Goal: Task Accomplishment & Management: Manage account settings

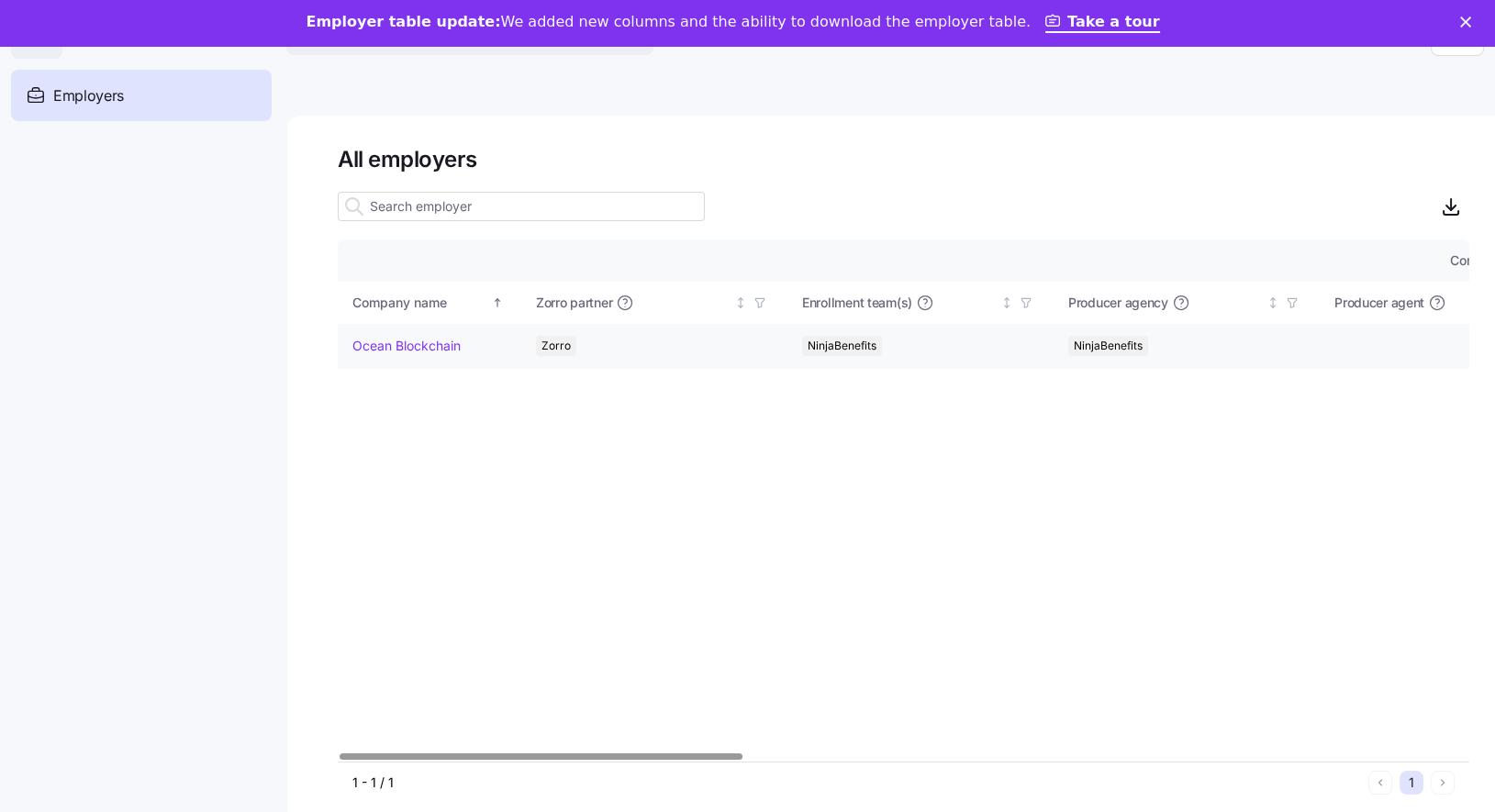
click at [433, 347] on link "Ocean Blockchain" at bounding box center [407, 345] width 108 height 19
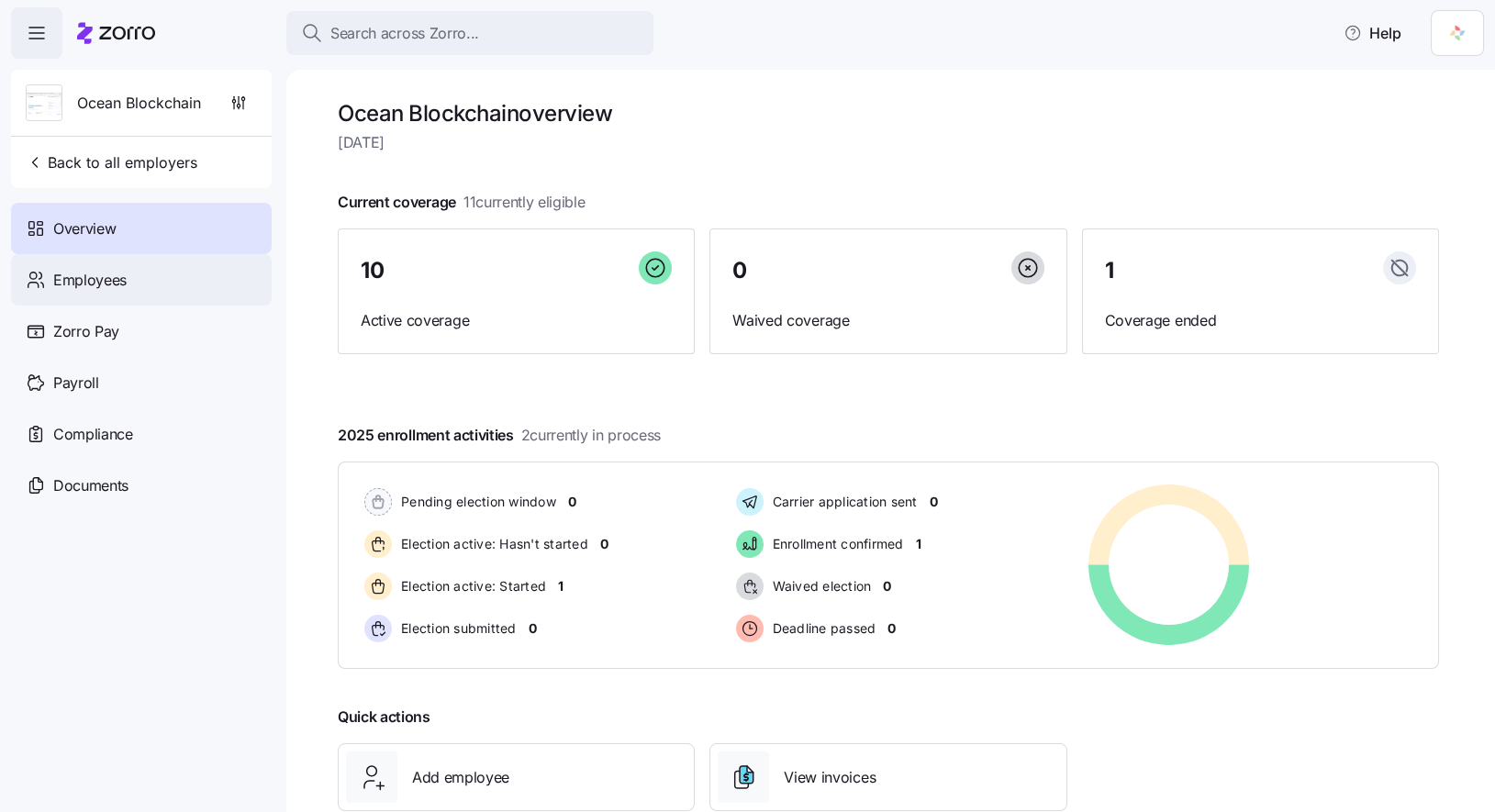
click at [108, 286] on span "Employees" at bounding box center [90, 280] width 74 height 23
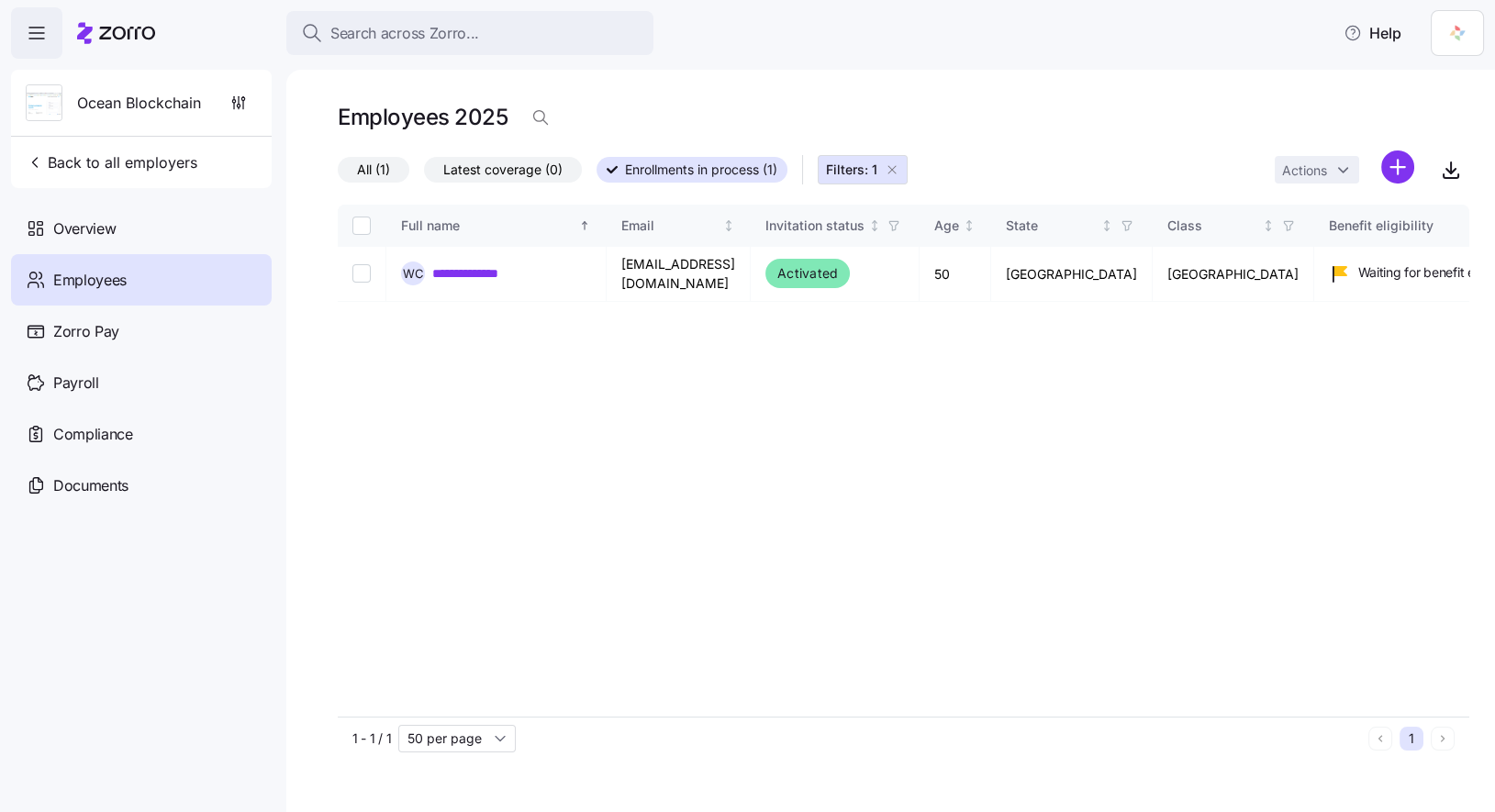
click at [898, 174] on icon "button" at bounding box center [893, 170] width 15 height 15
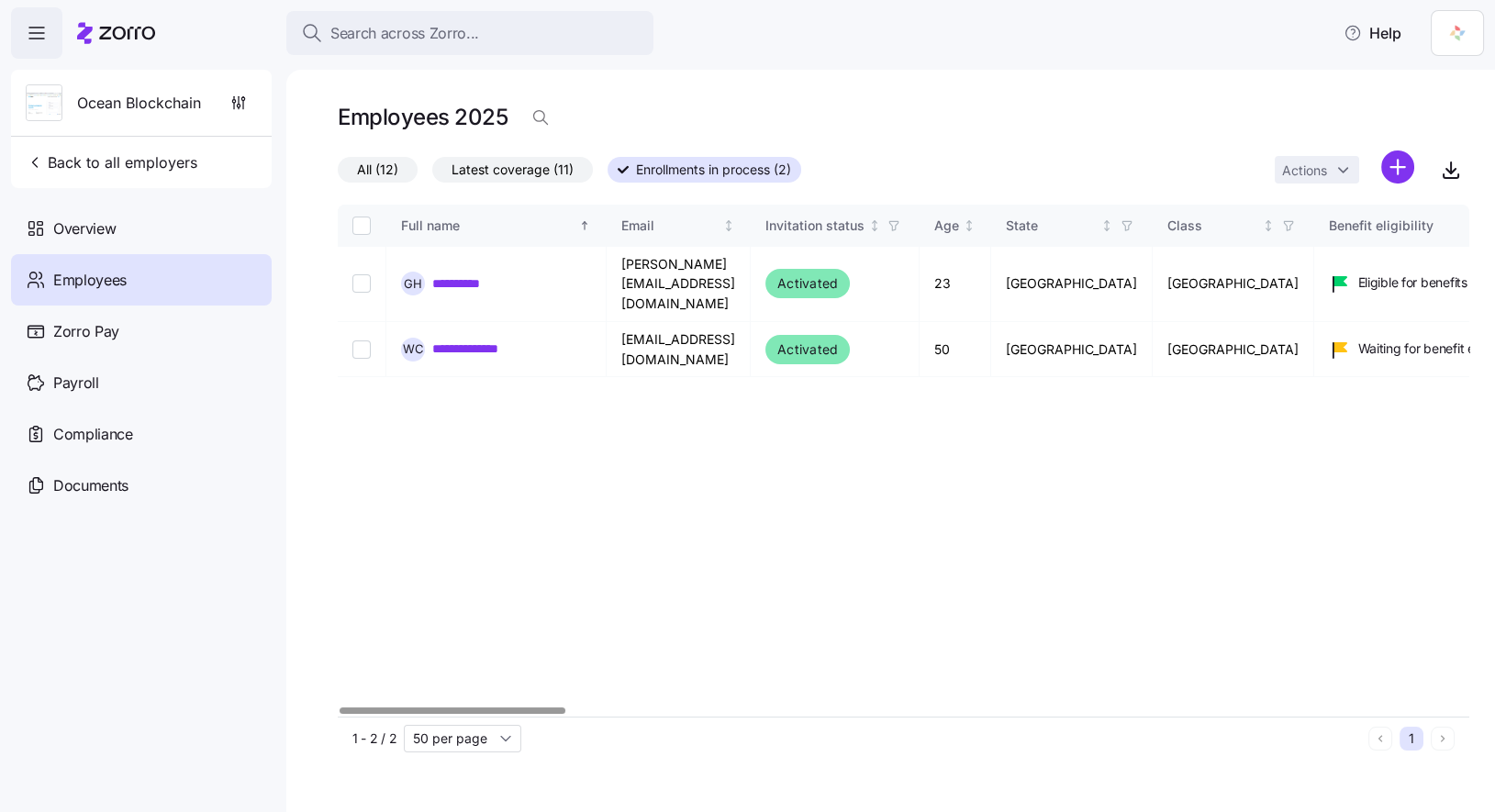
click at [550, 174] on span "Latest coverage (11)" at bounding box center [512, 170] width 122 height 24
click at [432, 175] on input "Latest coverage (11)" at bounding box center [432, 175] width 0 height 0
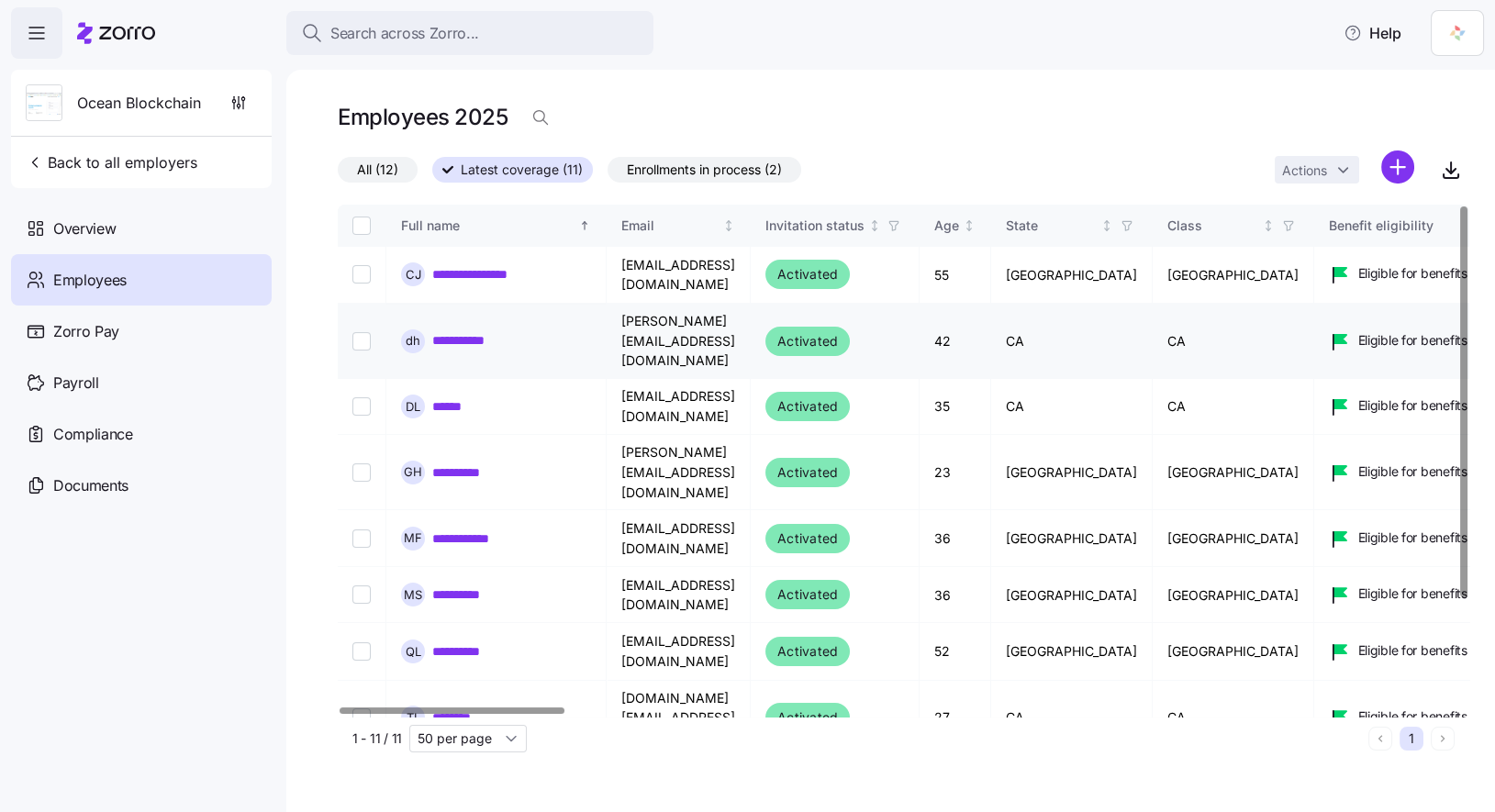
click at [494, 331] on link "**********" at bounding box center [471, 340] width 79 height 19
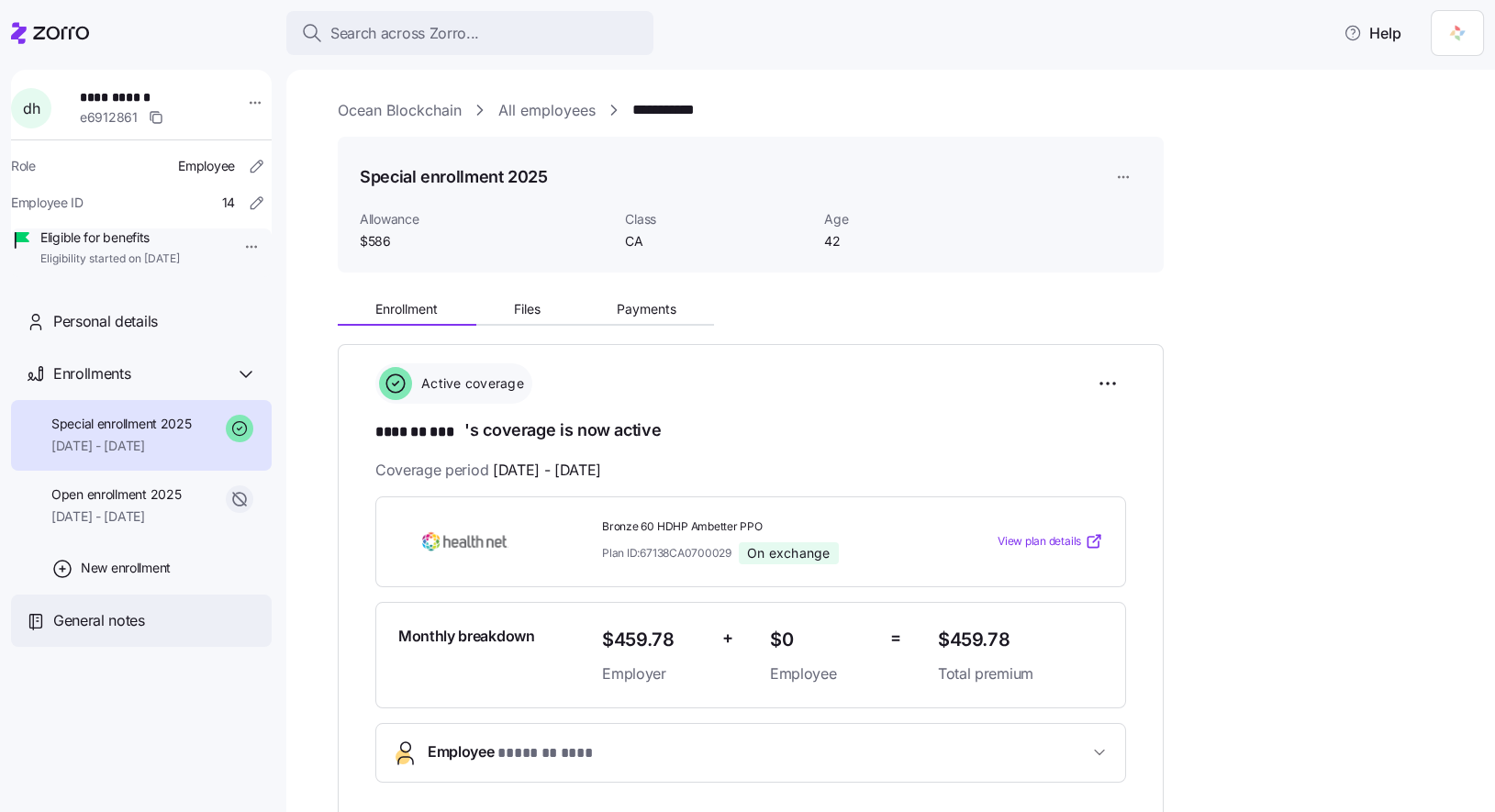
click at [97, 633] on span "General notes" at bounding box center [99, 620] width 92 height 23
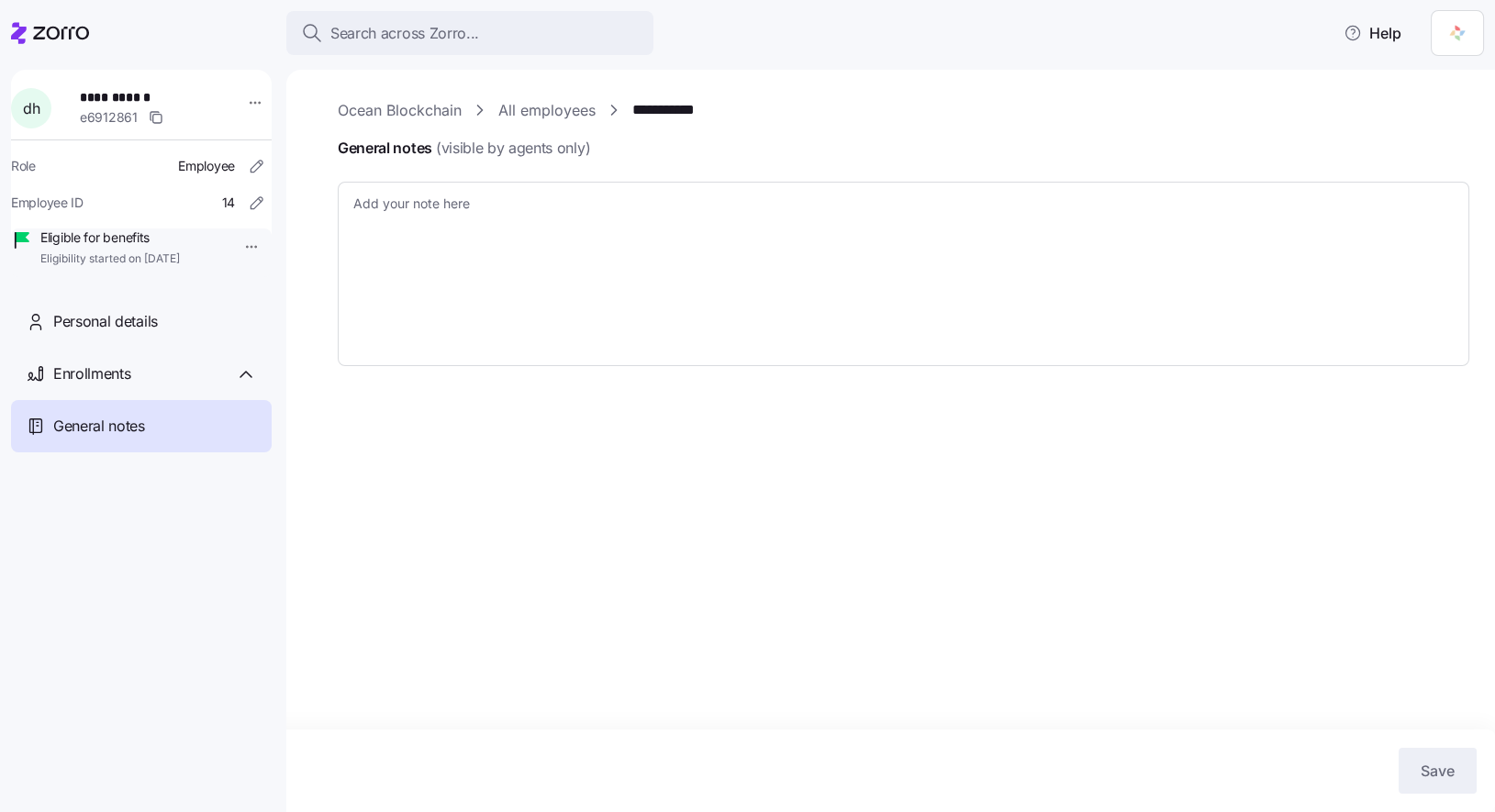
type textarea "x"
type textarea "CoverdeCA Reference Number: 39996431 Will need to request client to provide LPR…"
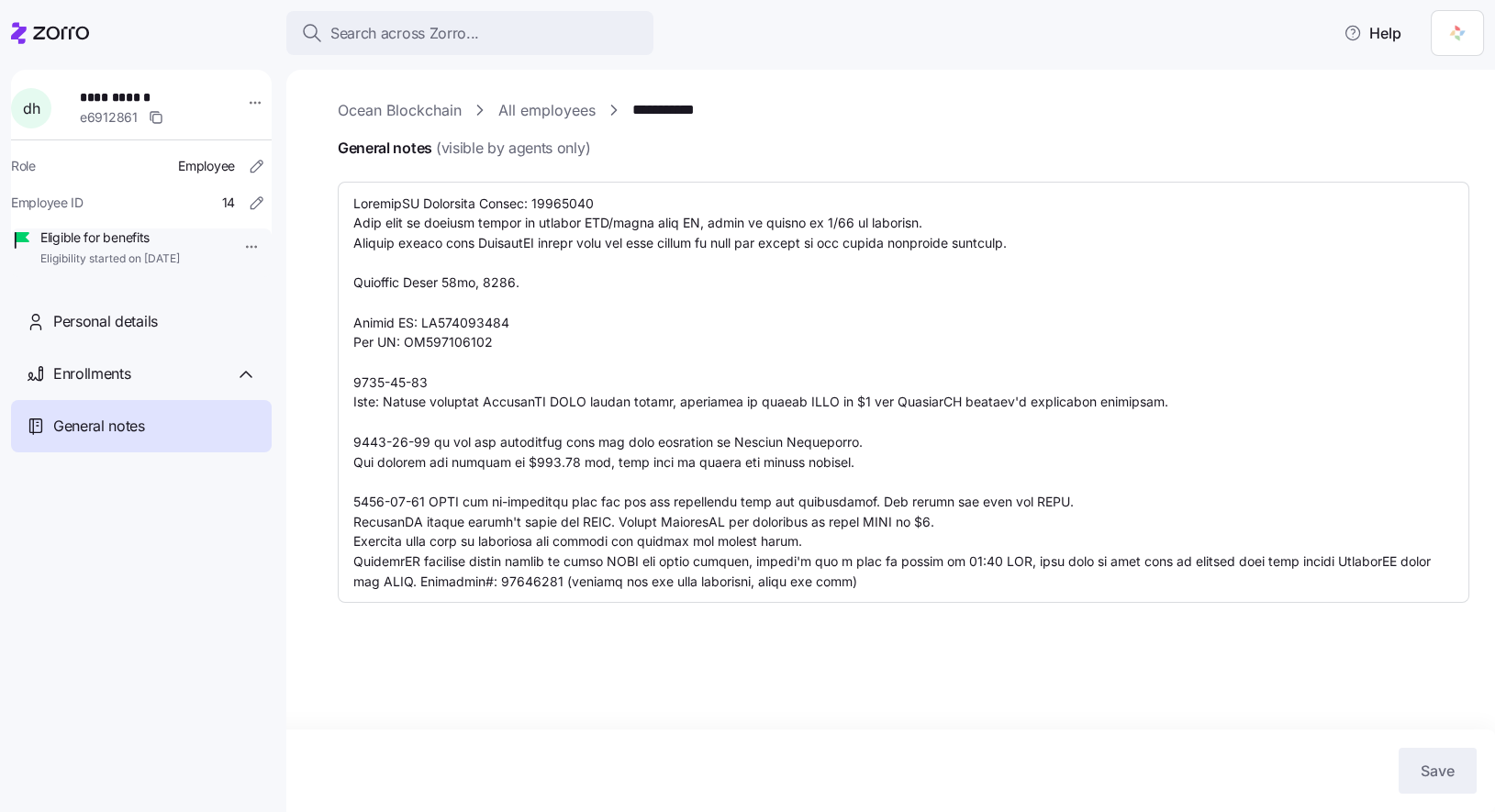
click at [570, 107] on link "All employees" at bounding box center [547, 110] width 97 height 23
click at [684, 126] on div "**********" at bounding box center [903, 350] width 1132 height 504
click at [674, 120] on link "**********" at bounding box center [678, 110] width 91 height 23
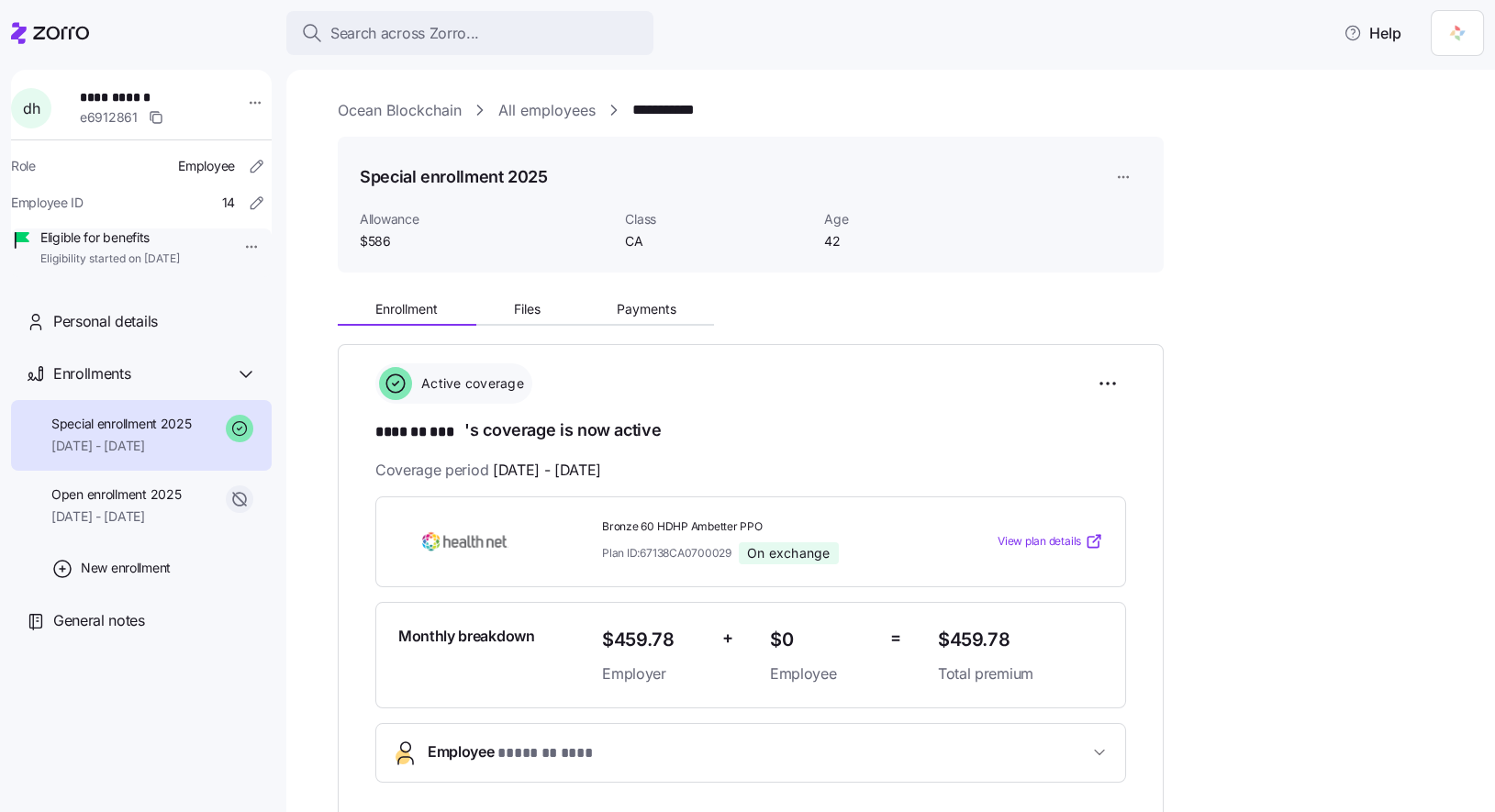
scroll to position [337, 0]
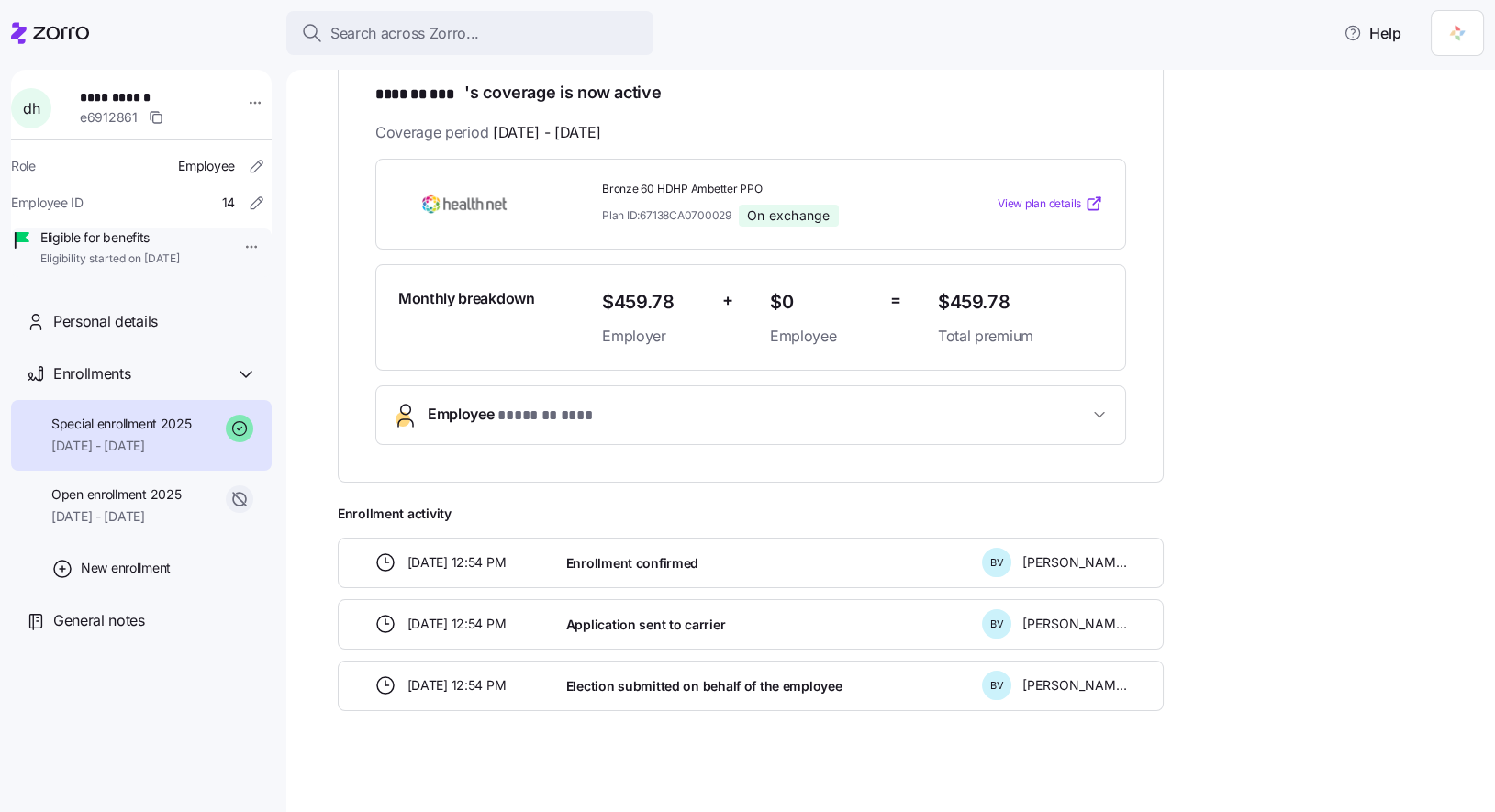
click at [1070, 410] on span "Employee * ******* *** *" at bounding box center [758, 415] width 661 height 25
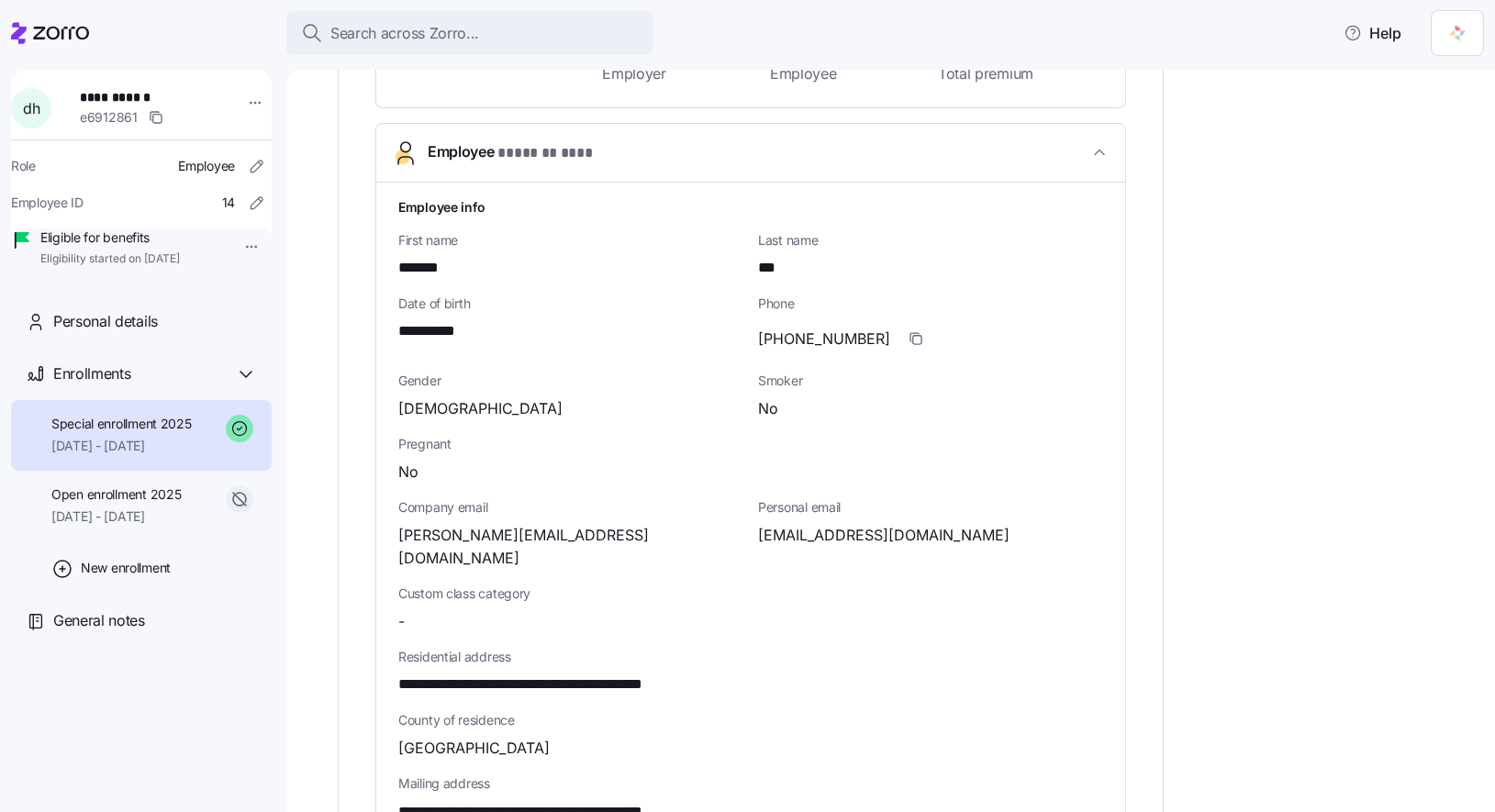
scroll to position [973, 0]
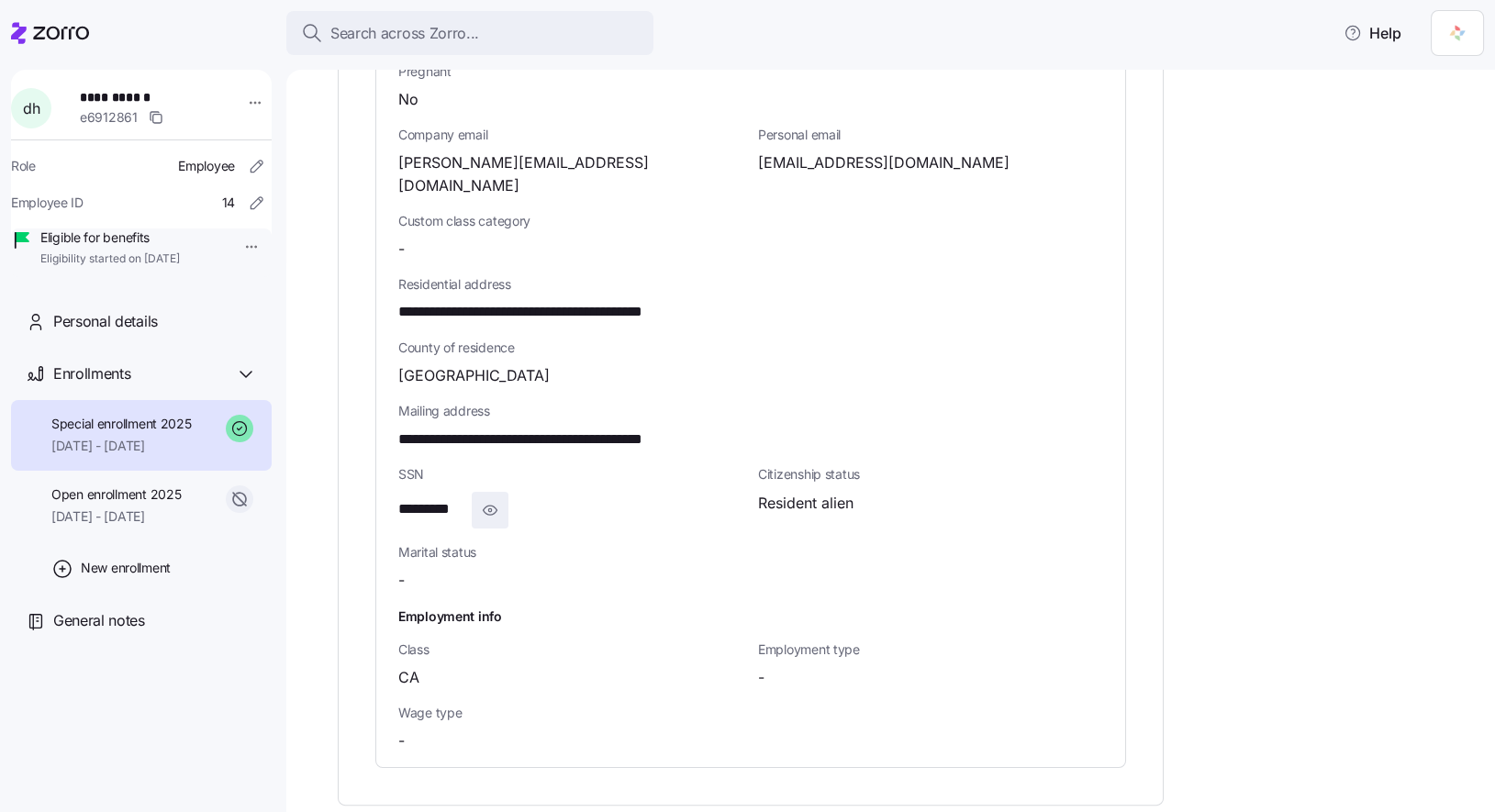
click at [493, 506] on icon "button" at bounding box center [490, 510] width 14 height 9
click at [122, 633] on span "General notes" at bounding box center [99, 620] width 92 height 23
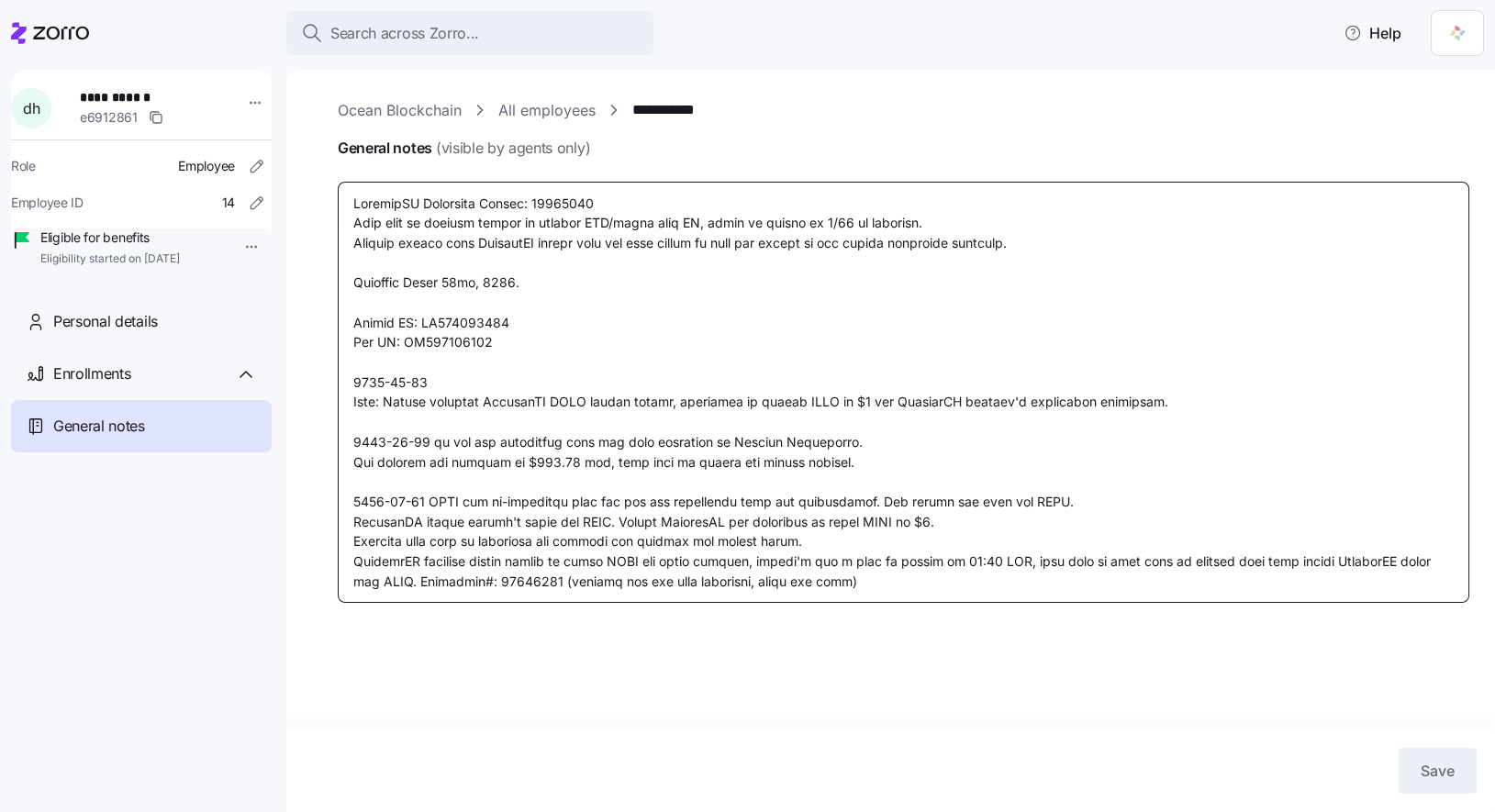
click at [898, 586] on textarea "General notes (visible by agents only)" at bounding box center [903, 392] width 1132 height 421
type textarea "x"
type textarea "CoverdeCA Reference Number: 39996431 Will need to request client to provide LPR…"
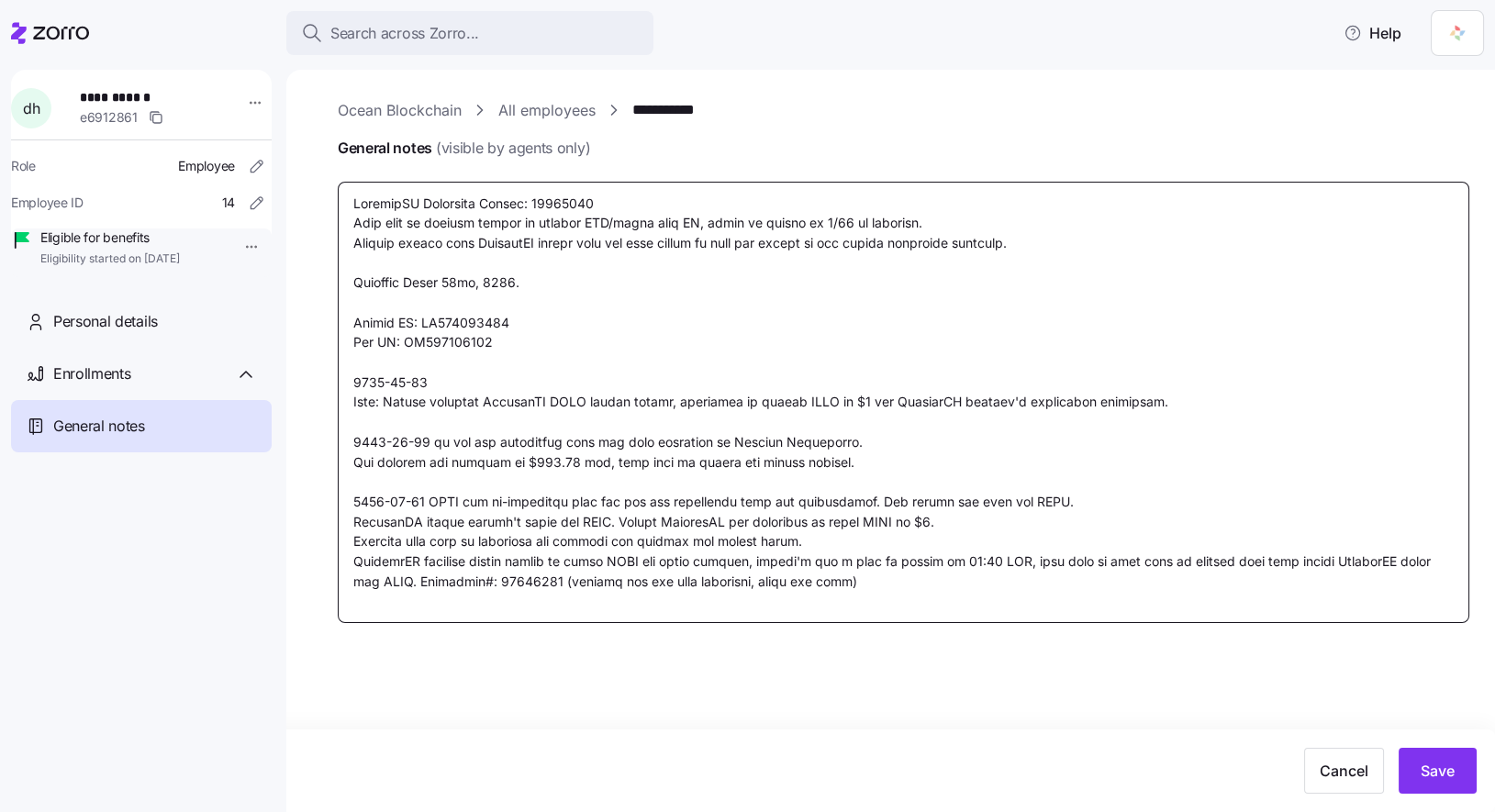
type textarea "x"
type textarea "CoverdeCA Reference Number: 39996431 Will need to request client to provide LPR…"
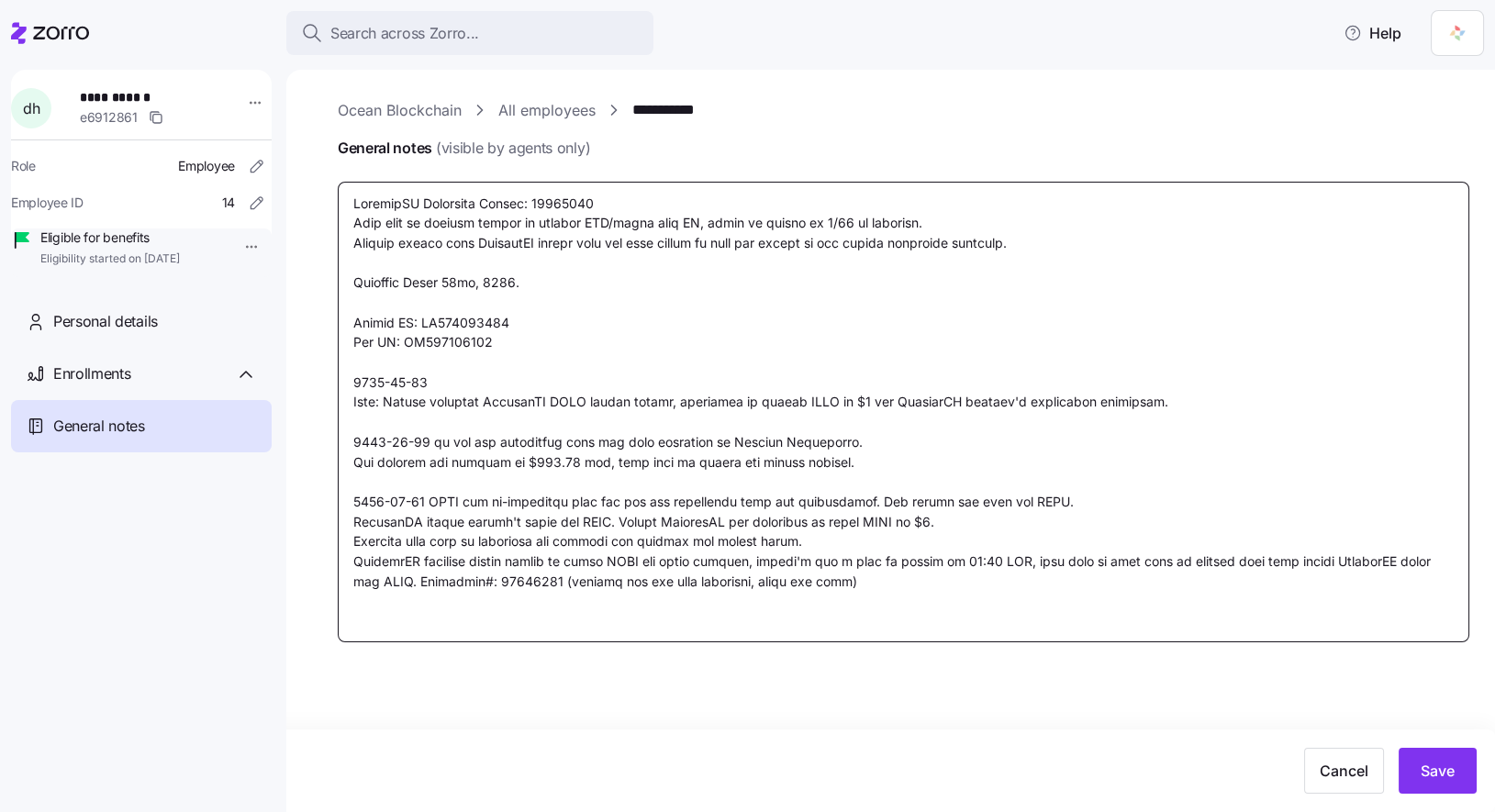
type textarea "x"
type textarea "CoverdeCA Reference Number: 39996431 Will need to request client to provide LPR…"
type textarea "x"
type textarea "CoverdeCA Reference Number: 39996431 Will need to request client to provide LPR…"
type textarea "x"
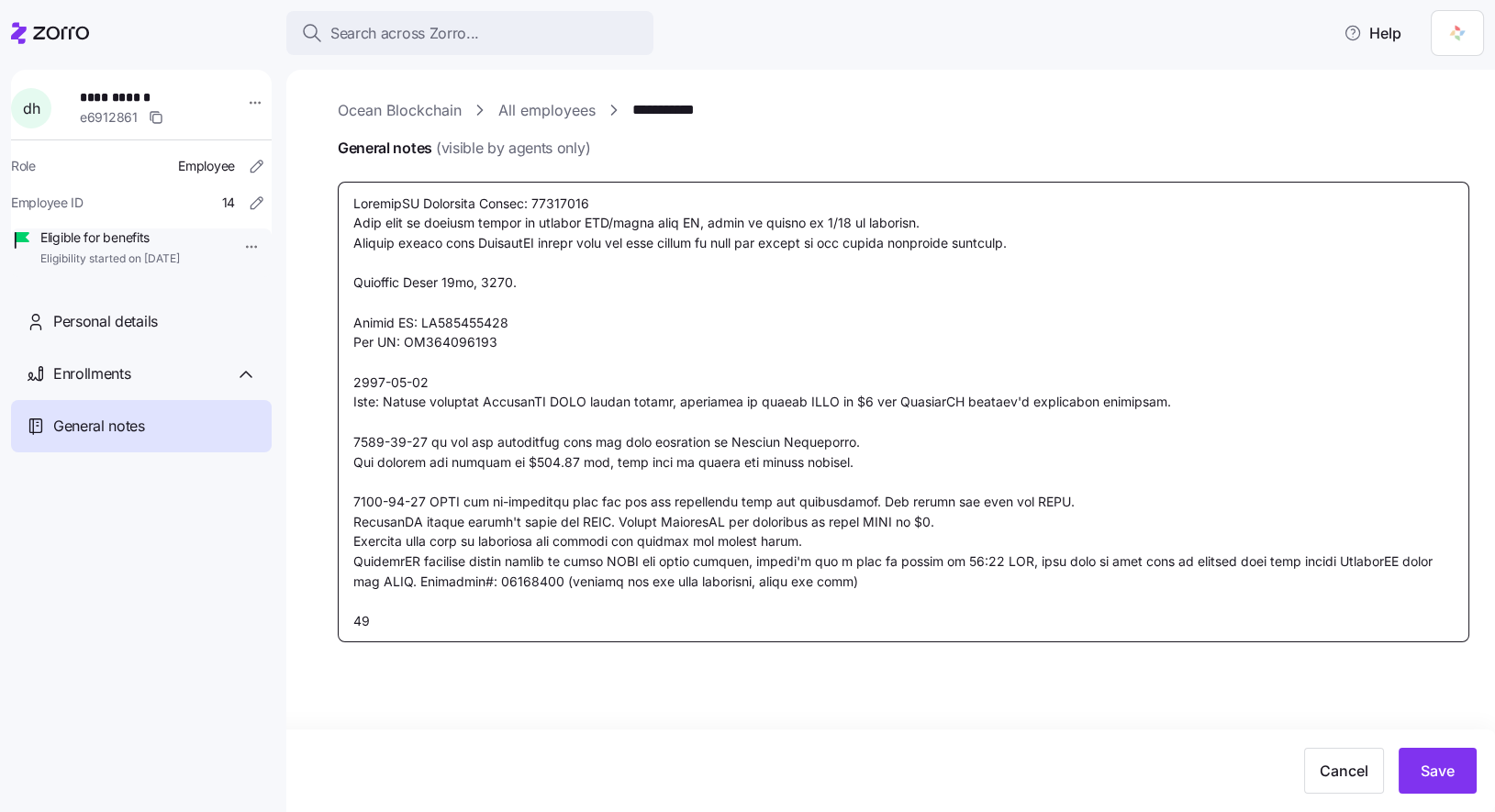
type textarea "CoverdeCA Reference Number: 39996431 Will need to request client to provide LPR…"
type textarea "x"
type textarea "CoverdeCA Reference Number: 39996431 Will need to request client to provide LPR…"
type textarea "x"
type textarea "CoverdeCA Reference Number: 39996431 Will need to request client to provide LPR…"
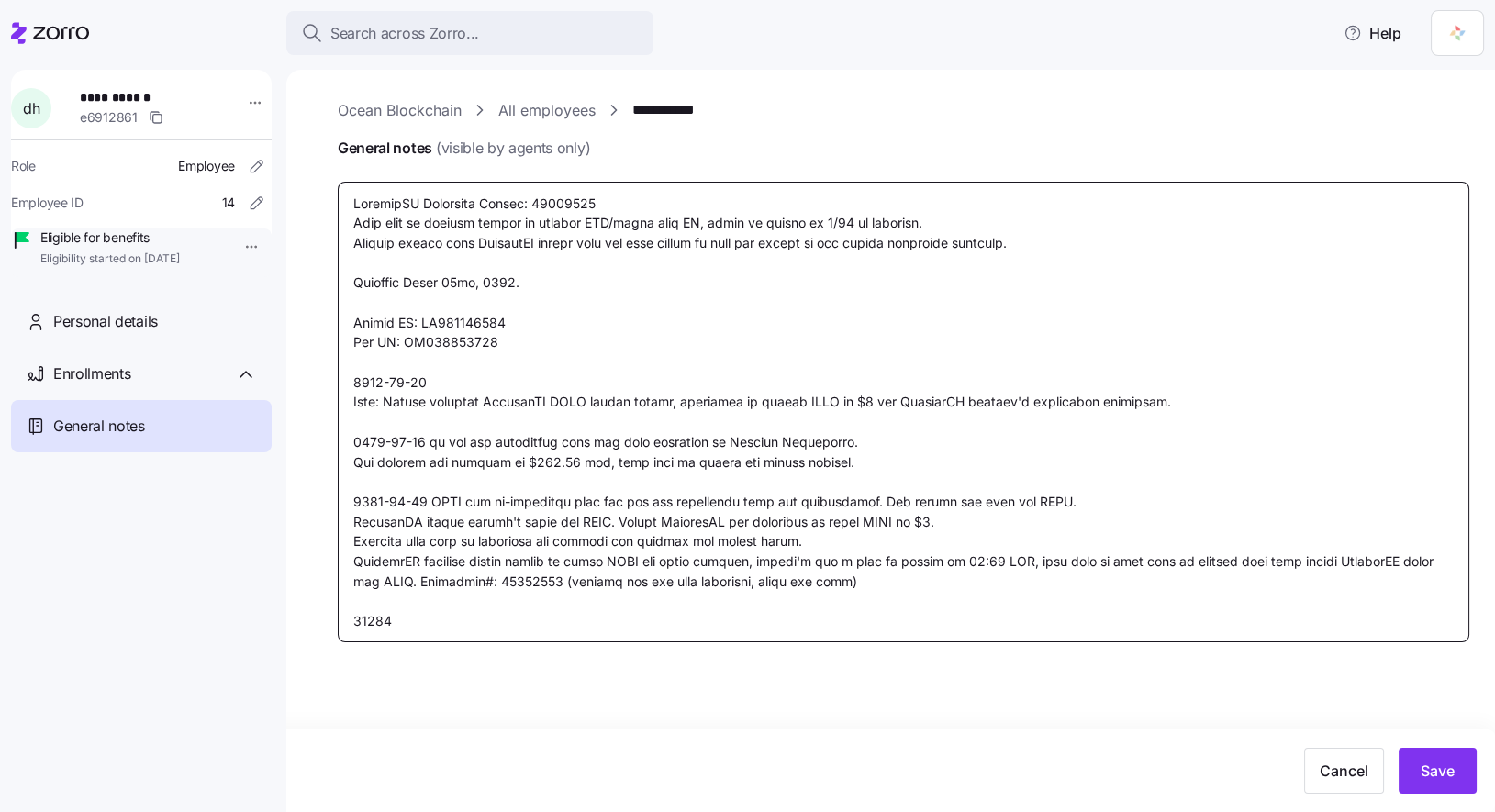
type textarea "x"
type textarea "CoverdeCA Reference Number: 39996431 Will need to request client to provide LPR…"
type textarea "x"
type textarea "CoverdeCA Reference Number: 39996431 Will need to request client to provide LPR…"
type textarea "x"
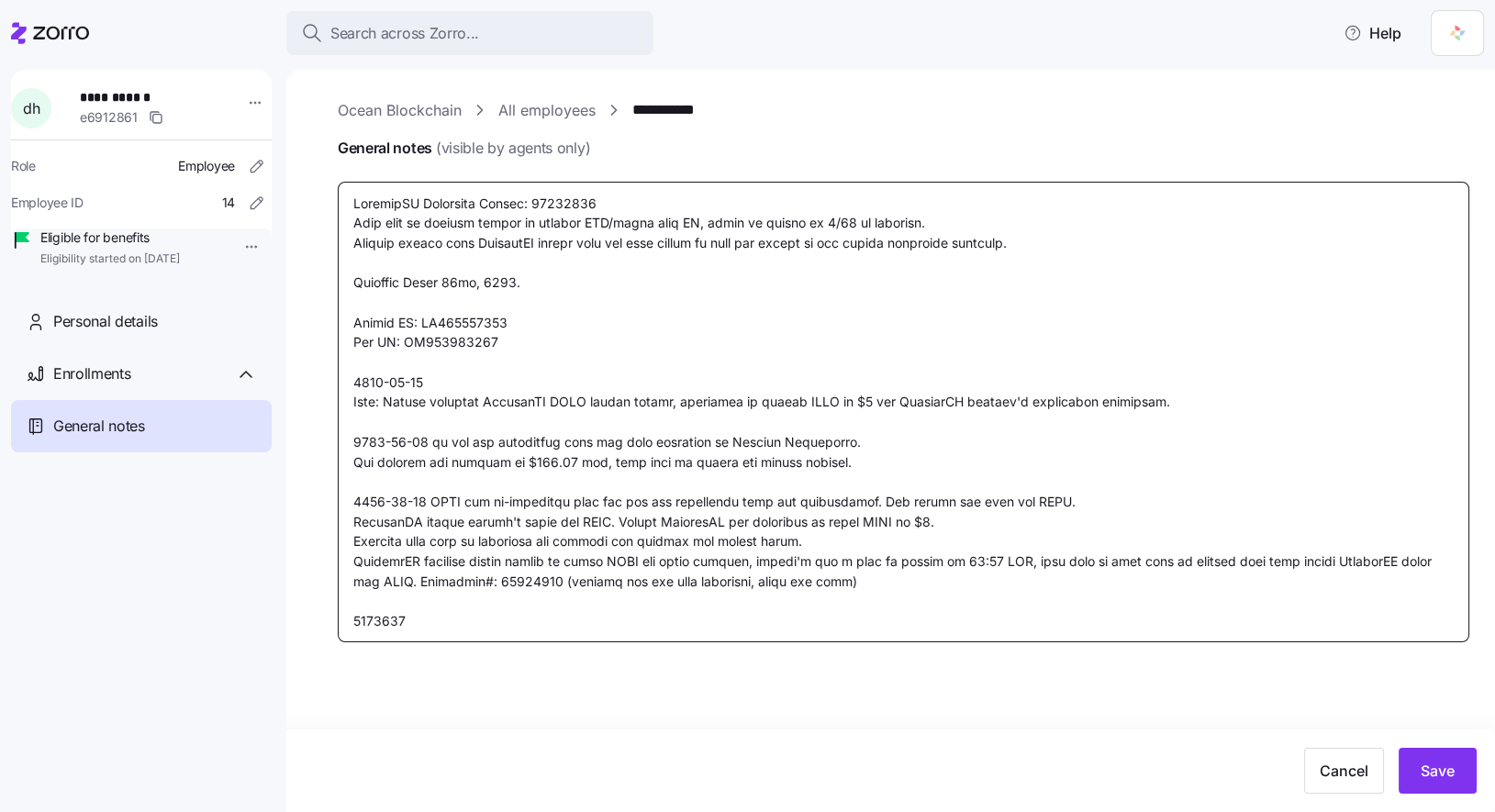
type textarea "CoverdeCA Reference Number: 39996431 Will need to request client to provide LPR…"
type textarea "x"
type textarea "CoverdeCA Reference Number: 39996431 Will need to request client to provide LPR…"
type textarea "x"
type textarea "CoverdeCA Reference Number: 39996431 Will need to request client to provide LPR…"
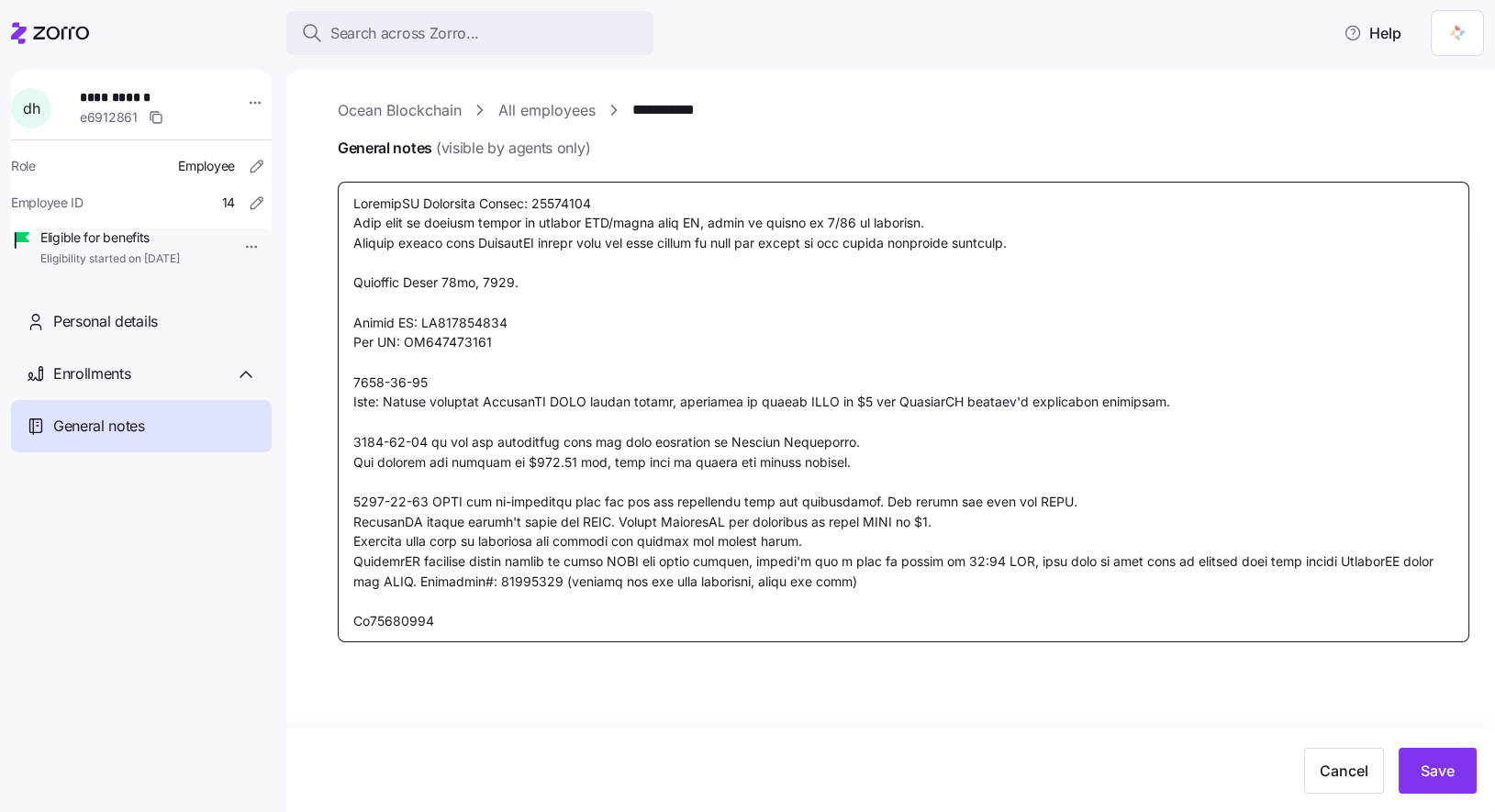
type textarea "x"
type textarea "CoverdeCA Reference Number: 39996431 Will need to request client to provide LPR…"
type textarea "x"
type textarea "CoverdeCA Reference Number: 39996431 Will need to request client to provide LPR…"
type textarea "x"
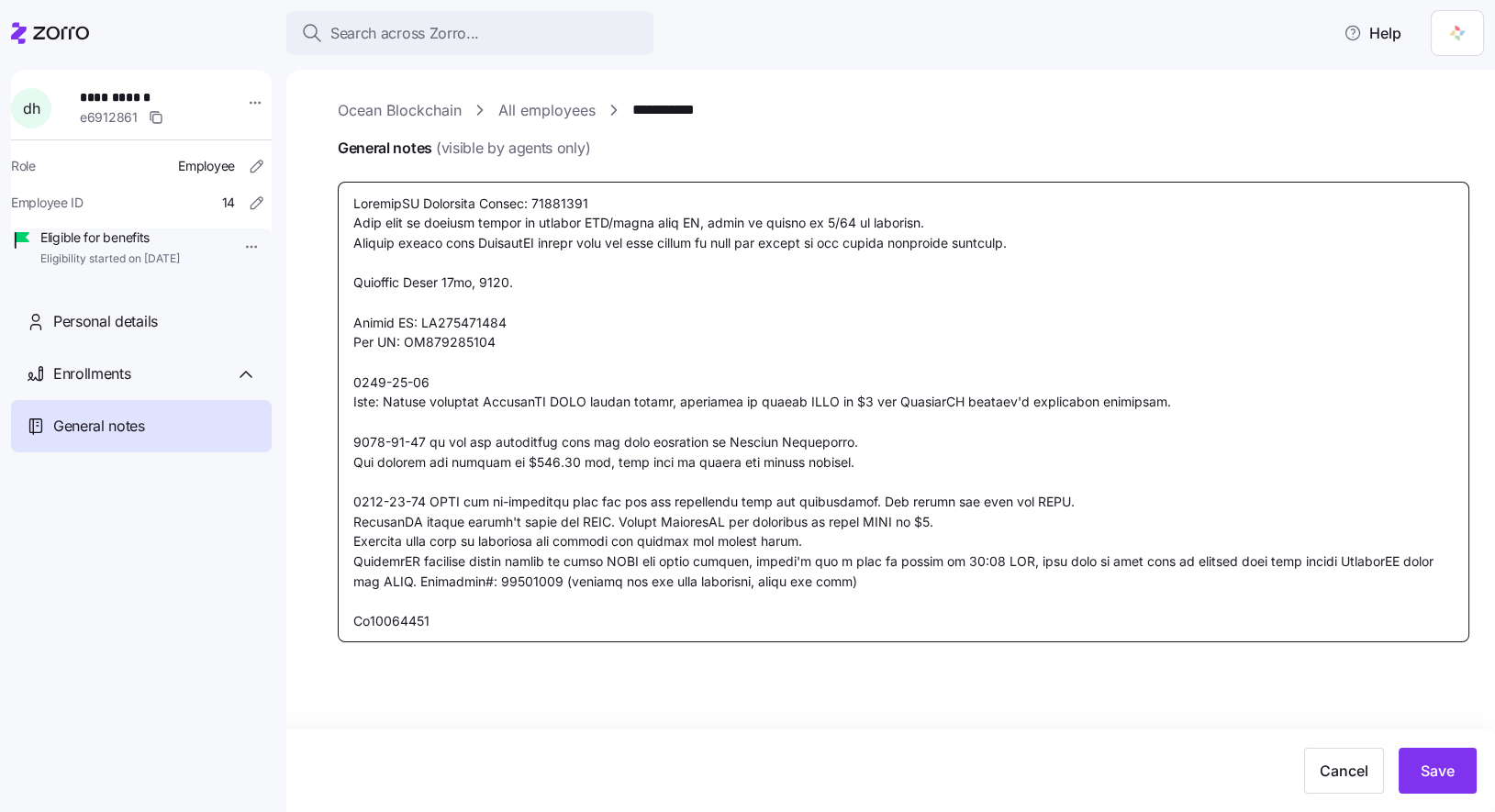
type textarea "CoverdeCA Reference Number: 39996431 Will need to request client to provide LPR…"
type textarea "x"
type textarea "CoverdeCA Reference Number: 39996431 Will need to request client to provide LPR…"
type textarea "x"
type textarea "CoverdeCA Reference Number: 39996431 Will need to request client to provide LPR…"
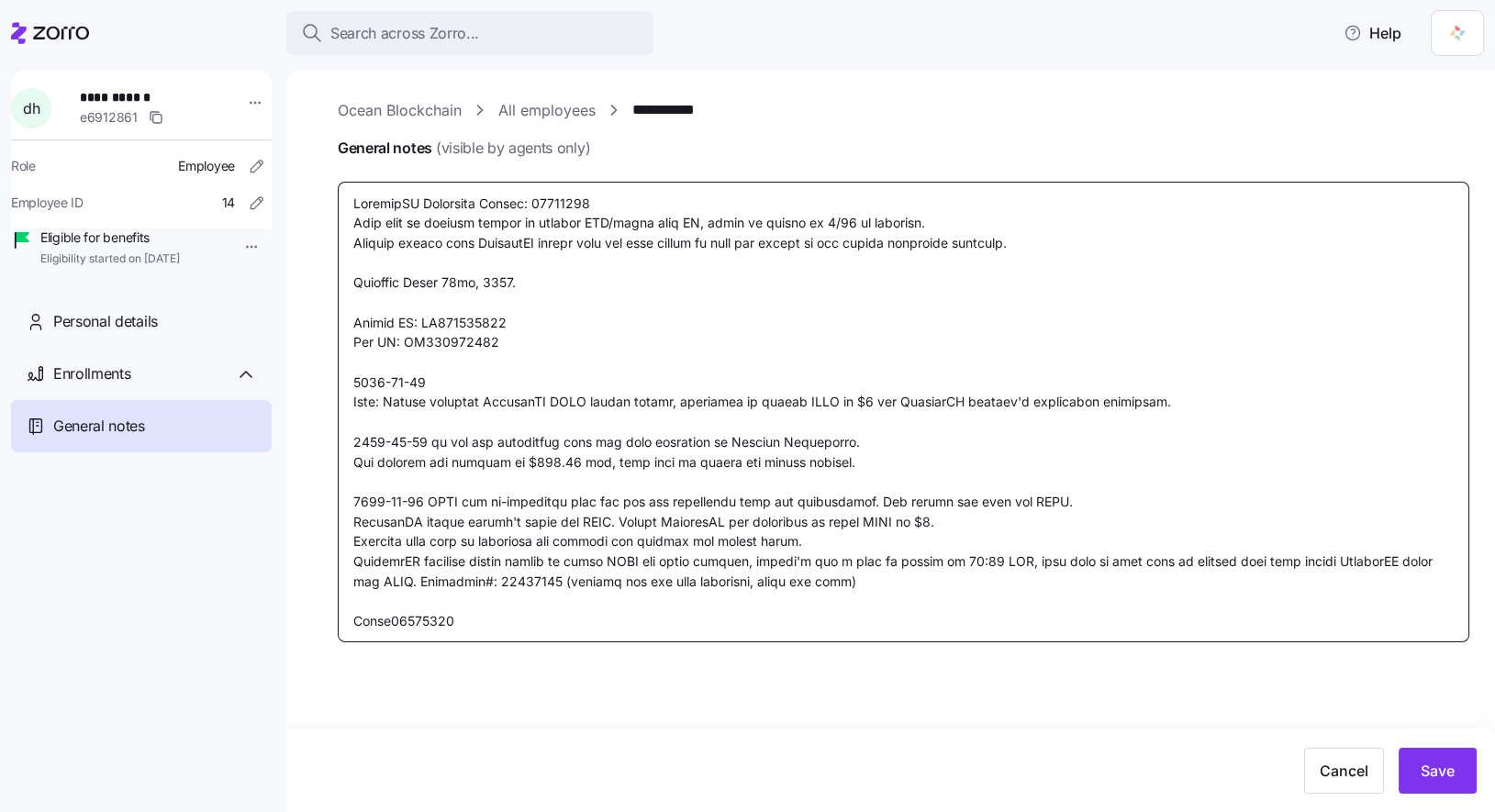
type textarea "x"
type textarea "CoverdeCA Reference Number: 39996431 Will need to request client to provide LPR…"
type textarea "x"
type textarea "CoverdeCA Reference Number: 39996431 Will need to request client to provide LPR…"
type textarea "x"
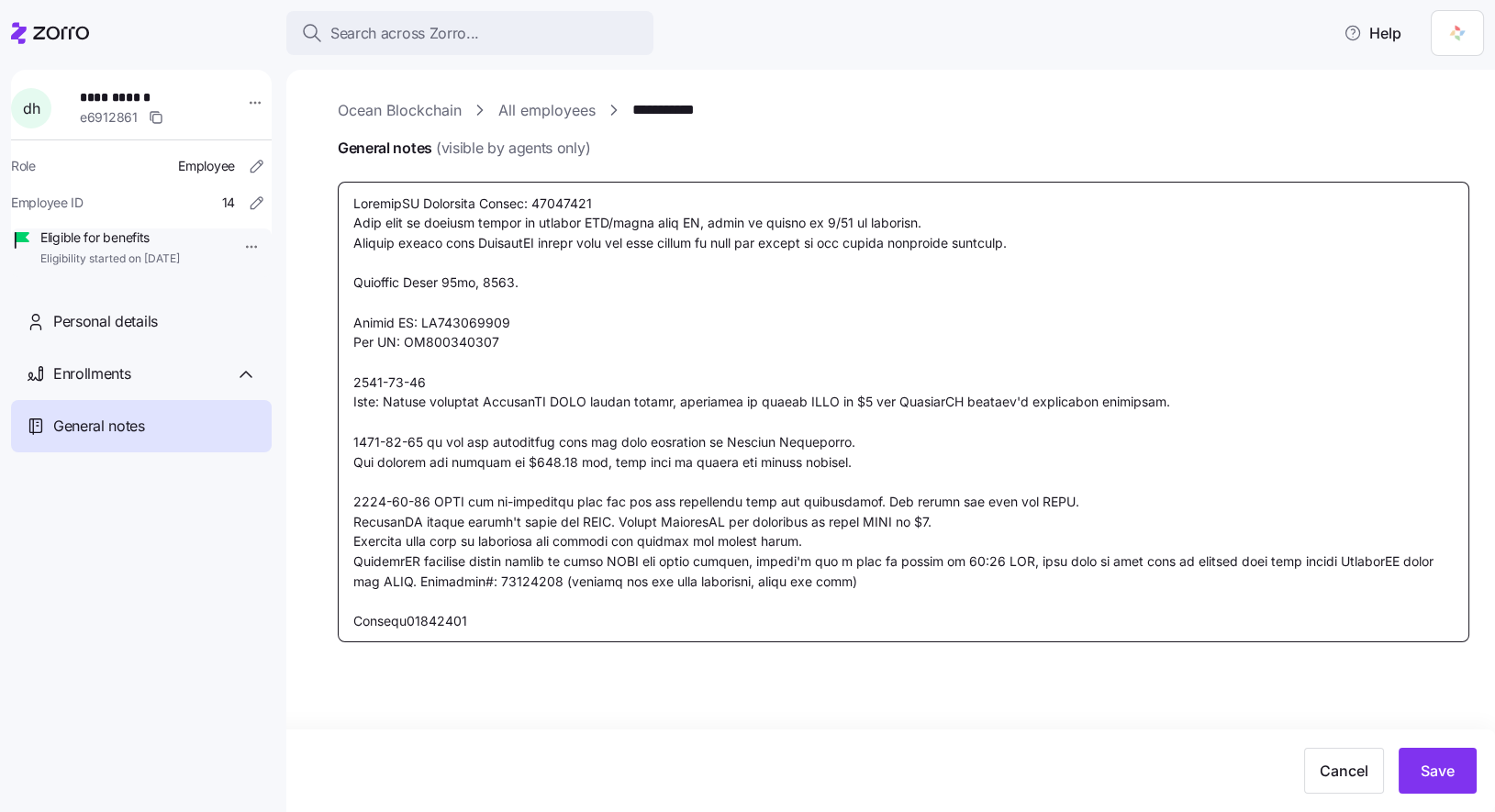
type textarea "CoverdeCA Reference Number: 39996431 Will need to request client to provide LPR…"
type textarea "x"
type textarea "CoverdeCA Reference Number: 39996431 Will need to request client to provide LPR…"
type textarea "x"
type textarea "CoverdeCA Reference Number: 39996431 Will need to request client to provide LPR…"
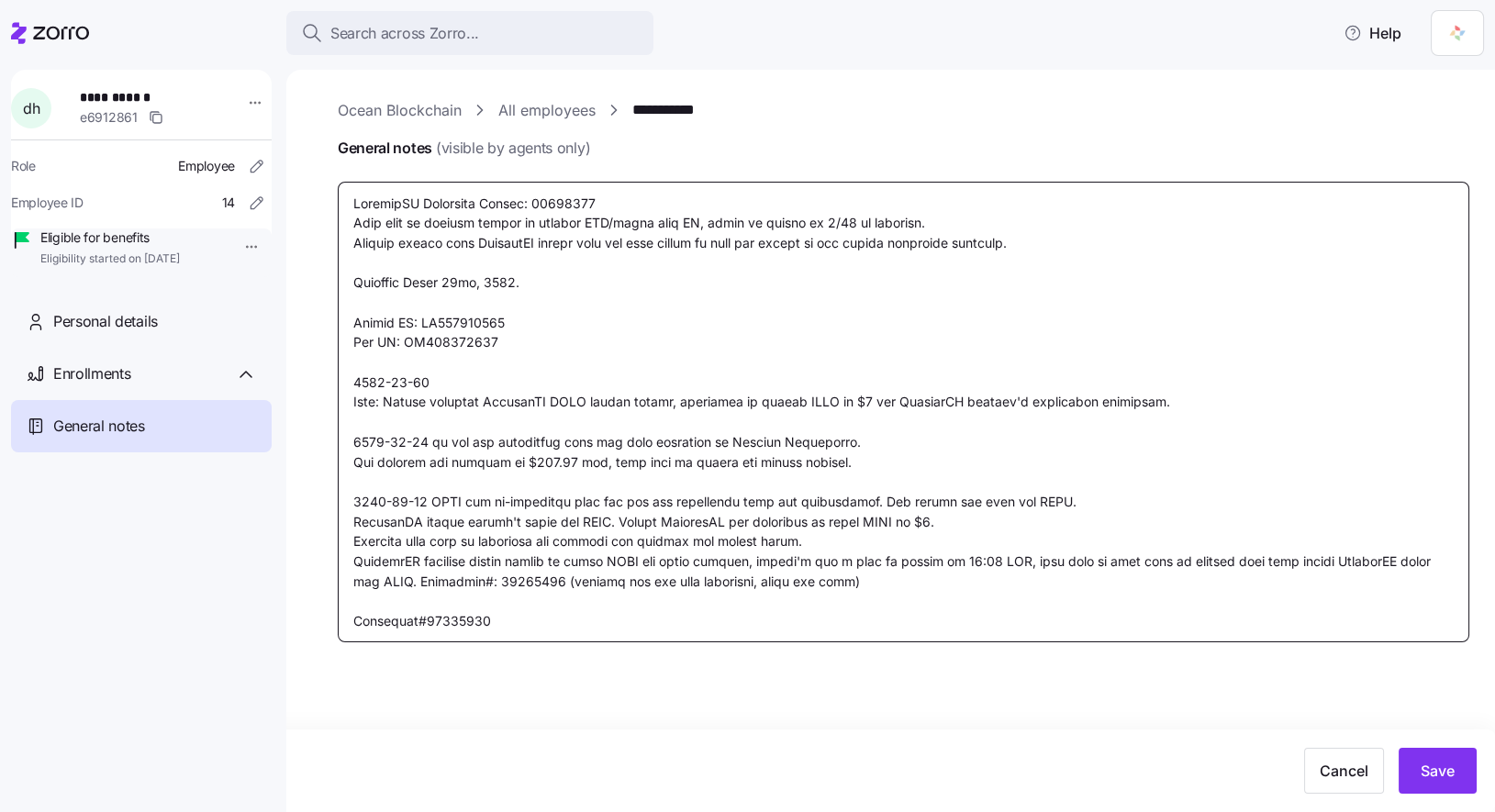
type textarea "x"
type textarea "CoverdeCA Reference Number: 39996431 Will need to request client to provide LPR…"
type textarea "x"
type textarea "CoverdeCA Reference Number: 39996431 Will need to request client to provide LPR…"
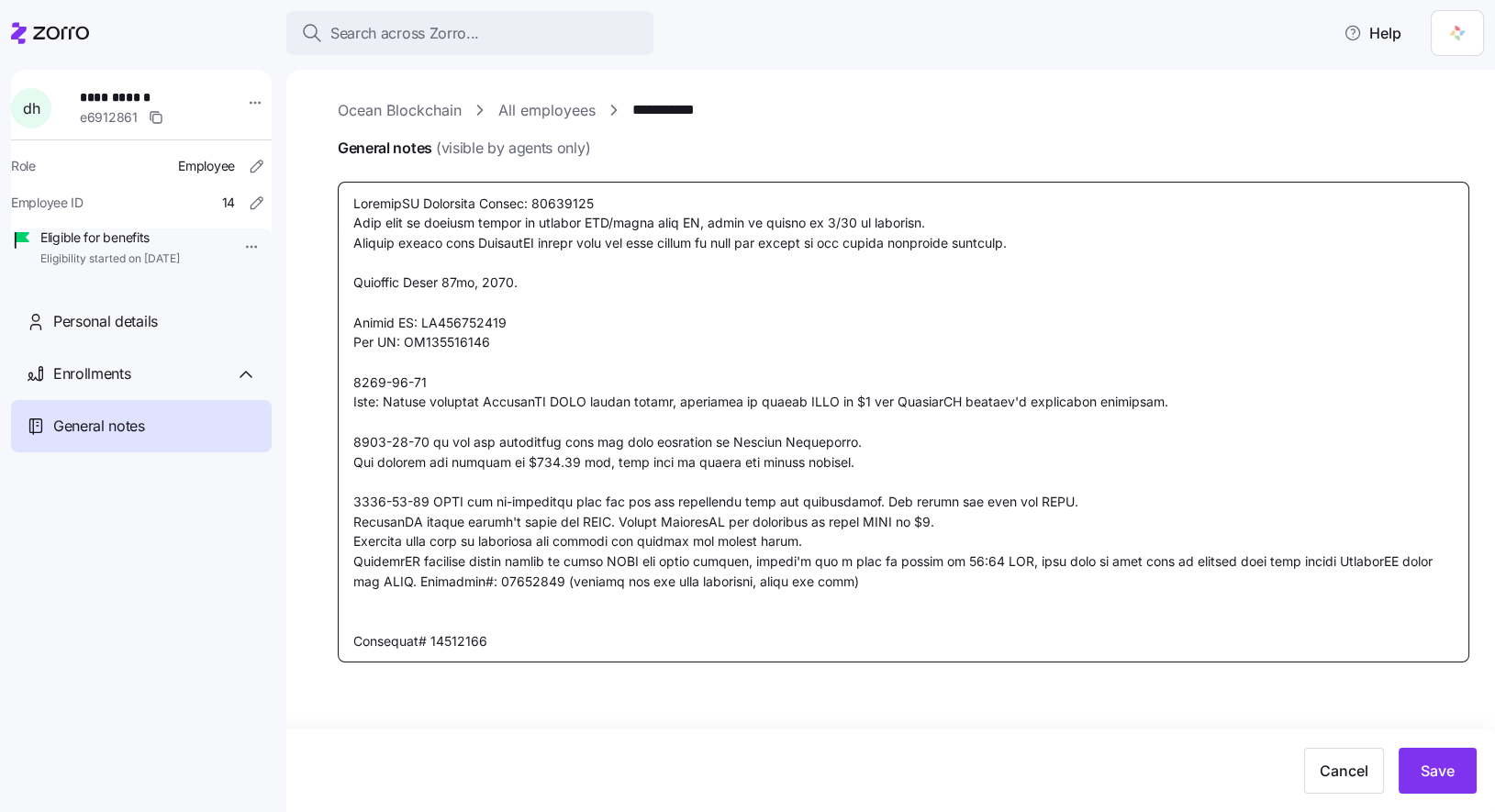
type textarea "x"
type textarea "CoverdeCA Reference Number: 39996431 Will need to request client to provide LPR…"
type textarea "x"
type textarea "CoverdeCA Reference Number: 39996431 Will need to request client to provide LPR…"
type textarea "x"
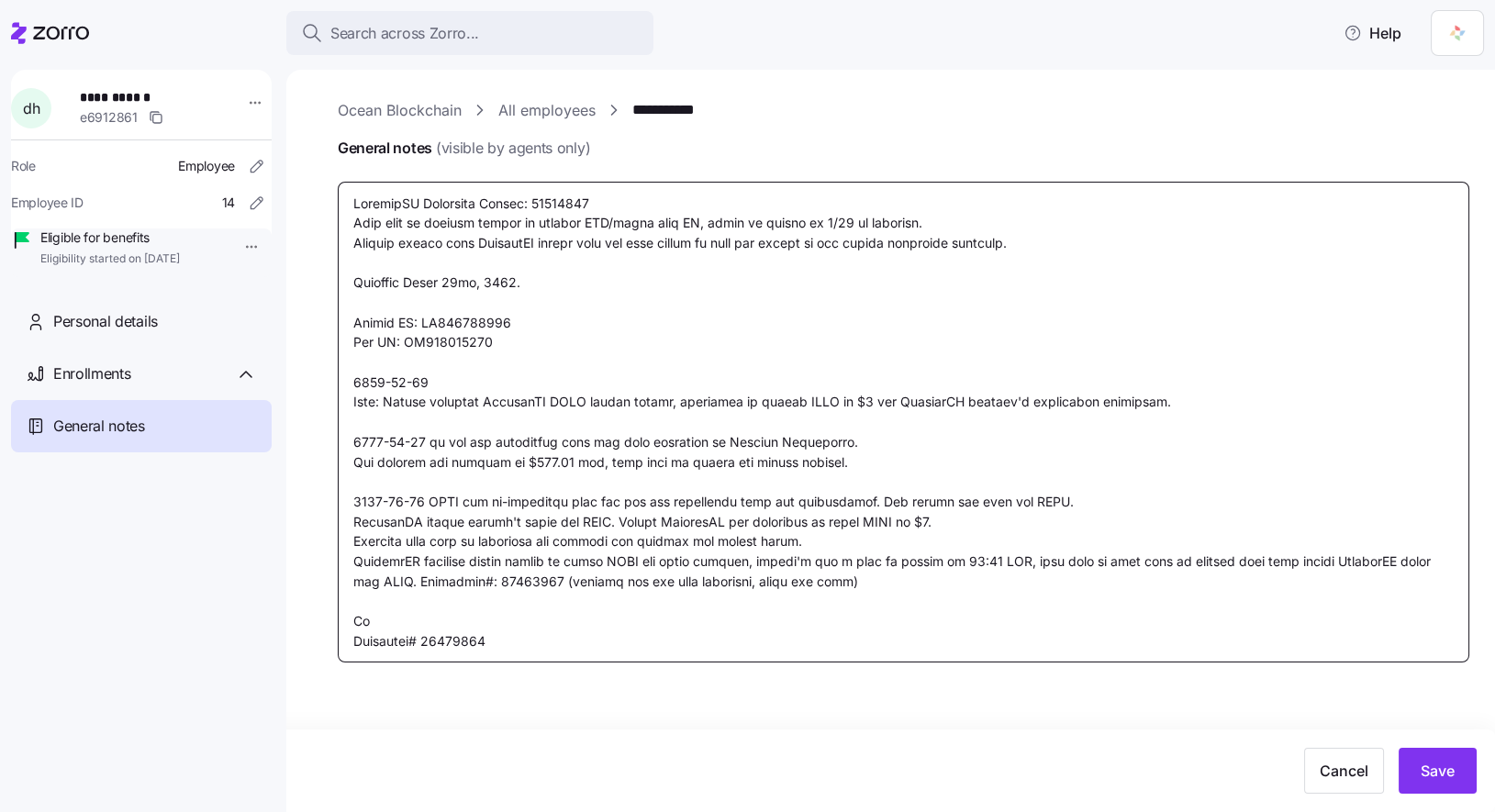
type textarea "CoverdeCA Reference Number: 39996431 Will need to request client to provide LPR…"
type textarea "x"
type textarea "CoverdeCA Reference Number: 39996431 Will need to request client to provide LPR…"
type textarea "x"
type textarea "CoverdeCA Reference Number: 39996431 Will need to request client to provide LPR…"
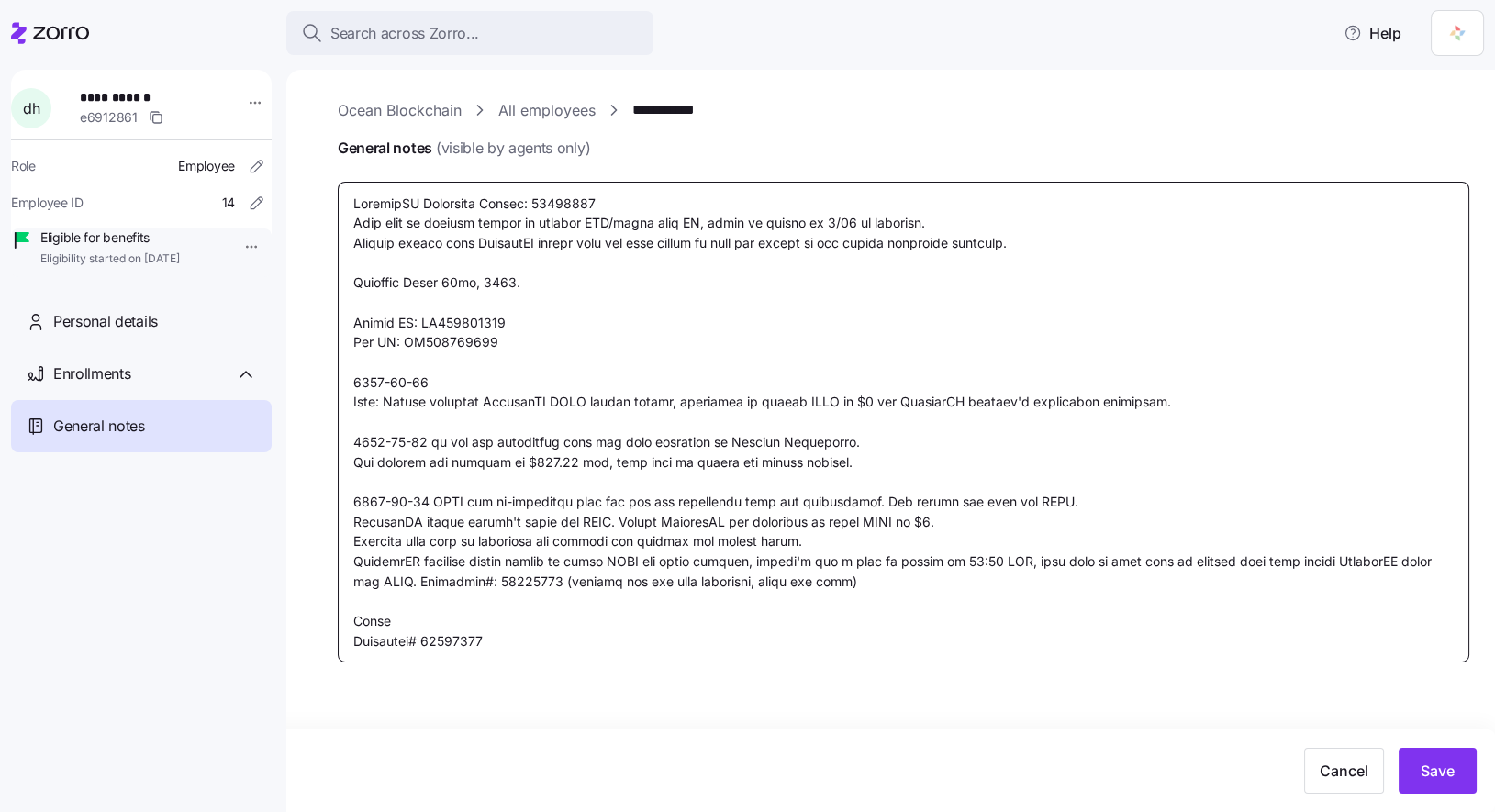
type textarea "x"
type textarea "CoverdeCA Reference Number: 39996431 Will need to request client to provide LPR…"
type textarea "x"
type textarea "CoverdeCA Reference Number: 39996431 Will need to request client to provide LPR…"
type textarea "x"
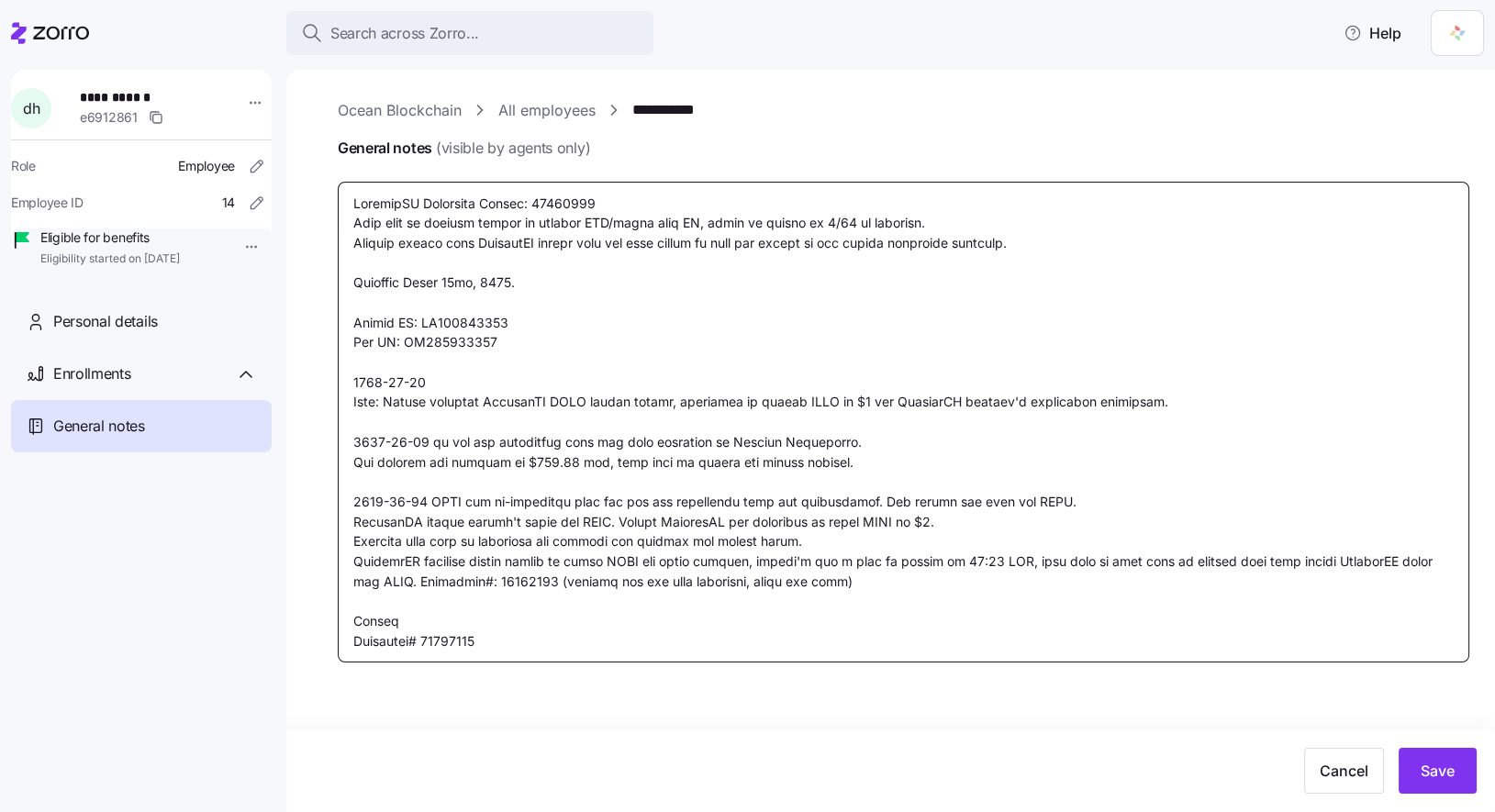
type textarea "CoverdeCA Reference Number: 39996431 Will need to request client to provide LPR…"
type textarea "x"
type textarea "CoverdeCA Reference Number: 39996431 Will need to request client to provide LPR…"
type textarea "x"
type textarea "CoverdeCA Reference Number: 39996431 Will need to request client to provide LPR…"
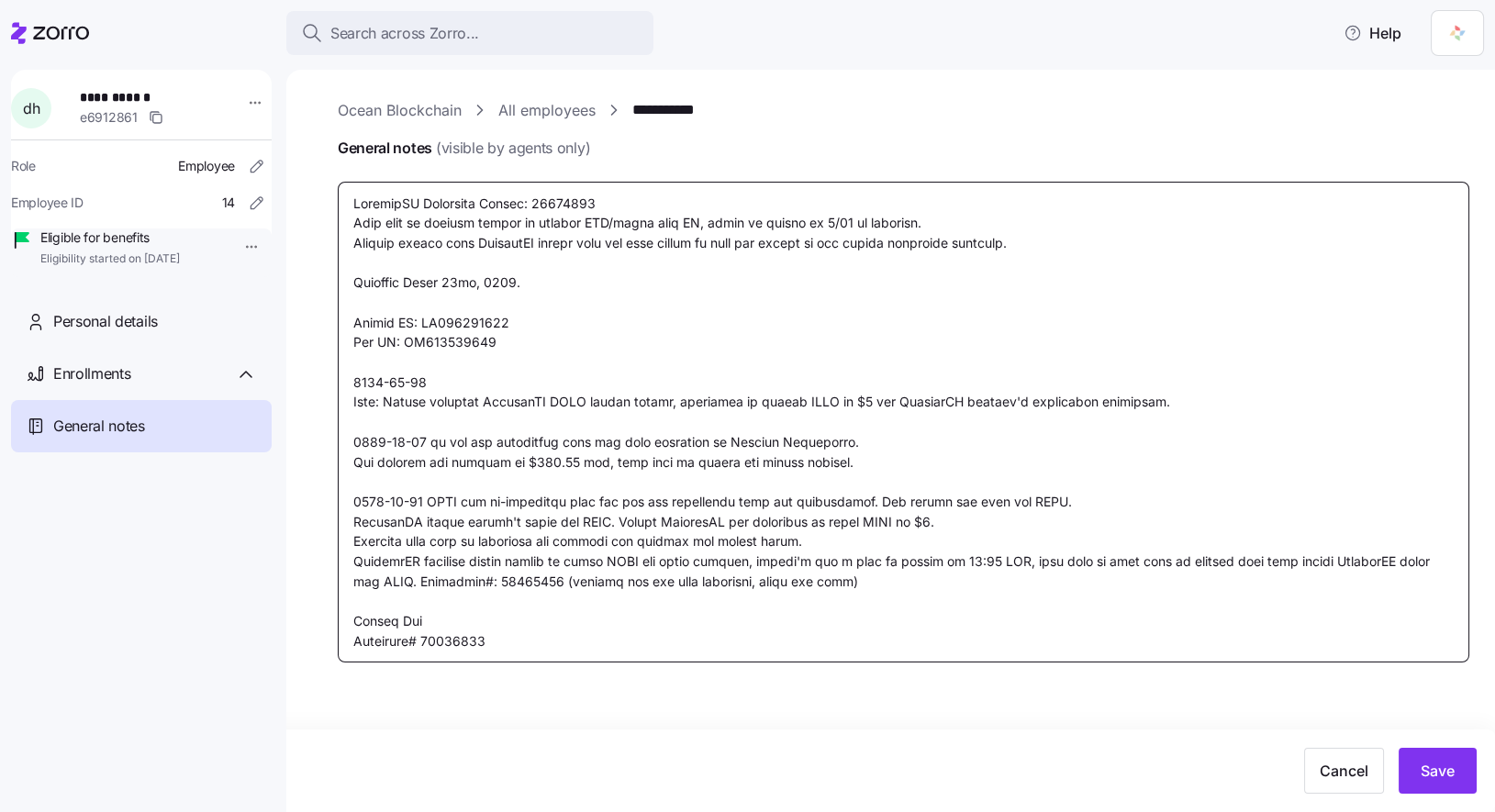
type textarea "x"
type textarea "CoverdeCA Reference Number: 39996431 Will need to request client to provide LPR…"
type textarea "x"
type textarea "CoverdeCA Reference Number: 39996431 Will need to request client to provide LPR…"
type textarea "x"
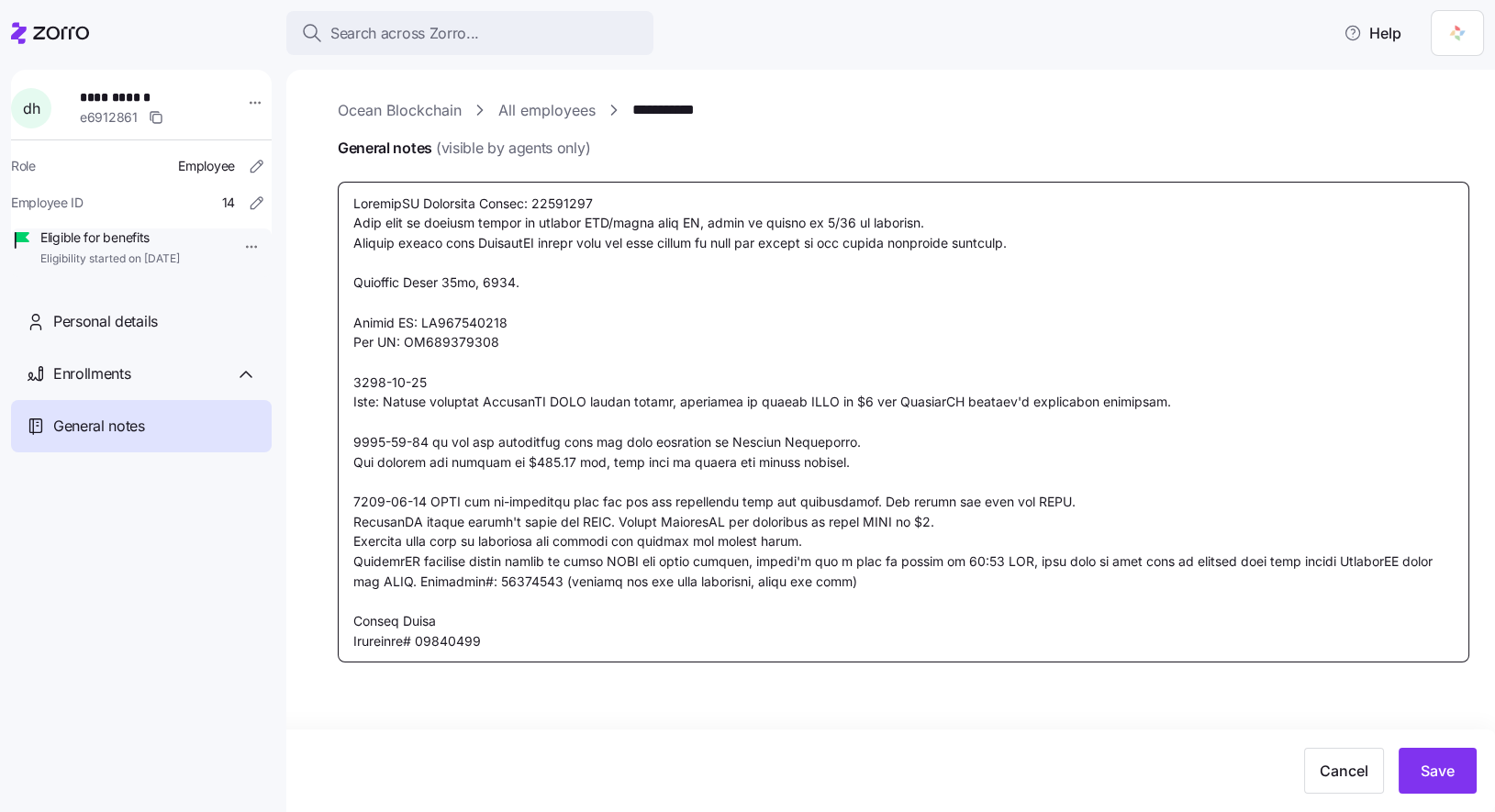
type textarea "CoverdeCA Reference Number: 39996431 Will need to request client to provide LPR…"
type textarea "x"
type textarea "CoverdeCA Reference Number: 39996431 Will need to request client to provide LPR…"
type textarea "x"
type textarea "CoverdeCA Reference Number: 39996431 Will need to request client to provide LPR…"
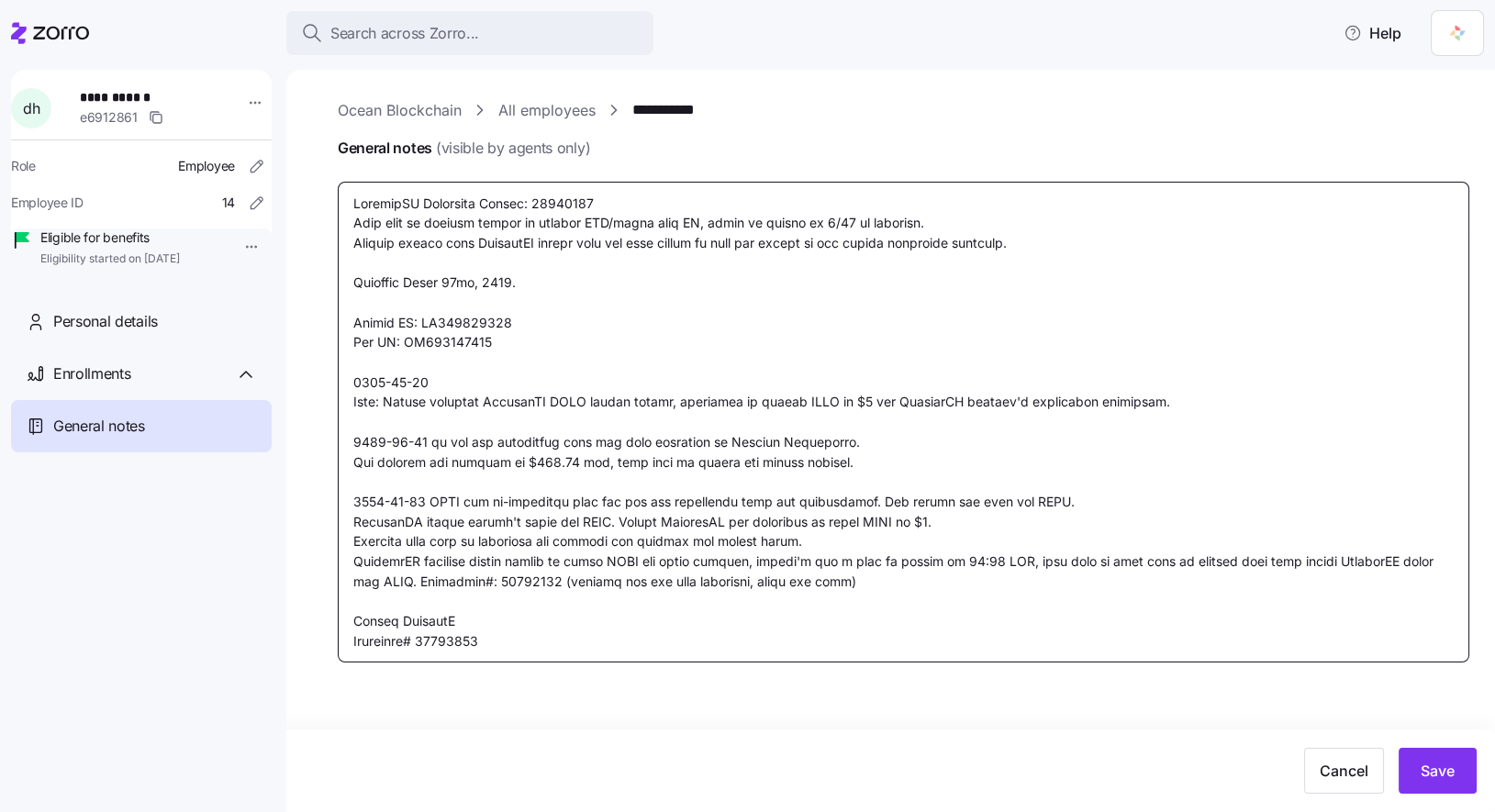
type textarea "x"
type textarea "CoverdeCA Reference Number: 39996431 Will need to request client to provide LPR…"
type textarea "x"
type textarea "CoverdeCA Reference Number: 39996431 Will need to request client to provide LPR…"
type textarea "x"
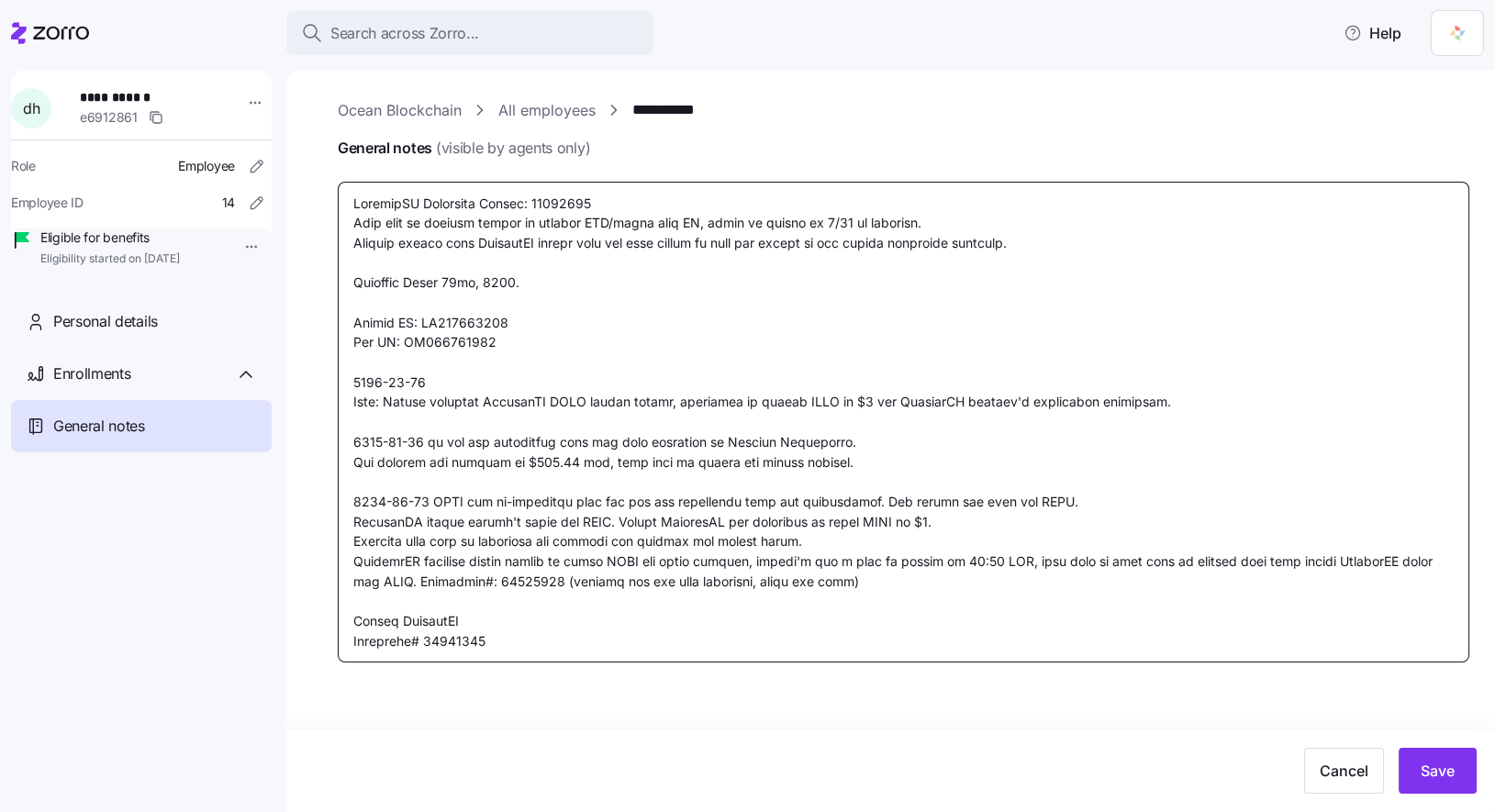
type textarea "CoverdeCA Reference Number: 39996431 Will need to request client to provide LPR…"
type textarea "x"
type textarea "CoverdeCA Reference Number: 39996431 Will need to request client to provide LPR…"
type textarea "x"
type textarea "CoverdeCA Reference Number: 39996431 Will need to request client to provide LPR…"
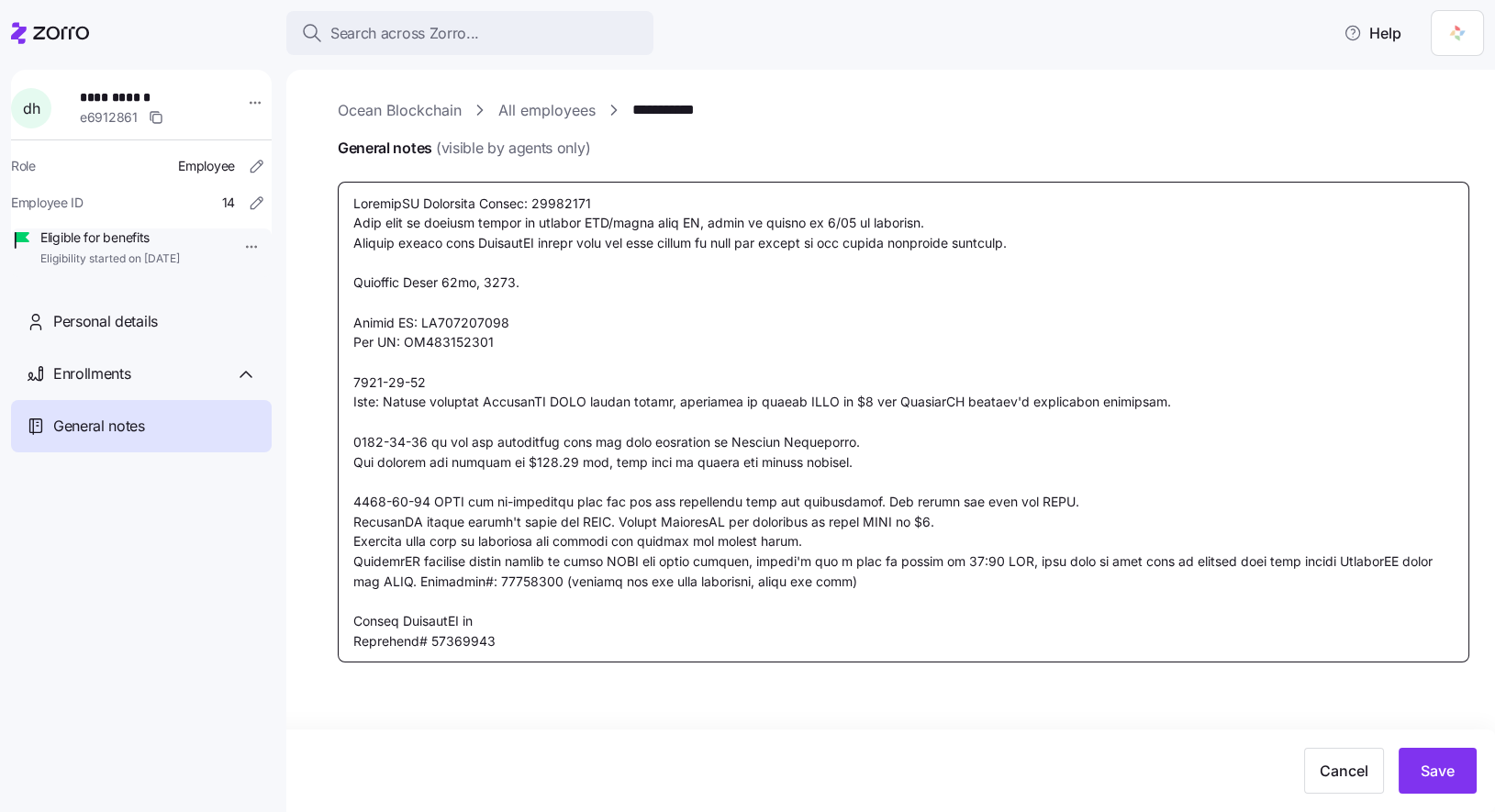
type textarea "x"
type textarea "CoverdeCA Reference Number: 39996431 Will need to request client to provide LPR…"
type textarea "x"
type textarea "CoverdeCA Reference Number: 39996431 Will need to request client to provide LPR…"
type textarea "x"
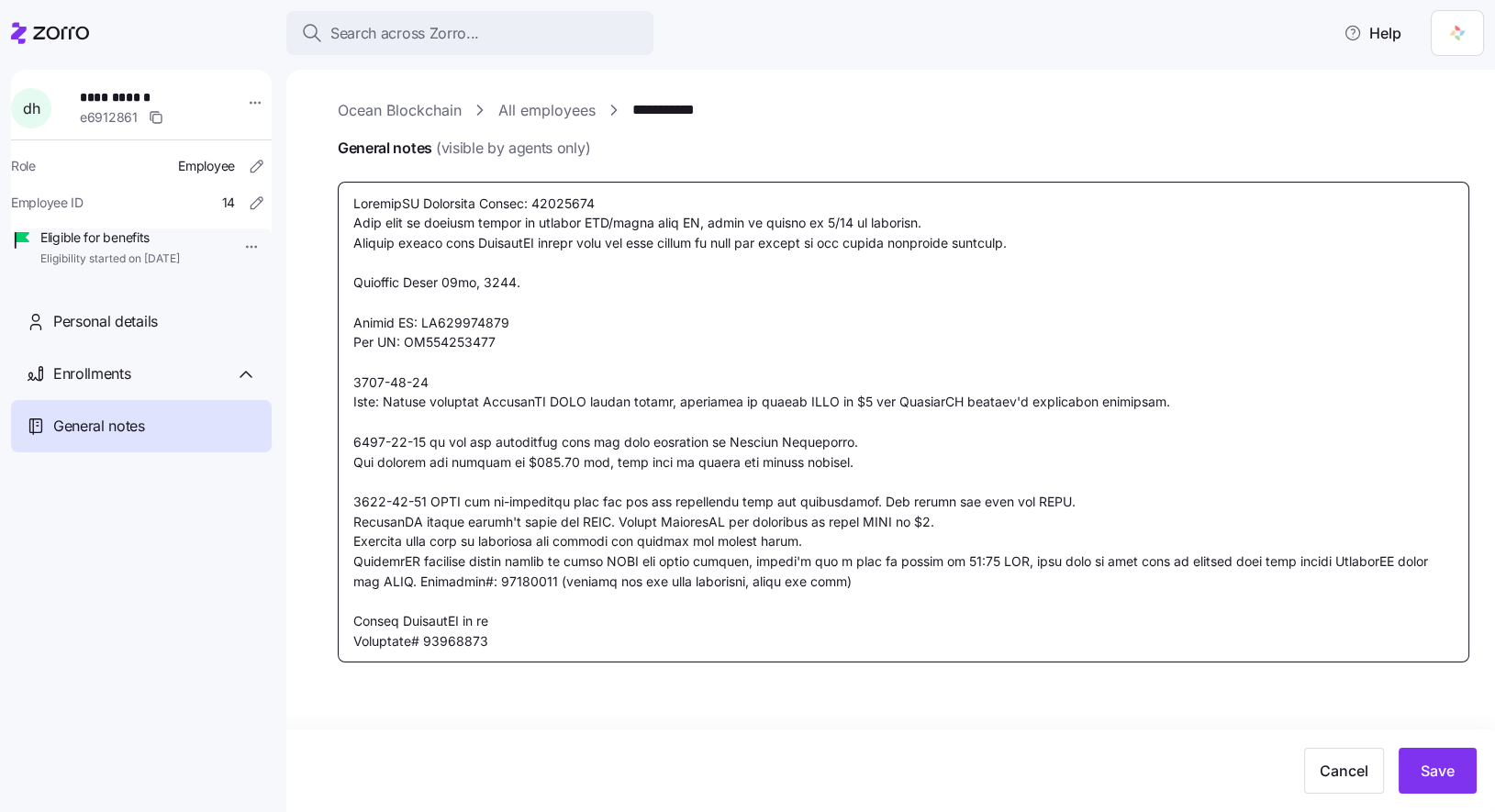
type textarea "CoverdeCA Reference Number: 39996431 Will need to request client to provide LPR…"
type textarea "x"
type textarea "CoverdeCA Reference Number: 39996431 Will need to request client to provide LPR…"
type textarea "x"
type textarea "CoverdeCA Reference Number: 39996431 Will need to request client to provide LPR…"
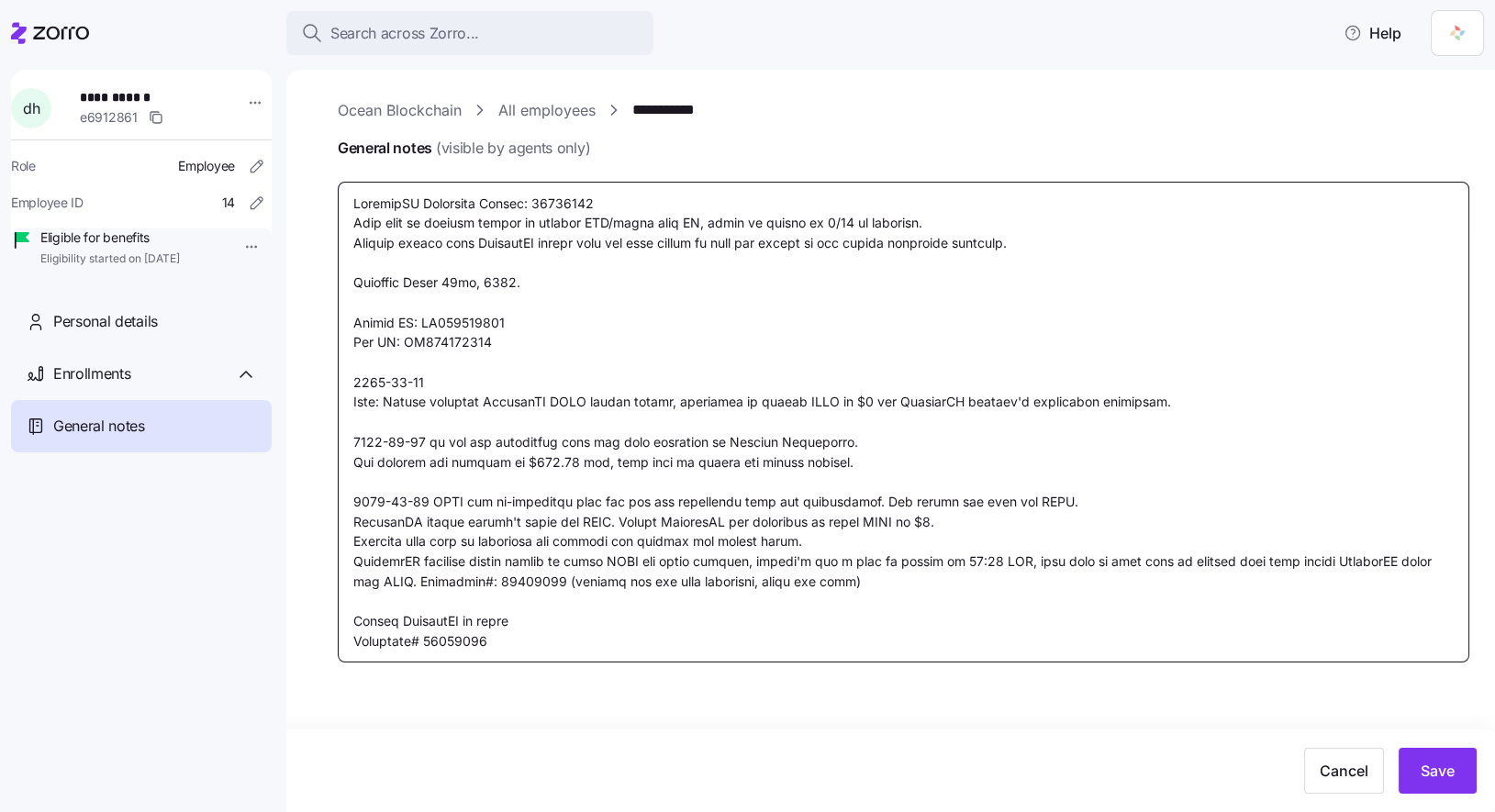
type textarea "x"
type textarea "CoverdeCA Reference Number: 39996431 Will need to request client to provide LPR…"
type textarea "x"
type textarea "CoverdeCA Reference Number: 39996431 Will need to request client to provide LPR…"
type textarea "x"
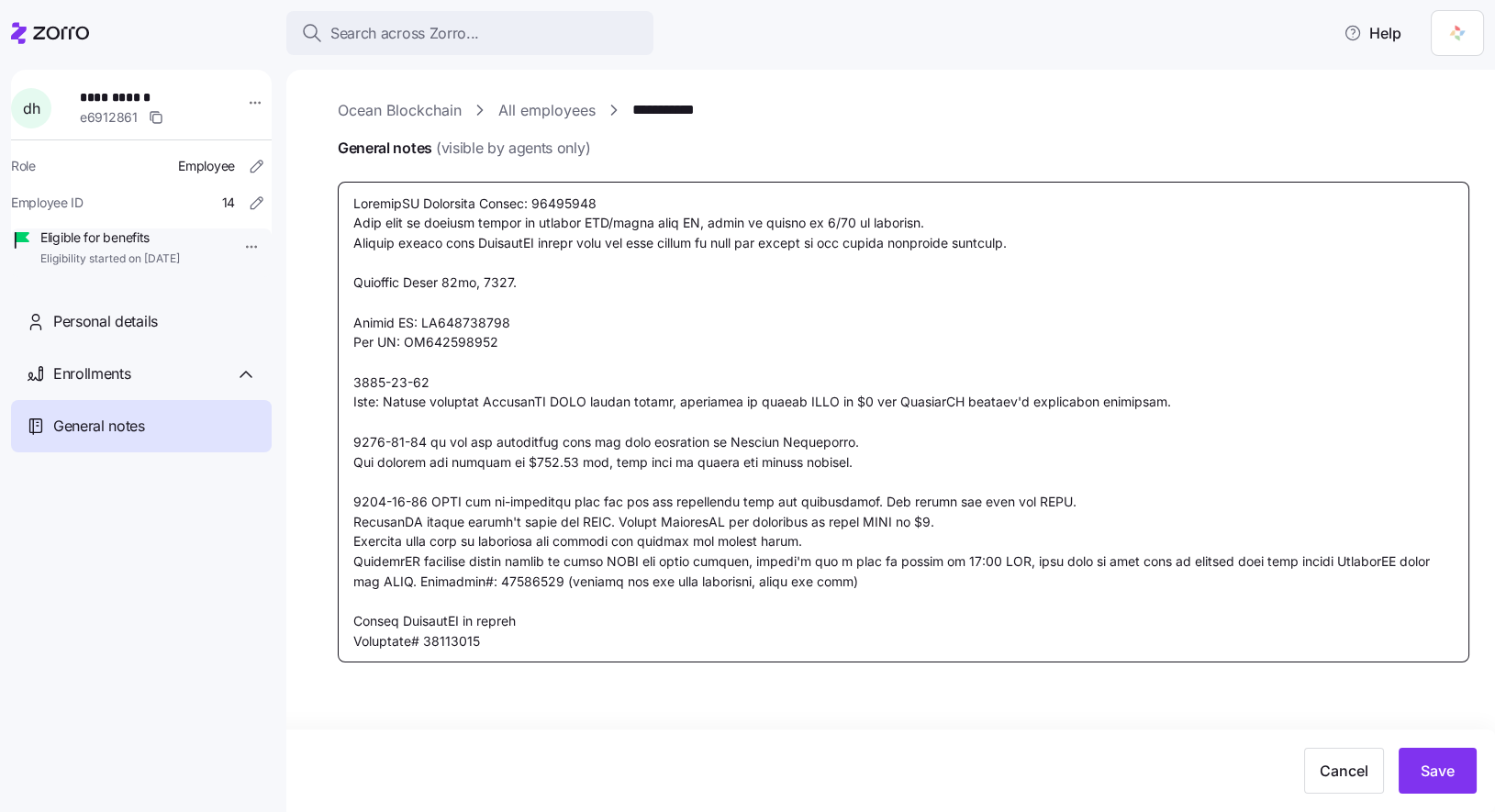
type textarea "CoverdeCA Reference Number: 39996431 Will need to request client to provide LPR…"
type textarea "x"
type textarea "CoverdeCA Reference Number: 39996431 Will need to request client to provide LPR…"
type textarea "x"
type textarea "CoverdeCA Reference Number: 39996431 Will need to request client to provide LPR…"
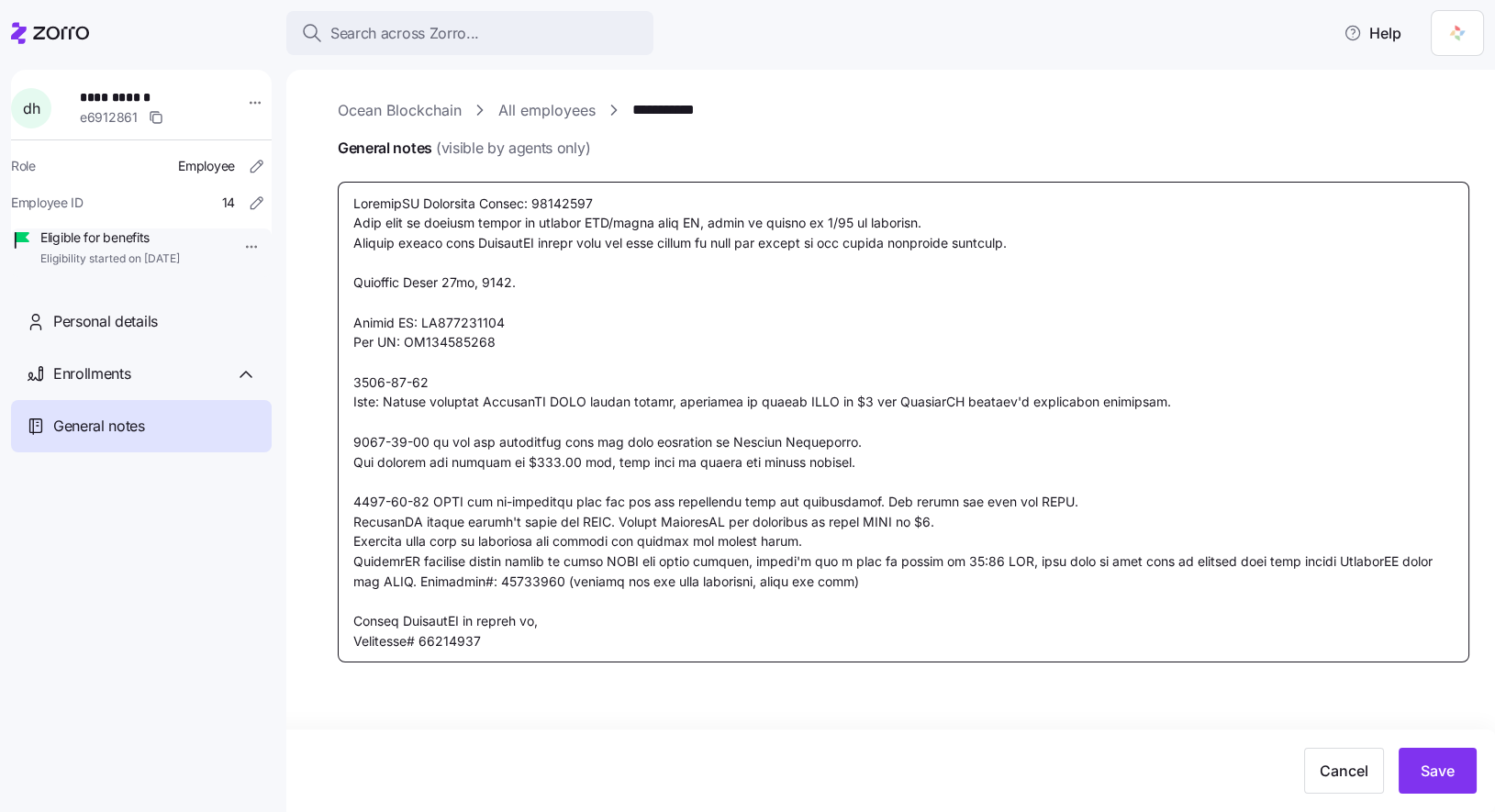
type textarea "x"
type textarea "CoverdeCA Reference Number: 39996431 Will need to request client to provide LPR…"
type textarea "x"
type textarea "CoverdeCA Reference Number: 39996431 Will need to request client to provide LPR…"
type textarea "x"
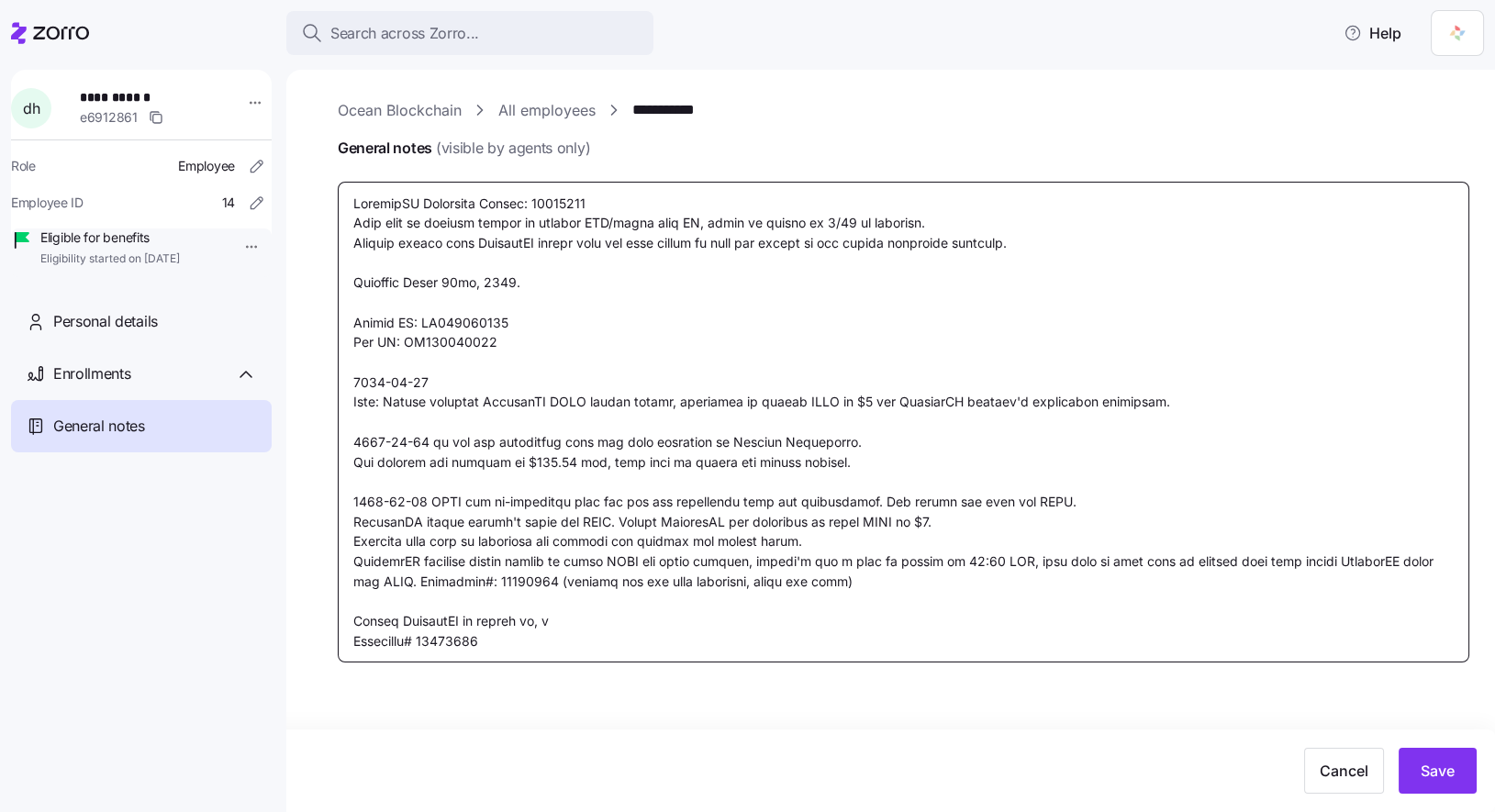
type textarea "CoverdeCA Reference Number: 39996431 Will need to request client to provide LPR…"
type textarea "x"
type textarea "CoverdeCA Reference Number: 39996431 Will need to request client to provide LPR…"
type textarea "x"
type textarea "CoverdeCA Reference Number: 39996431 Will need to request client to provide LPR…"
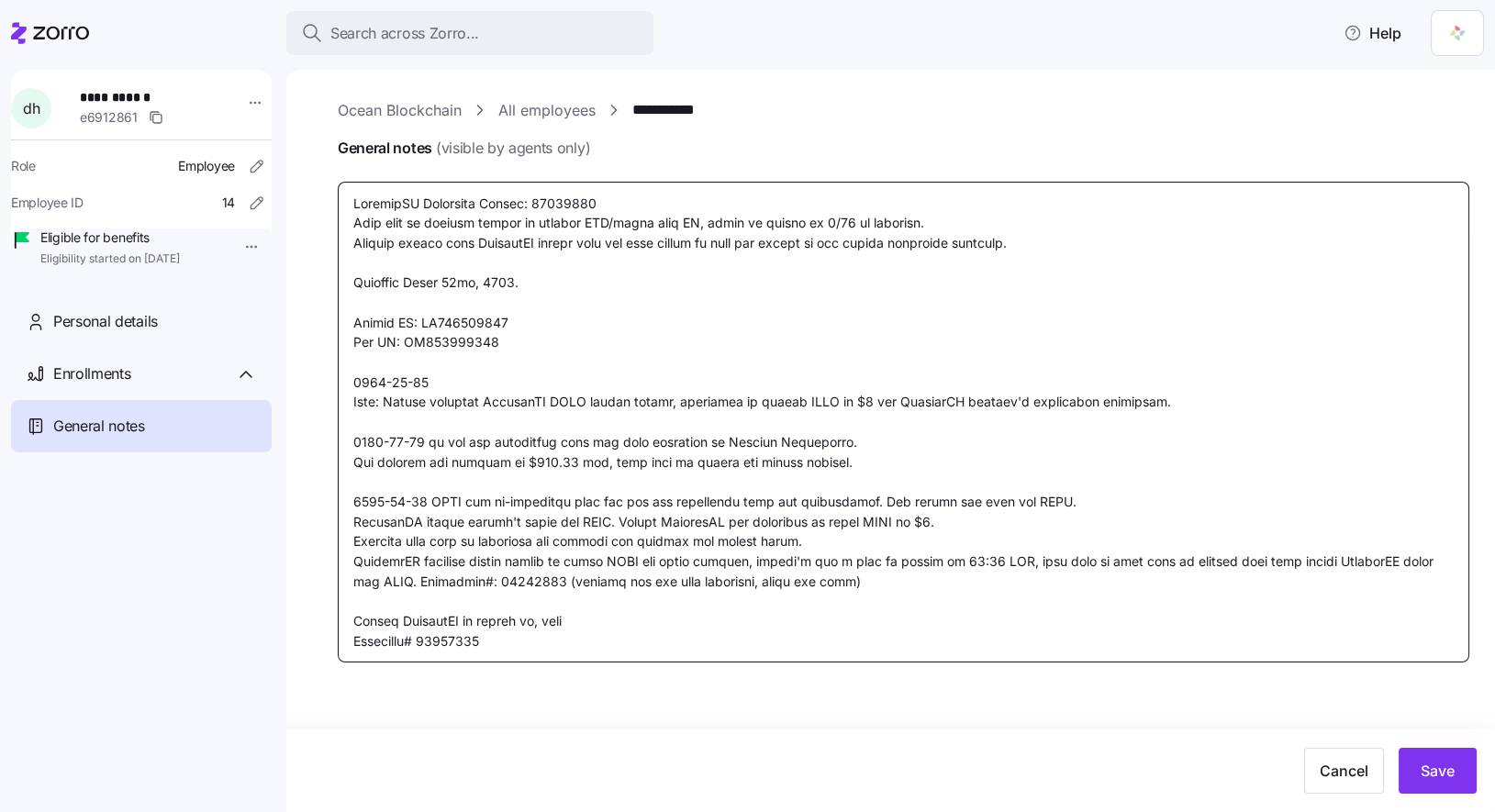
type textarea "x"
type textarea "CoverdeCA Reference Number: 39996431 Will need to request client to provide LPR…"
type textarea "x"
type textarea "CoverdeCA Reference Number: 39996431 Will need to request client to provide LPR…"
type textarea "x"
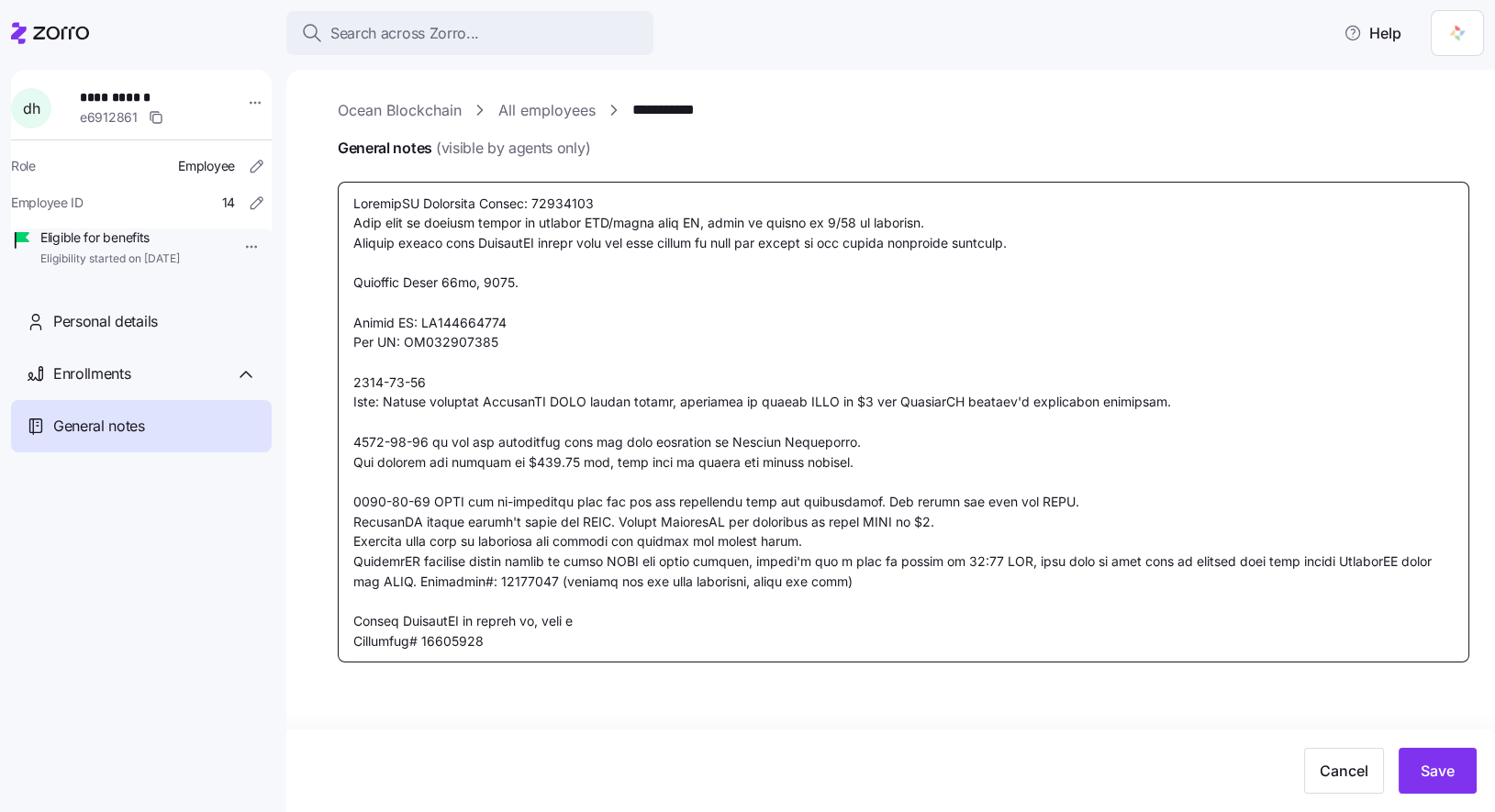
type textarea "CoverdeCA Reference Number: 39996431 Will need to request client to provide LPR…"
type textarea "x"
type textarea "CoverdeCA Reference Number: 39996431 Will need to request client to provide LPR…"
type textarea "x"
type textarea "CoverdeCA Reference Number: 39996431 Will need to request client to provide LPR…"
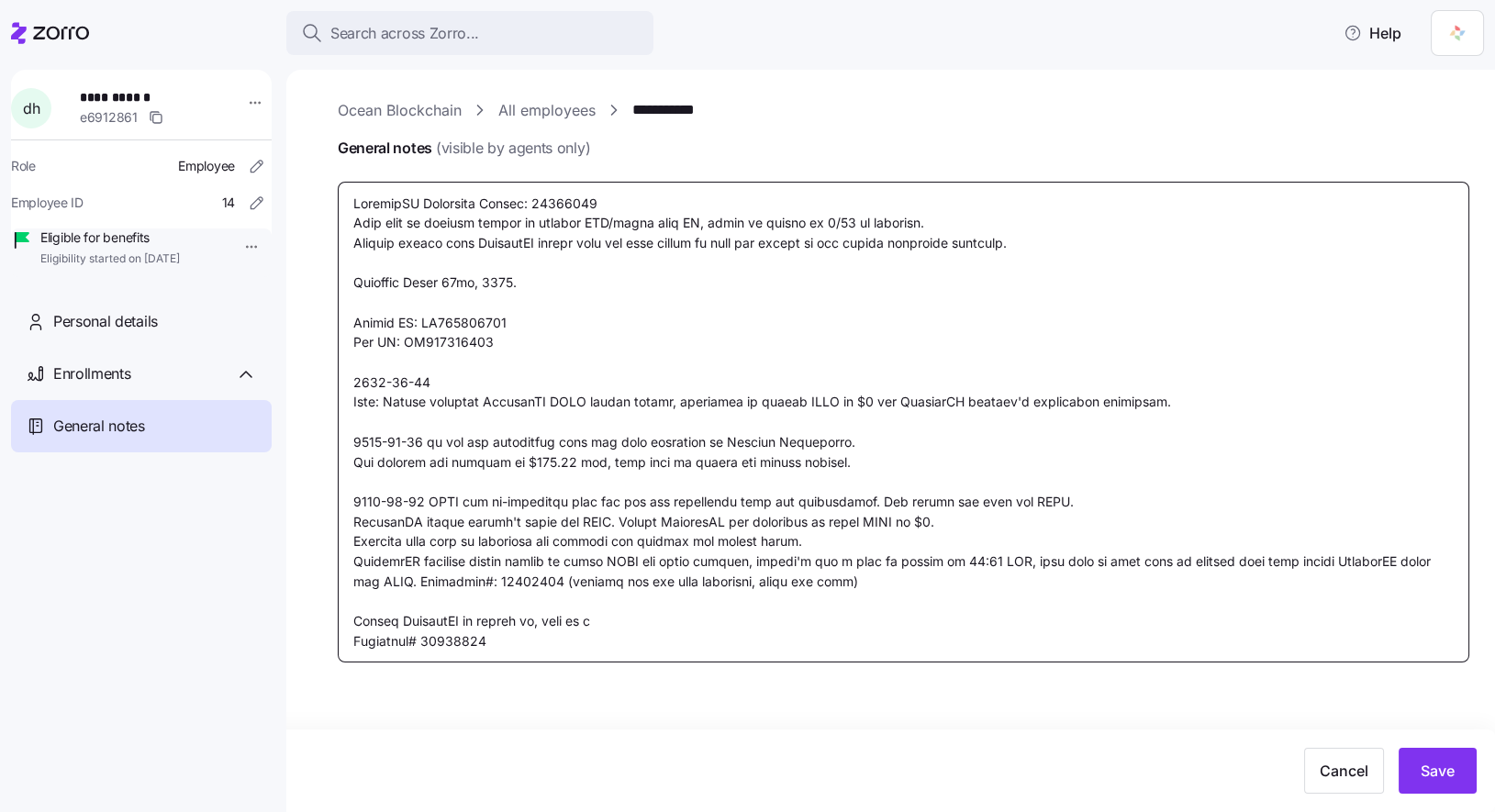
type textarea "x"
type textarea "CoverdeCA Reference Number: 39996431 Will need to request client to provide LPR…"
type textarea "x"
type textarea "CoverdeCA Reference Number: 39996431 Will need to request client to provide LPR…"
type textarea "x"
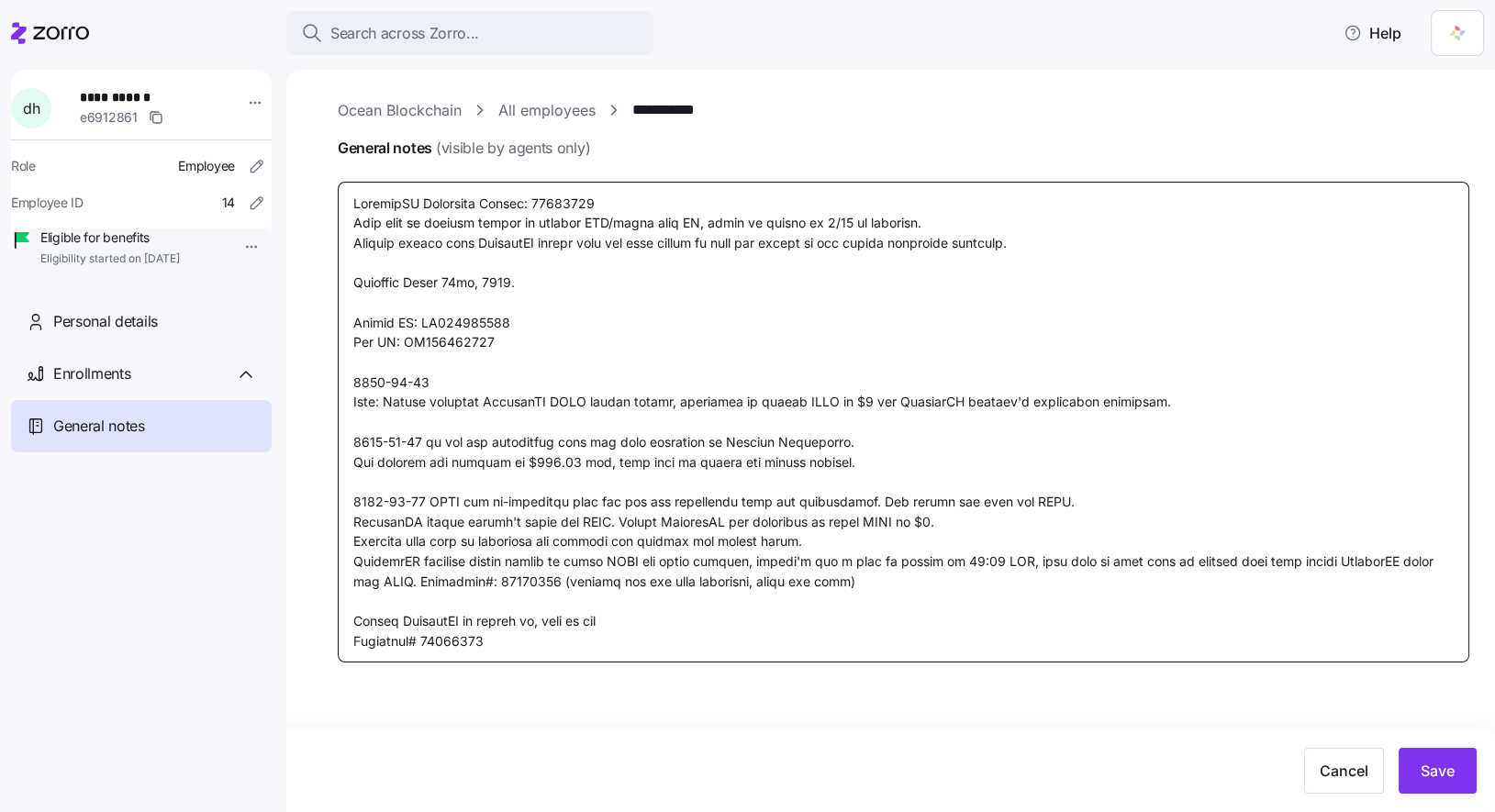
type textarea "CoverdeCA Reference Number: 39996431 Will need to request client to provide LPR…"
type textarea "x"
type textarea "CoverdeCA Reference Number: 39996431 Will need to request client to provide LPR…"
type textarea "x"
type textarea "CoverdeCA Reference Number: 39996431 Will need to request client to provide LPR…"
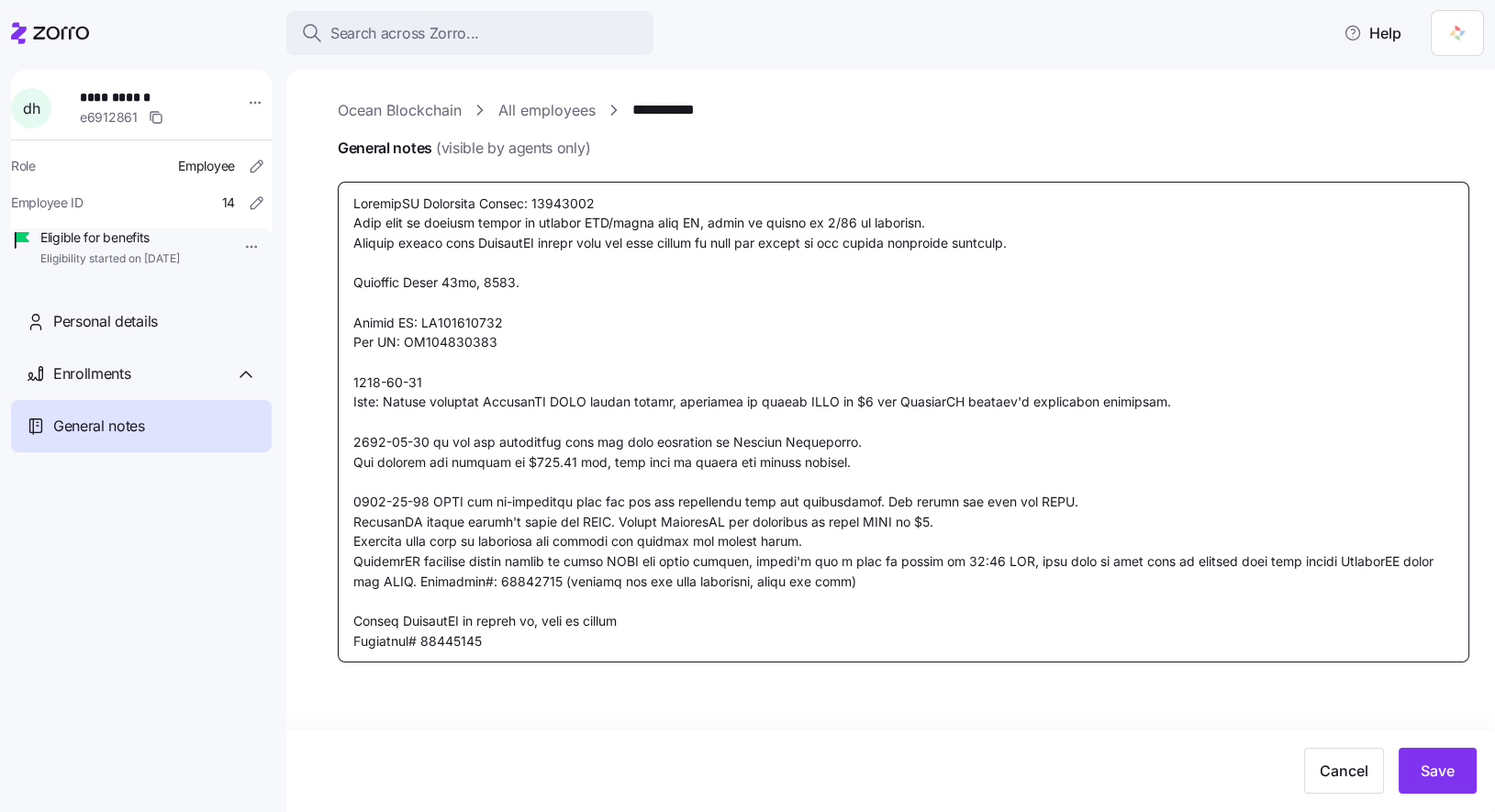
type textarea "x"
type textarea "CoverdeCA Reference Number: 39996431 Will need to request client to provide LPR…"
type textarea "x"
type textarea "CoverdeCA Reference Number: 39996431 Will need to request client to provide LPR…"
type textarea "x"
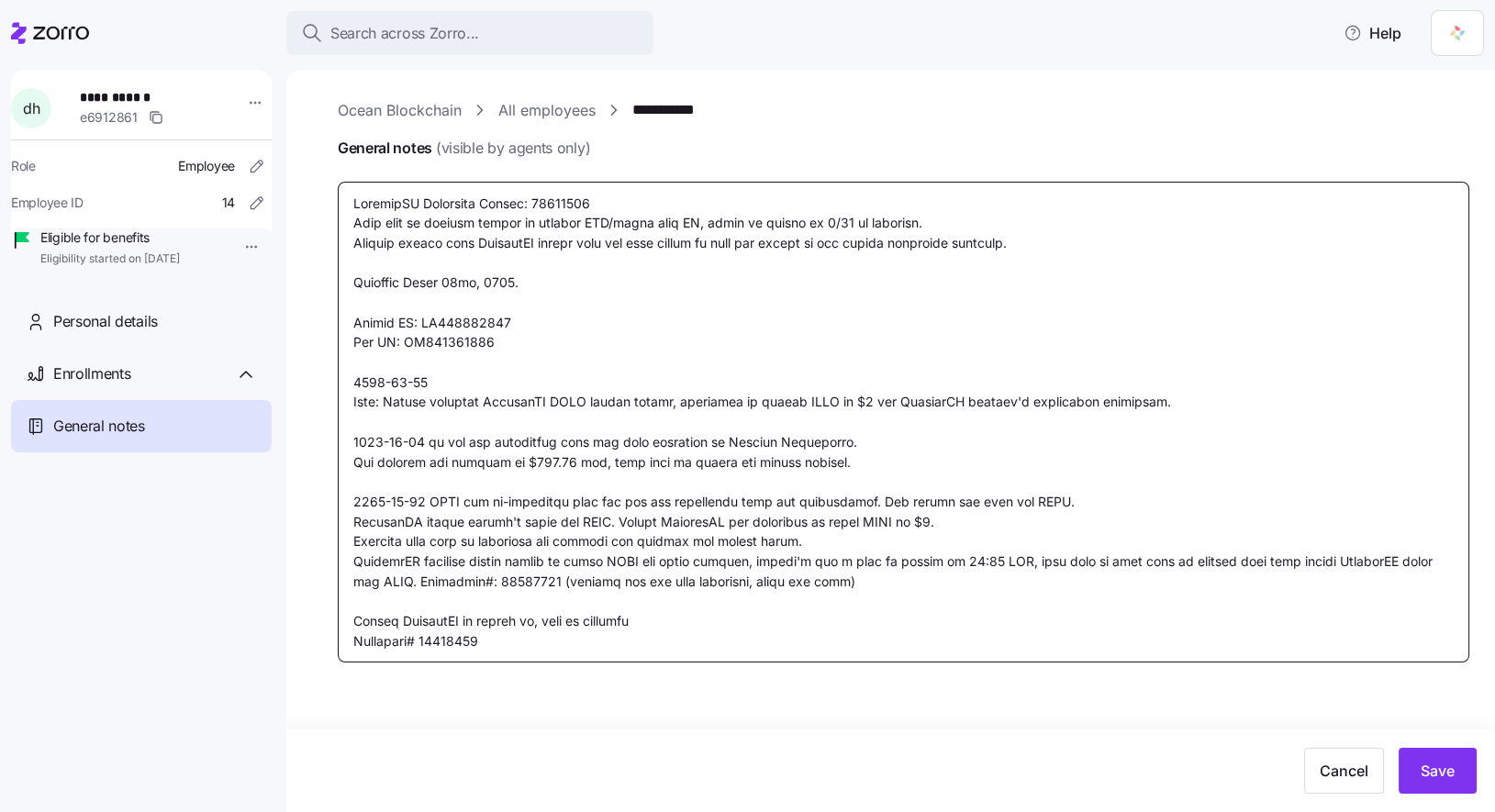
type textarea "CoverdeCA Reference Number: 39996431 Will need to request client to provide LPR…"
type textarea "x"
type textarea "CoverdeCA Reference Number: 39996431 Will need to request client to provide LPR…"
type textarea "x"
type textarea "CoverdeCA Reference Number: 39996431 Will need to request client to provide LPR…"
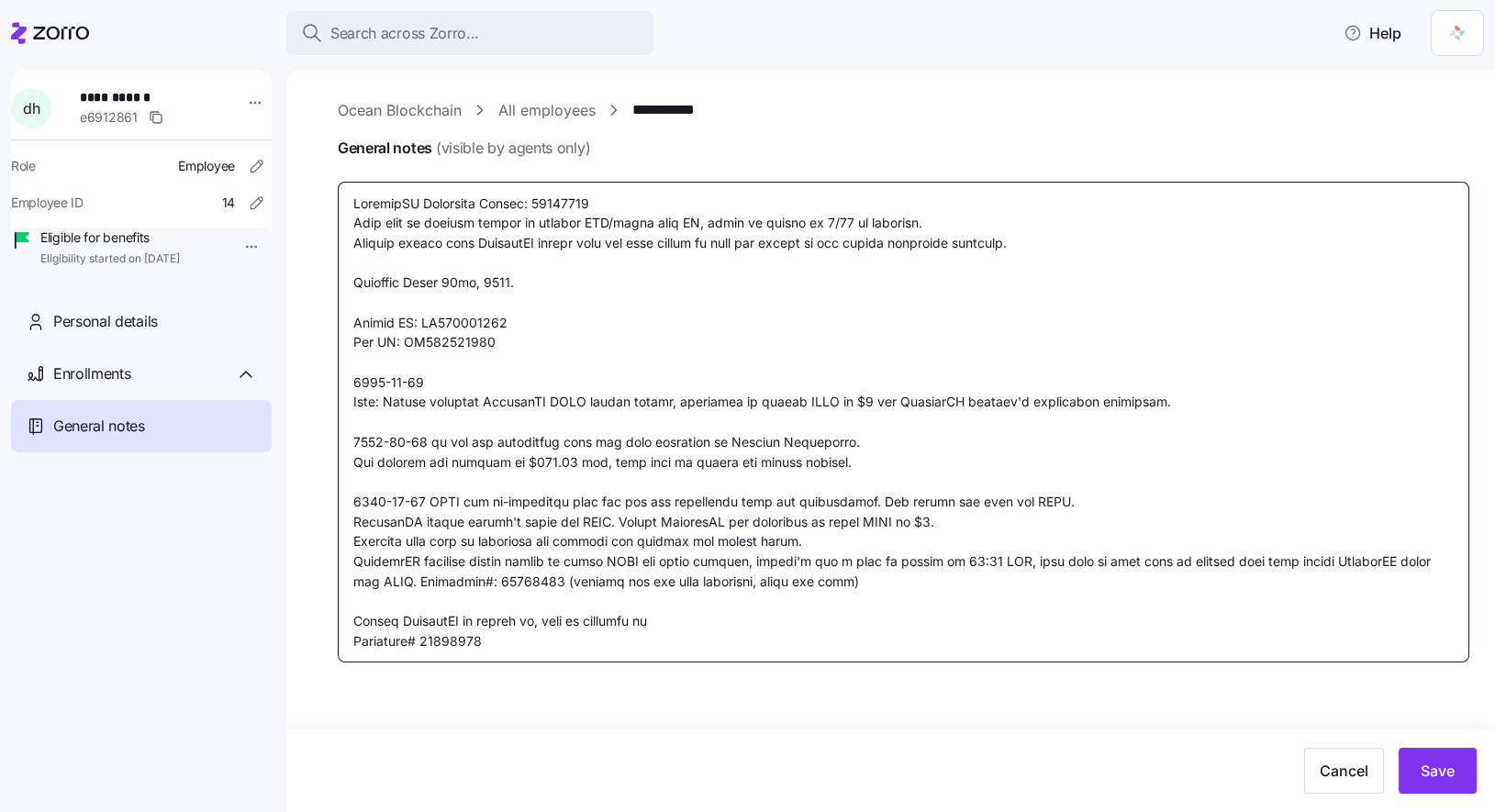
type textarea "x"
type textarea "CoverdeCA Reference Number: 39996431 Will need to request client to provide LPR…"
type textarea "x"
type textarea "CoverdeCA Reference Number: 39996431 Will need to request client to provide LPR…"
type textarea "x"
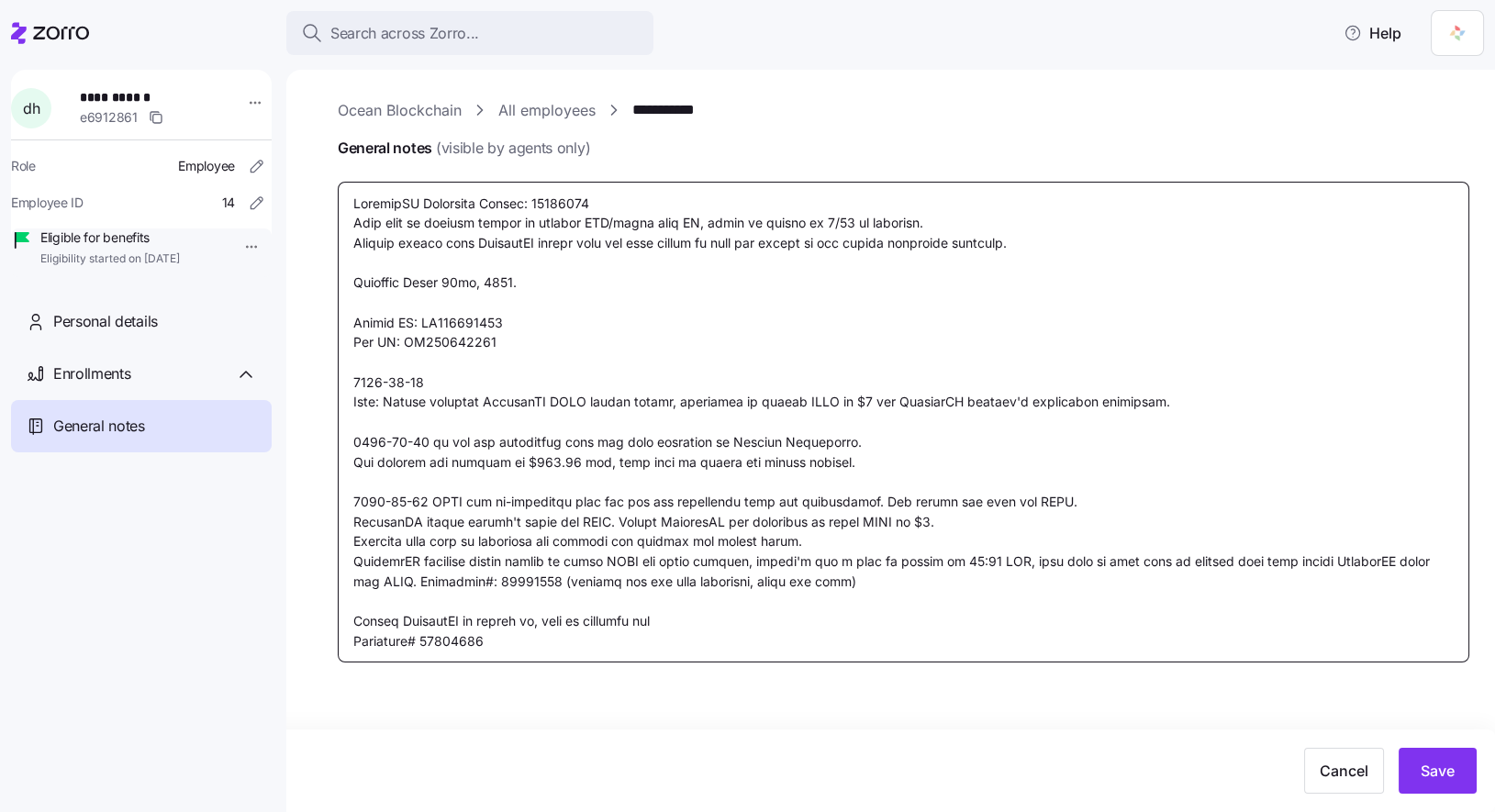
type textarea "CoverdeCA Reference Number: 39996431 Will need to request client to provide LPR…"
type textarea "x"
type textarea "CoverdeCA Reference Number: 39996431 Will need to request client to provide LPR…"
type textarea "x"
type textarea "CoverdeCA Reference Number: 39996431 Will need to request client to provide LPR…"
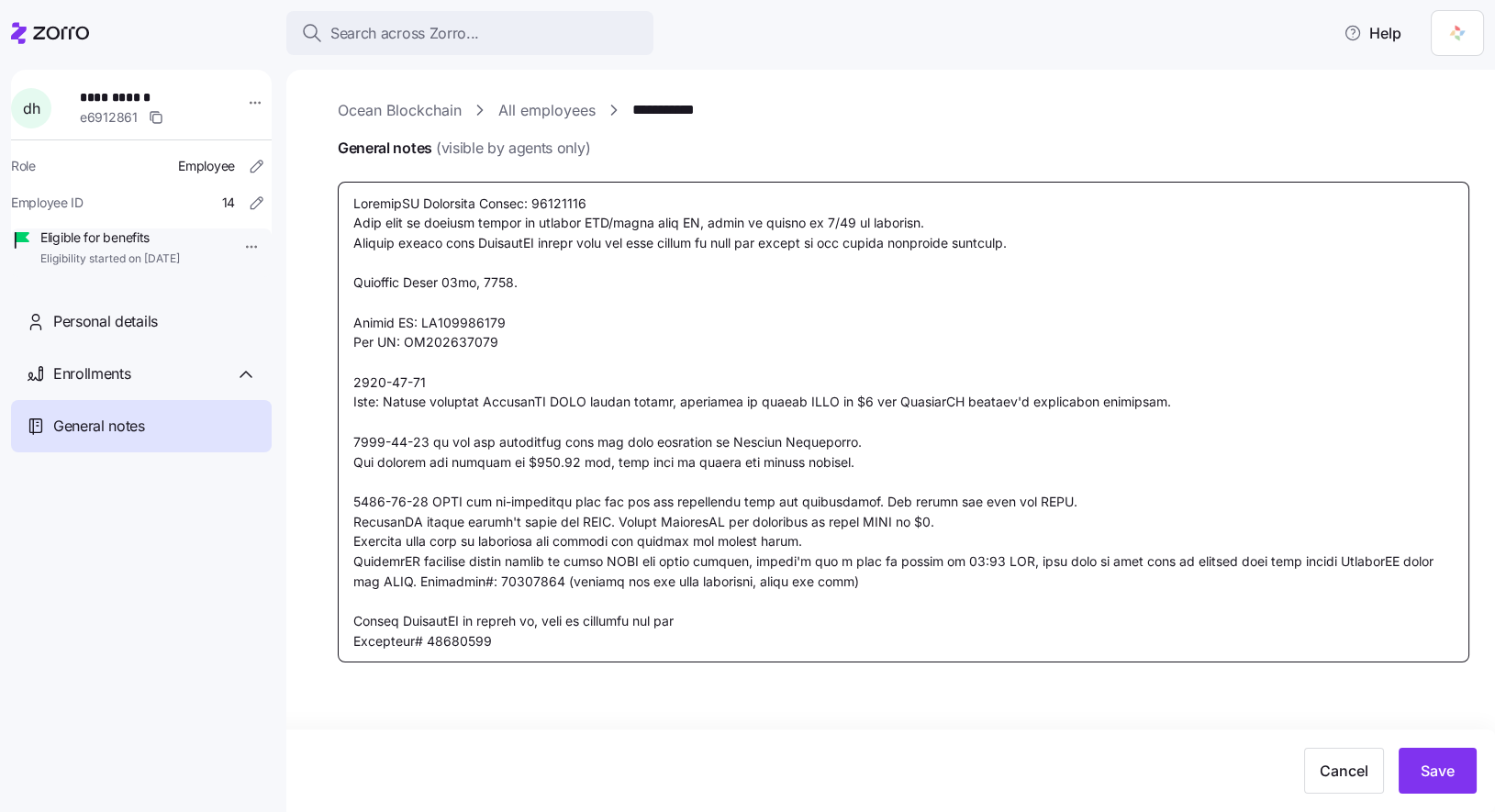
type textarea "x"
type textarea "CoverdeCA Reference Number: 39996431 Will need to request client to provide LPR…"
type textarea "x"
type textarea "CoverdeCA Reference Number: 39996431 Will need to request client to provide LPR…"
type textarea "x"
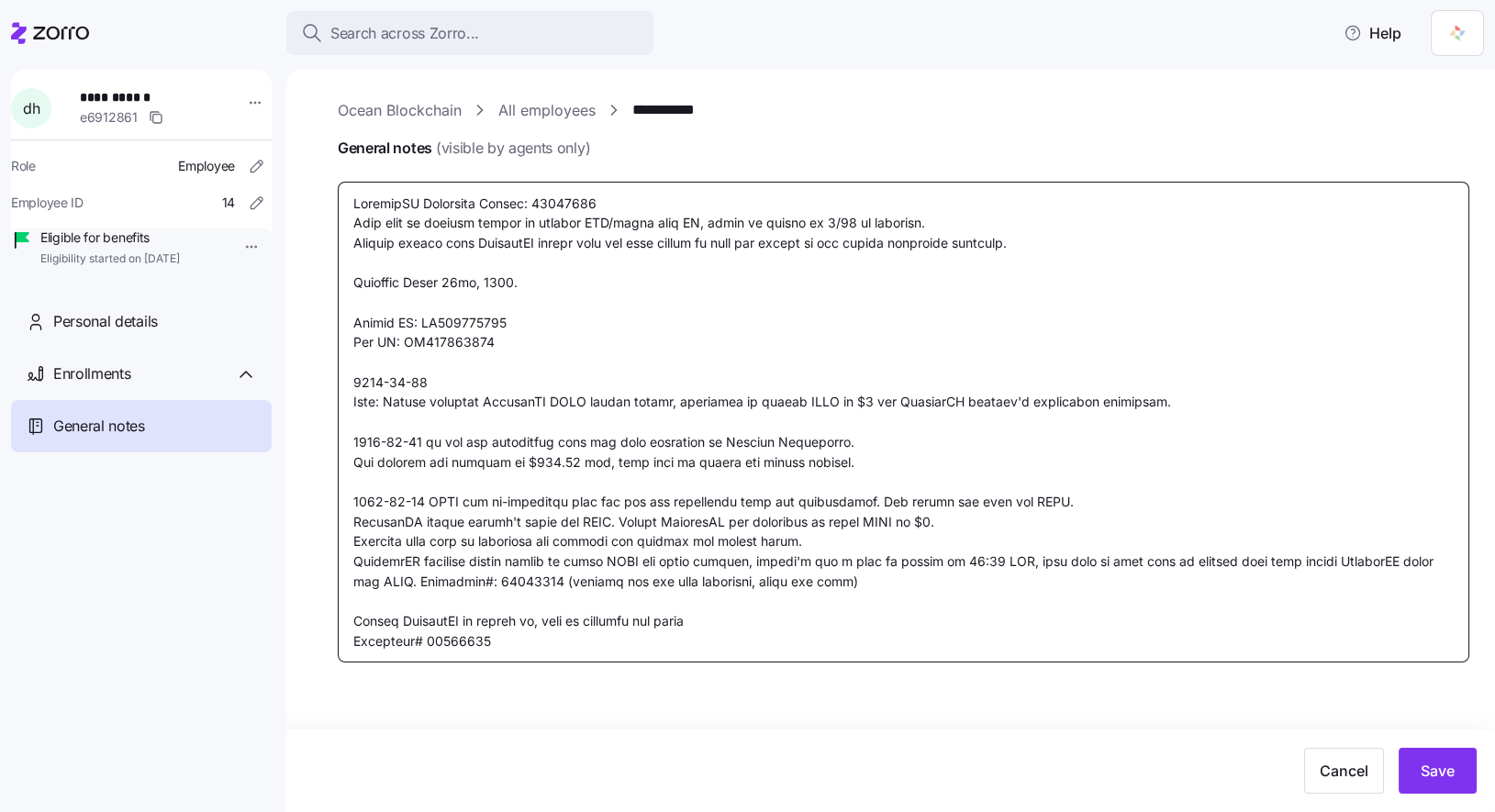
type textarea "CoverdeCA Reference Number: 39996431 Will need to request client to provide LPR…"
type textarea "x"
type textarea "CoverdeCA Reference Number: 39996431 Will need to request client to provide LPR…"
type textarea "x"
type textarea "CoverdeCA Reference Number: 39996431 Will need to request client to provide LPR…"
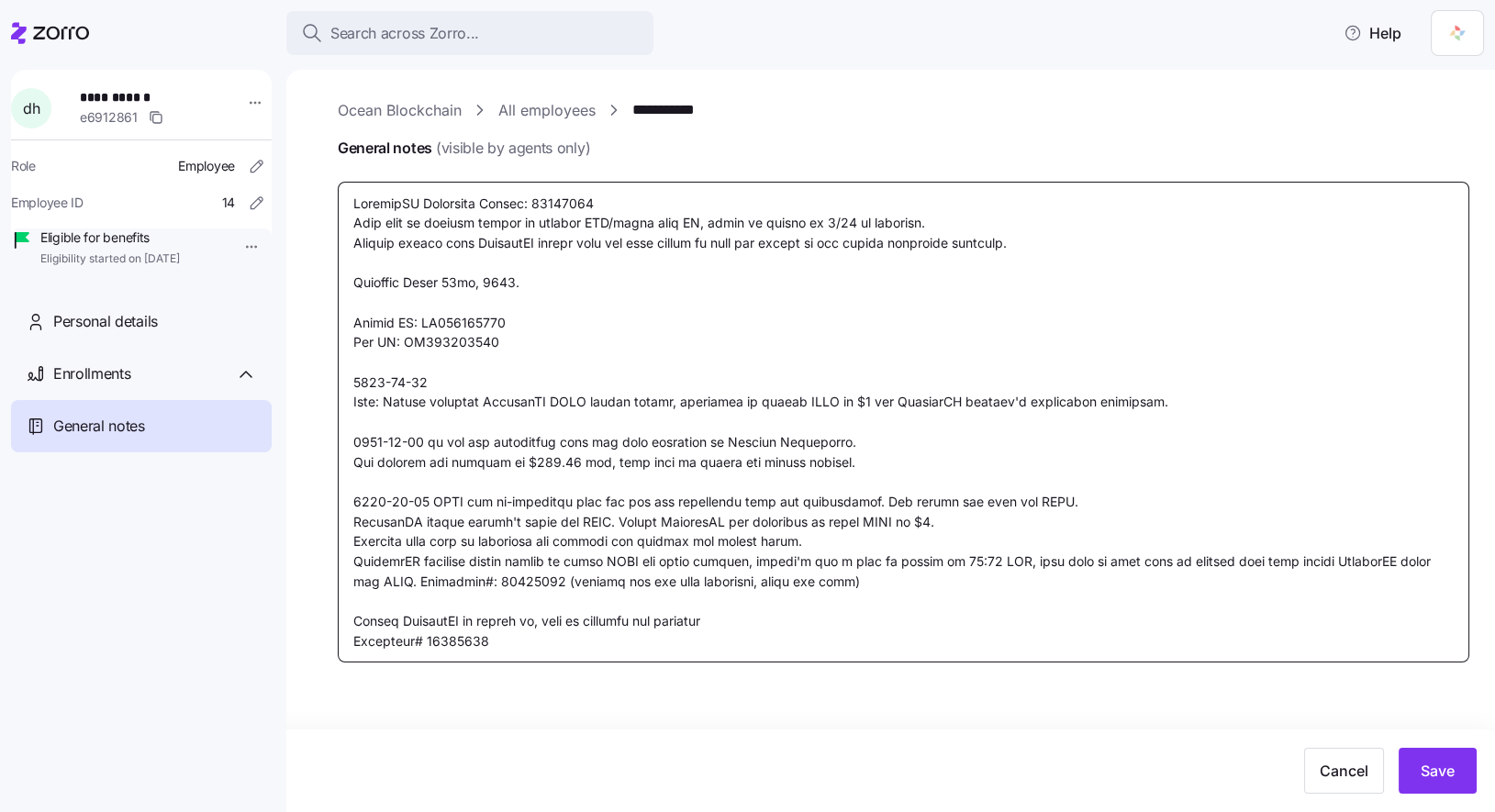
type textarea "x"
type textarea "CoverdeCA Reference Number: 39996431 Will need to request client to provide LPR…"
type textarea "x"
type textarea "CoverdeCA Reference Number: 39996431 Will need to request client to provide LPR…"
type textarea "x"
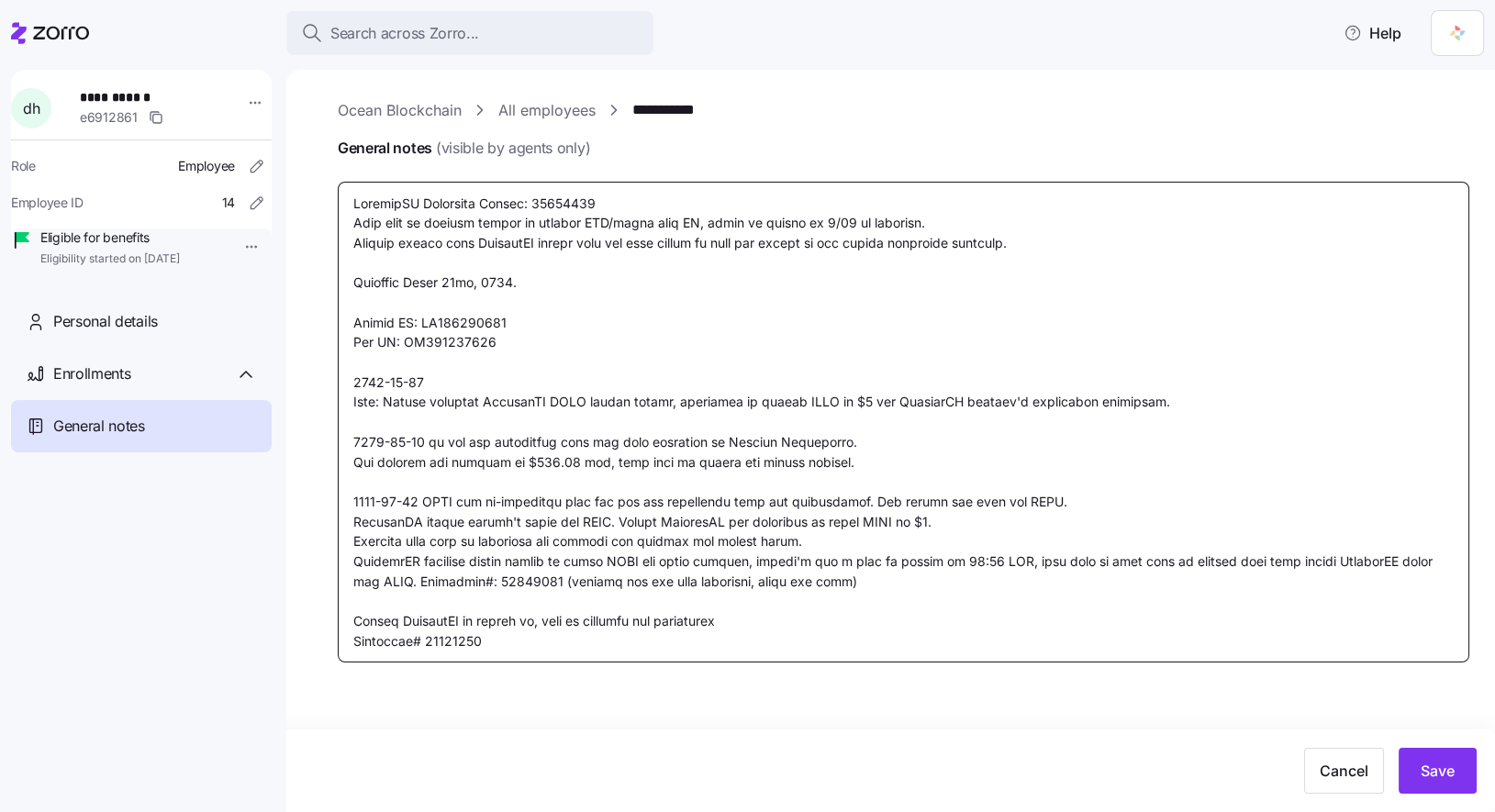
type textarea "CoverdeCA Reference Number: 39996431 Will need to request client to provide LPR…"
type textarea "x"
type textarea "CoverdeCA Reference Number: 39996431 Will need to request client to provide LPR…"
type textarea "x"
type textarea "CoverdeCA Reference Number: 39996431 Will need to request client to provide LPR…"
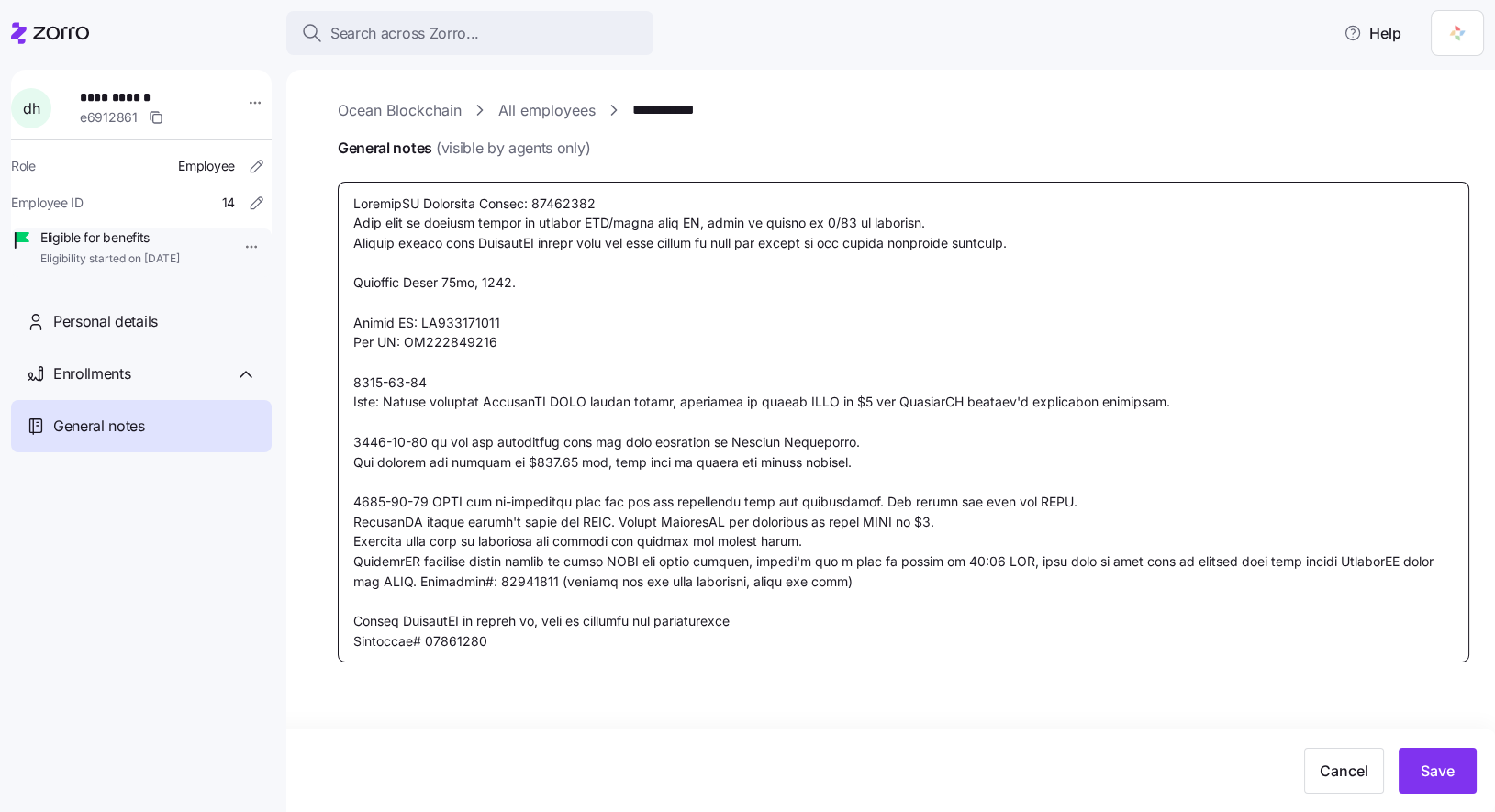
type textarea "x"
type textarea "CoverdeCA Reference Number: 39996431 Will need to request client to provide LPR…"
type textarea "x"
type textarea "CoverdeCA Reference Number: 39996431 Will need to request client to provide LPR…"
type textarea "x"
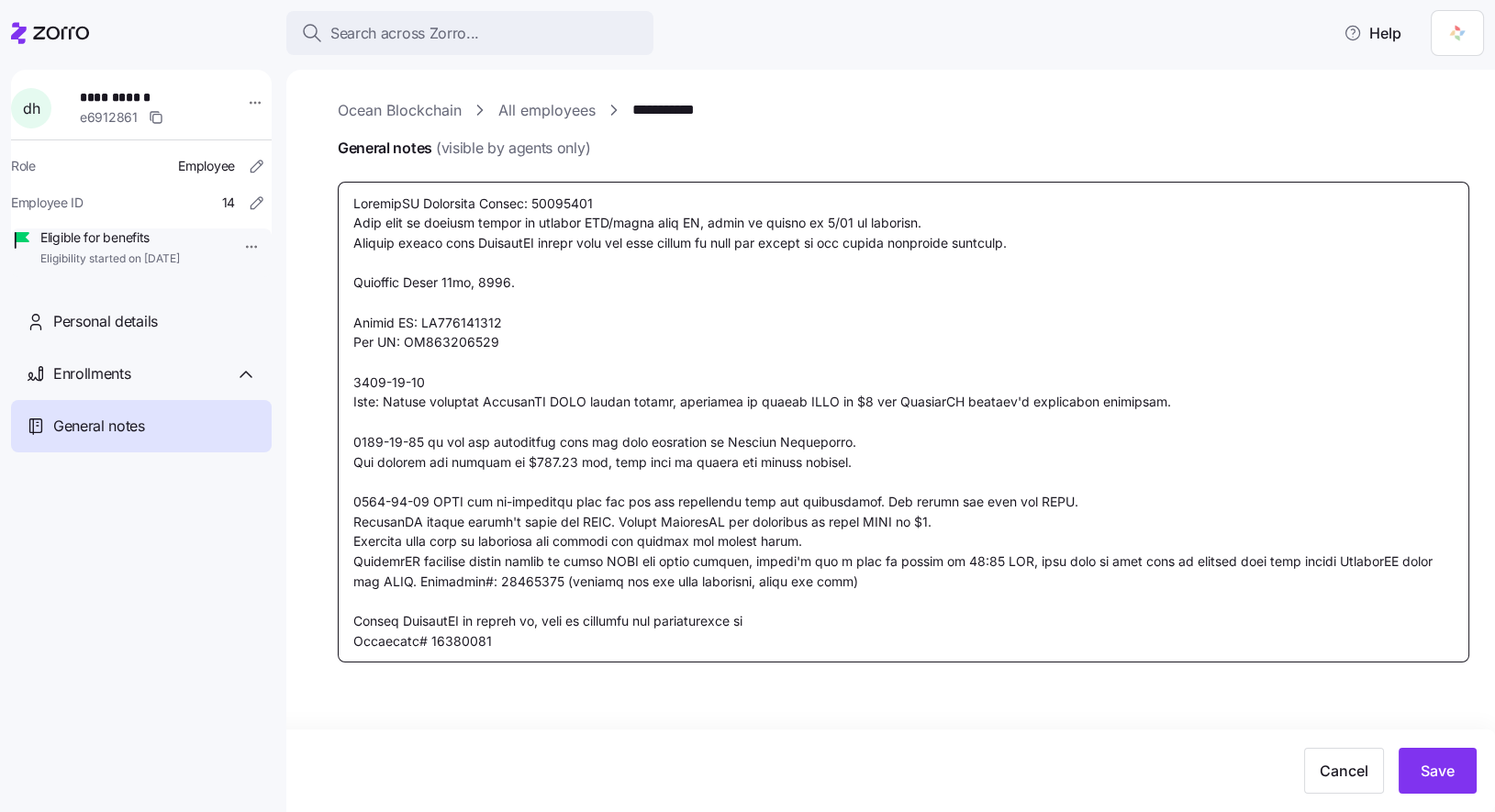
type textarea "CoverdeCA Reference Number: 39996431 Will need to request client to provide LPR…"
type textarea "x"
type textarea "CoverdeCA Reference Number: 39996431 Will need to request client to provide LPR…"
type textarea "x"
type textarea "CoverdeCA Reference Number: 39996431 Will need to request client to provide LPR…"
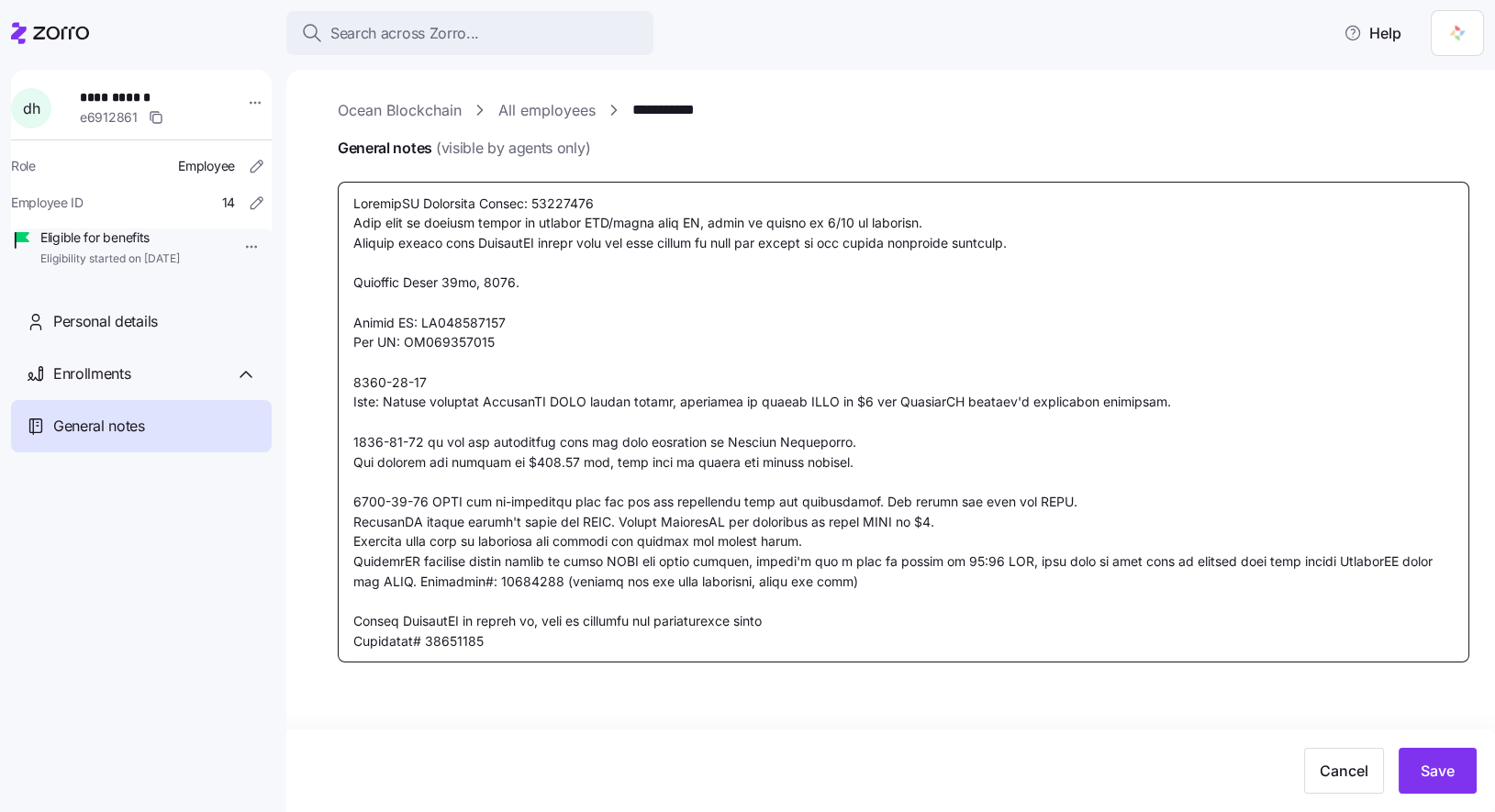
type textarea "x"
type textarea "CoverdeCA Reference Number: 39996431 Will need to request client to provide LPR…"
type textarea "x"
type textarea "CoverdeCA Reference Number: 39996431 Will need to request client to provide LPR…"
type textarea "x"
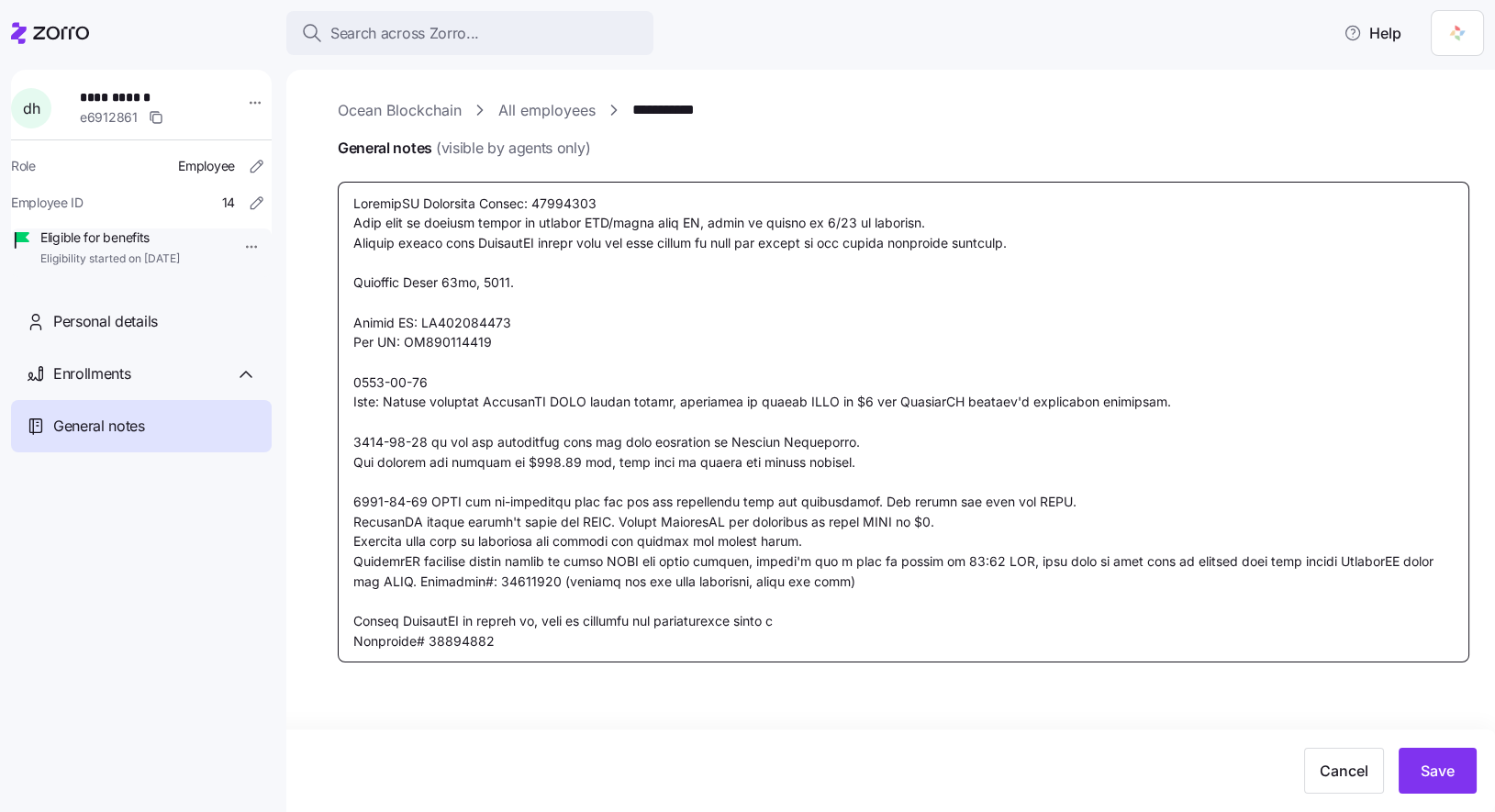
type textarea "CoverdeCA Reference Number: 39996431 Will need to request client to provide LPR…"
type textarea "x"
type textarea "CoverdeCA Reference Number: 39996431 Will need to request client to provide LPR…"
type textarea "x"
type textarea "CoverdeCA Reference Number: 39996431 Will need to request client to provide LPR…"
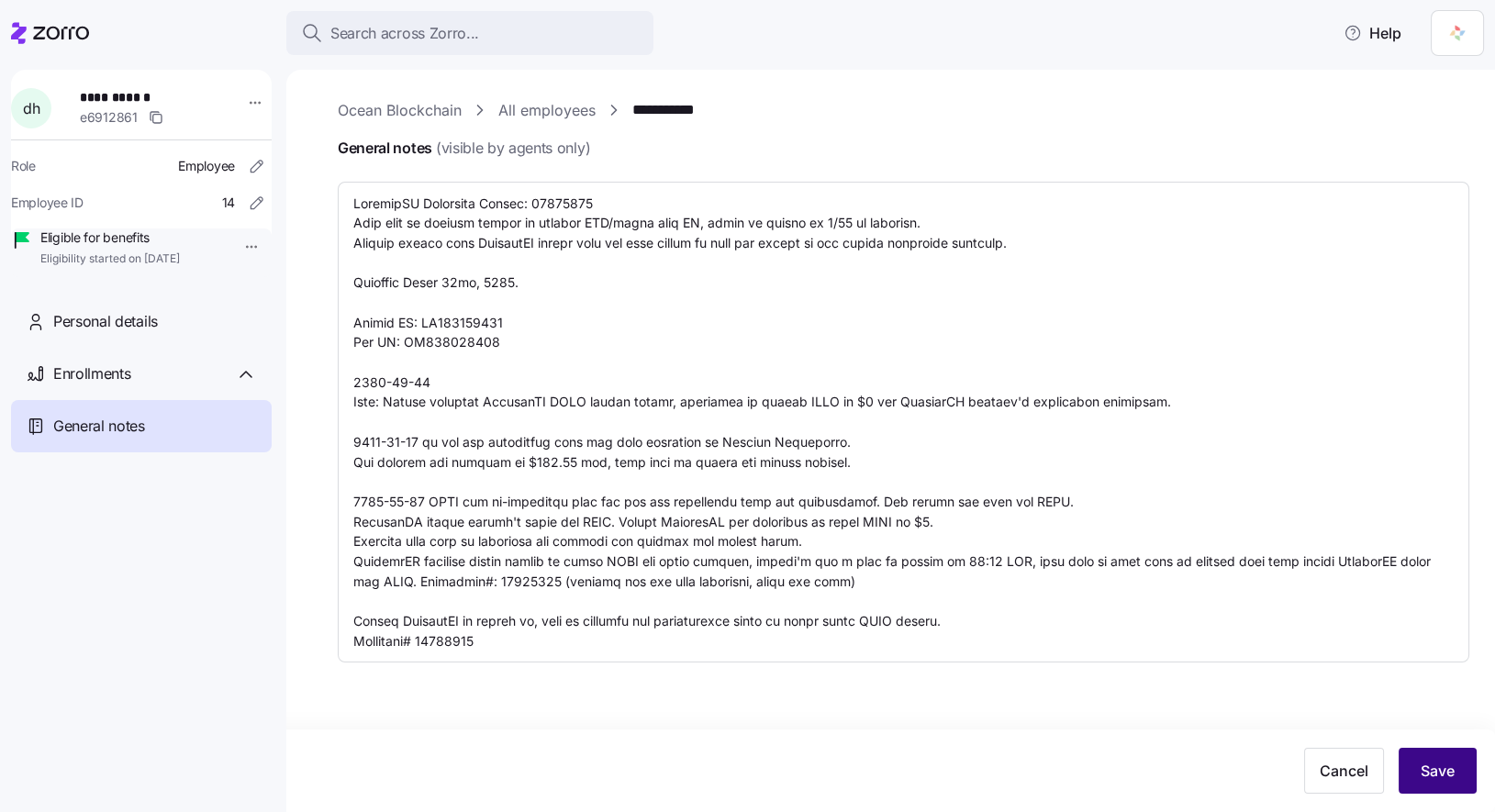
click at [1449, 771] on span "Save" at bounding box center [1438, 771] width 34 height 22
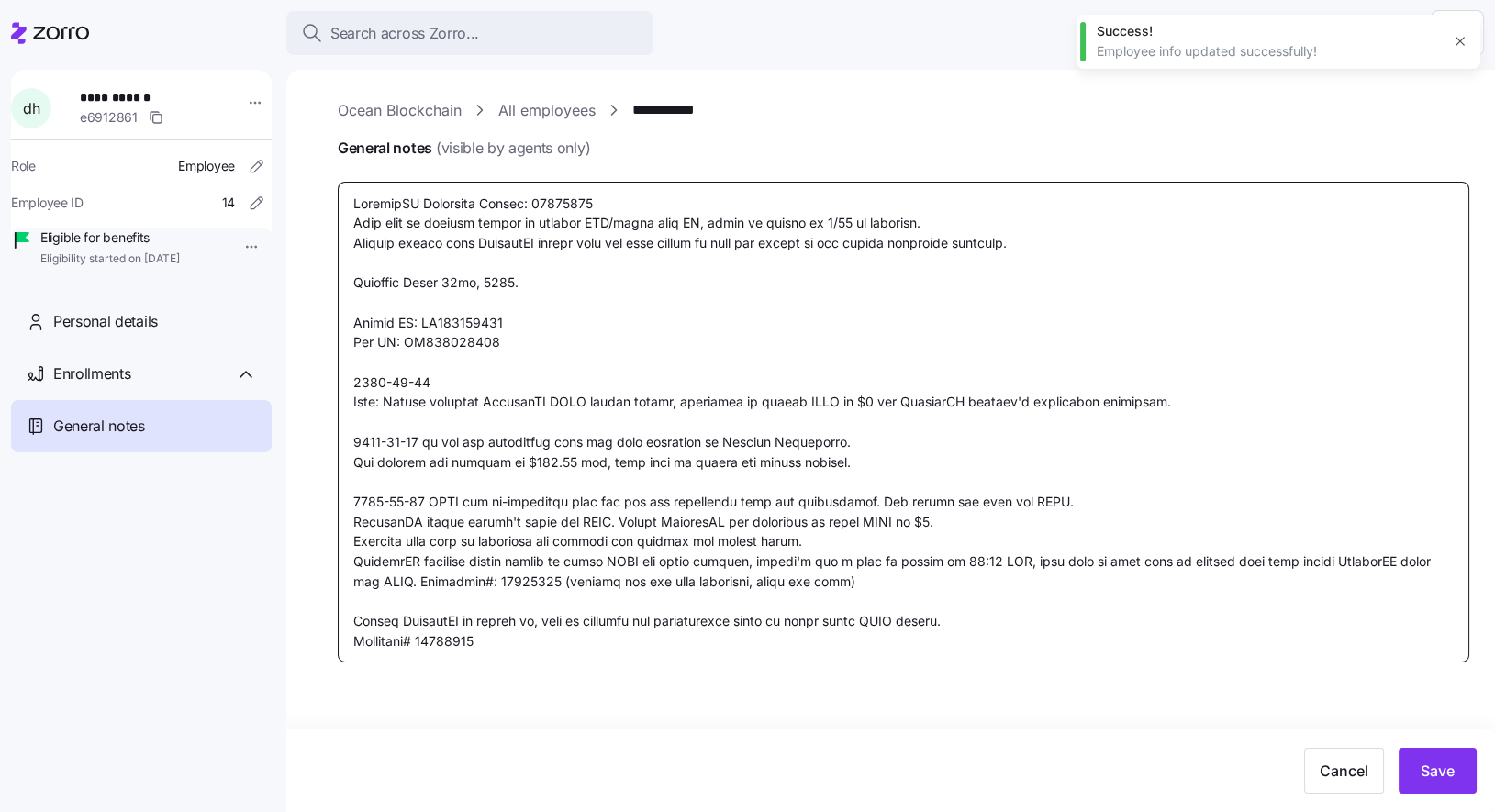
click at [1089, 632] on textarea "General notes (visible by agents only)" at bounding box center [903, 421] width 1132 height 481
click at [465, 622] on textarea "General notes (visible by agents only)" at bounding box center [903, 421] width 1132 height 481
paste textarea "11:30am PT."
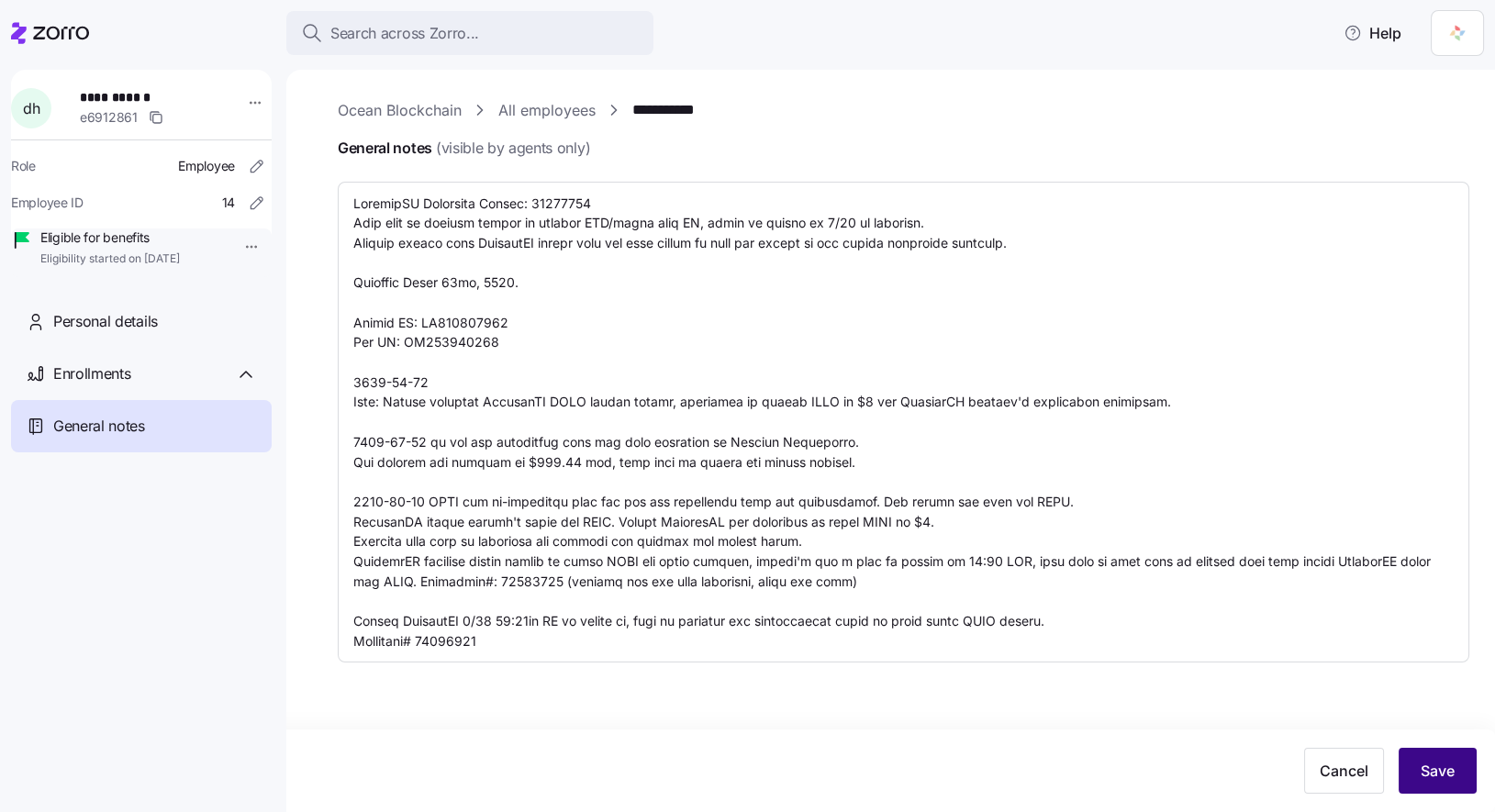
click at [1429, 785] on button "Save" at bounding box center [1437, 770] width 78 height 46
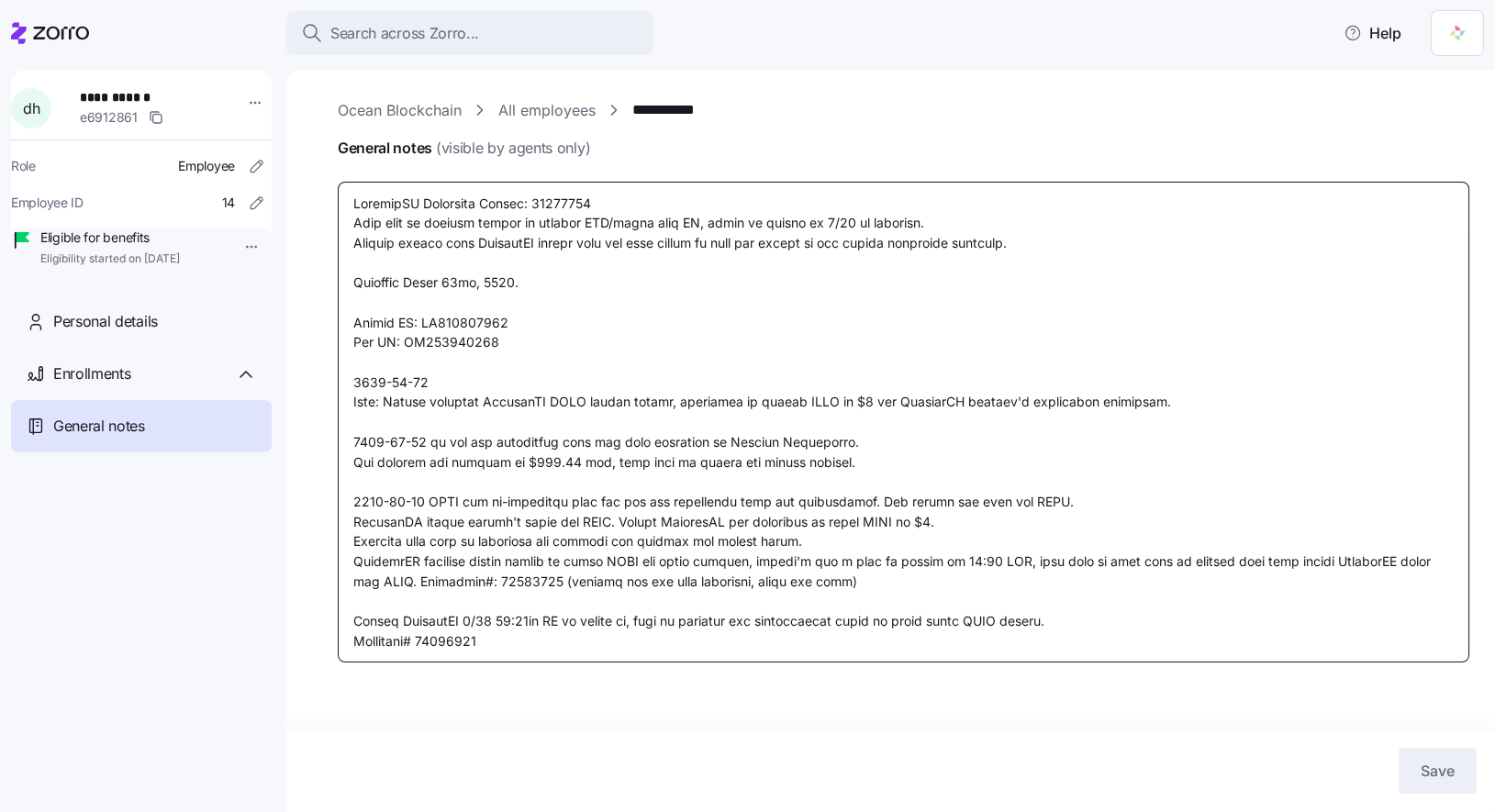
click at [831, 640] on textarea "General notes (visible by agents only)" at bounding box center [903, 421] width 1132 height 481
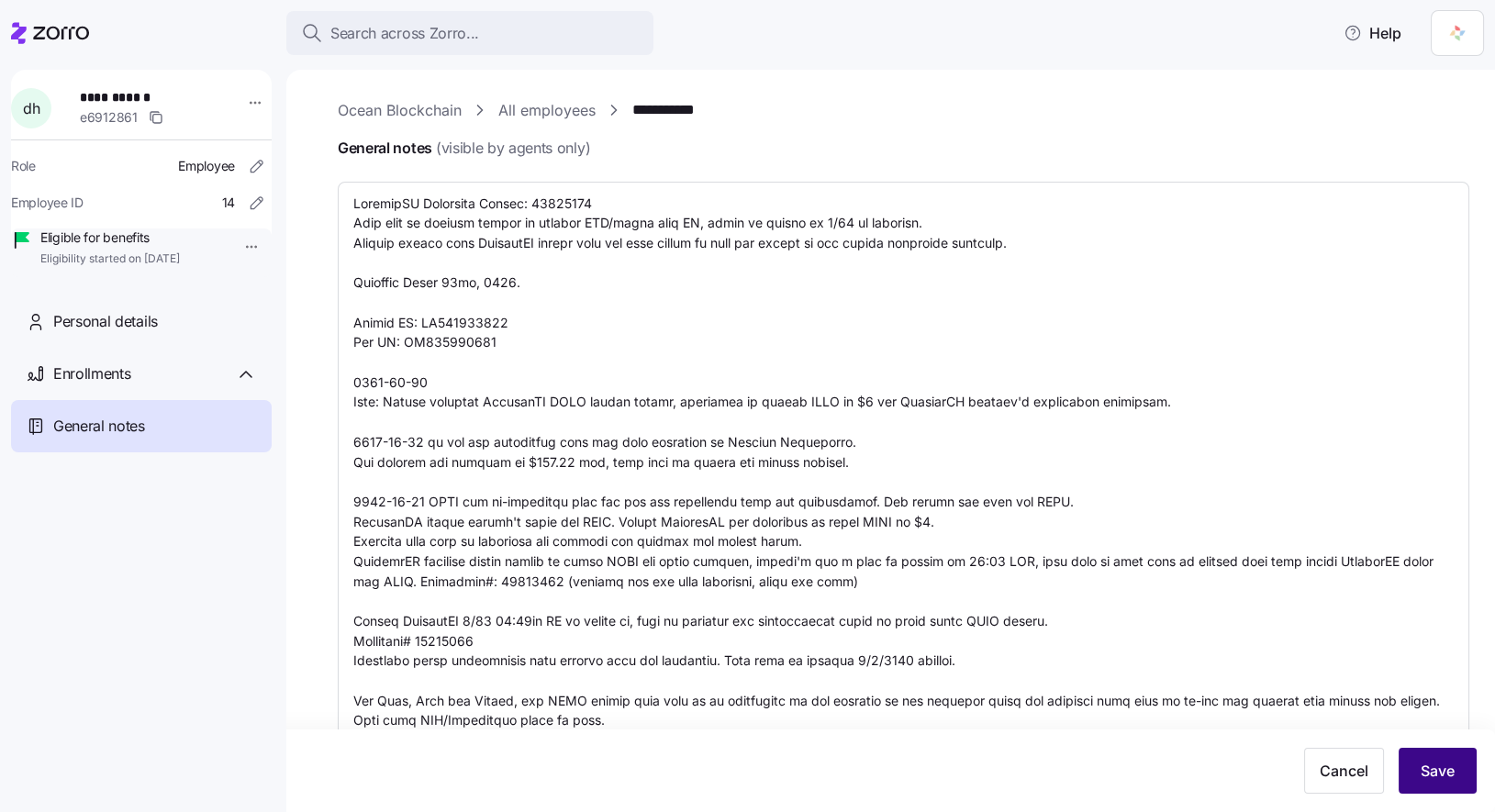
click at [1426, 787] on button "Save" at bounding box center [1437, 770] width 78 height 46
click at [551, 116] on link "All employees" at bounding box center [547, 110] width 97 height 23
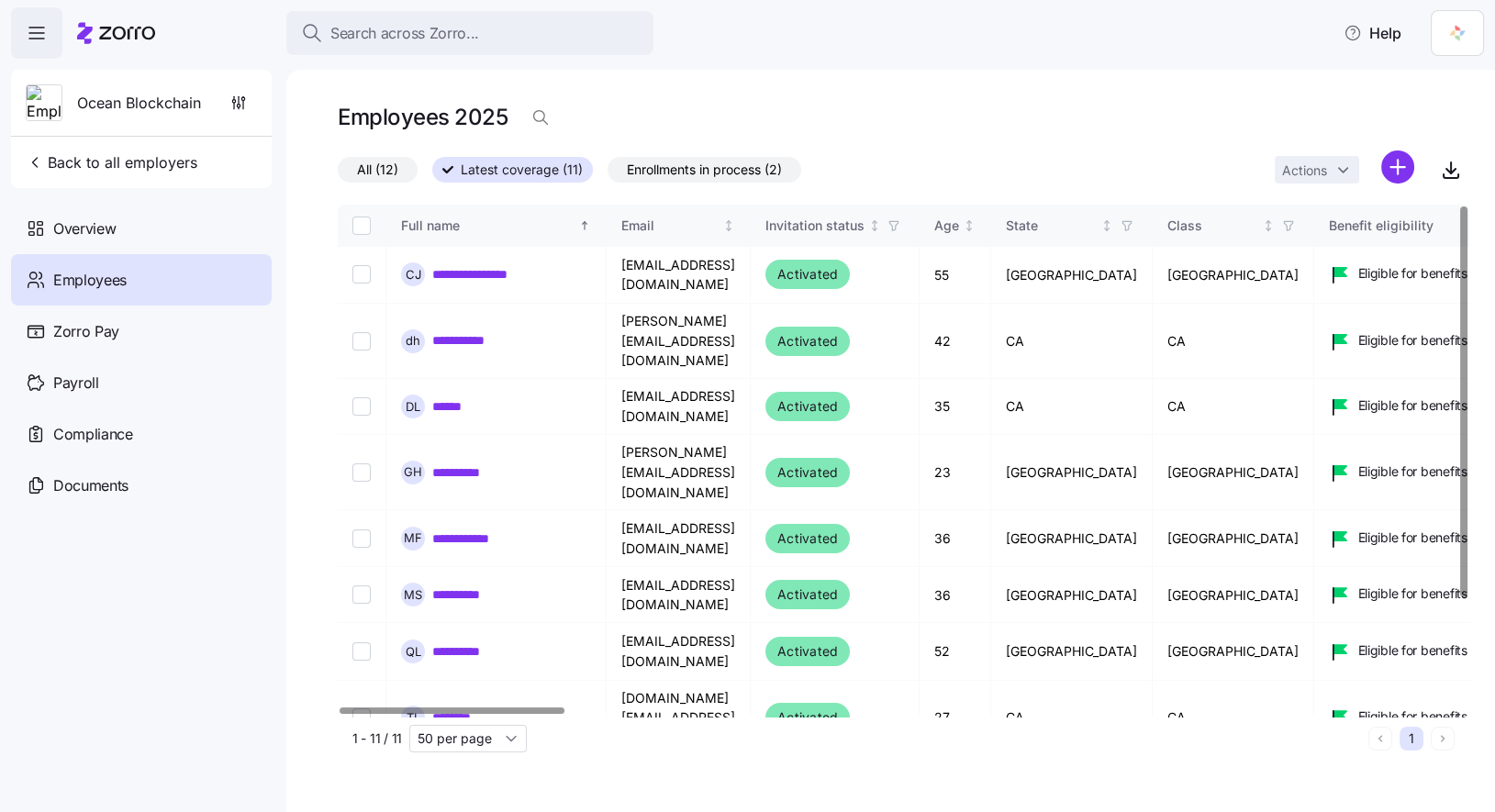
click at [123, 288] on span "Employees" at bounding box center [90, 280] width 74 height 23
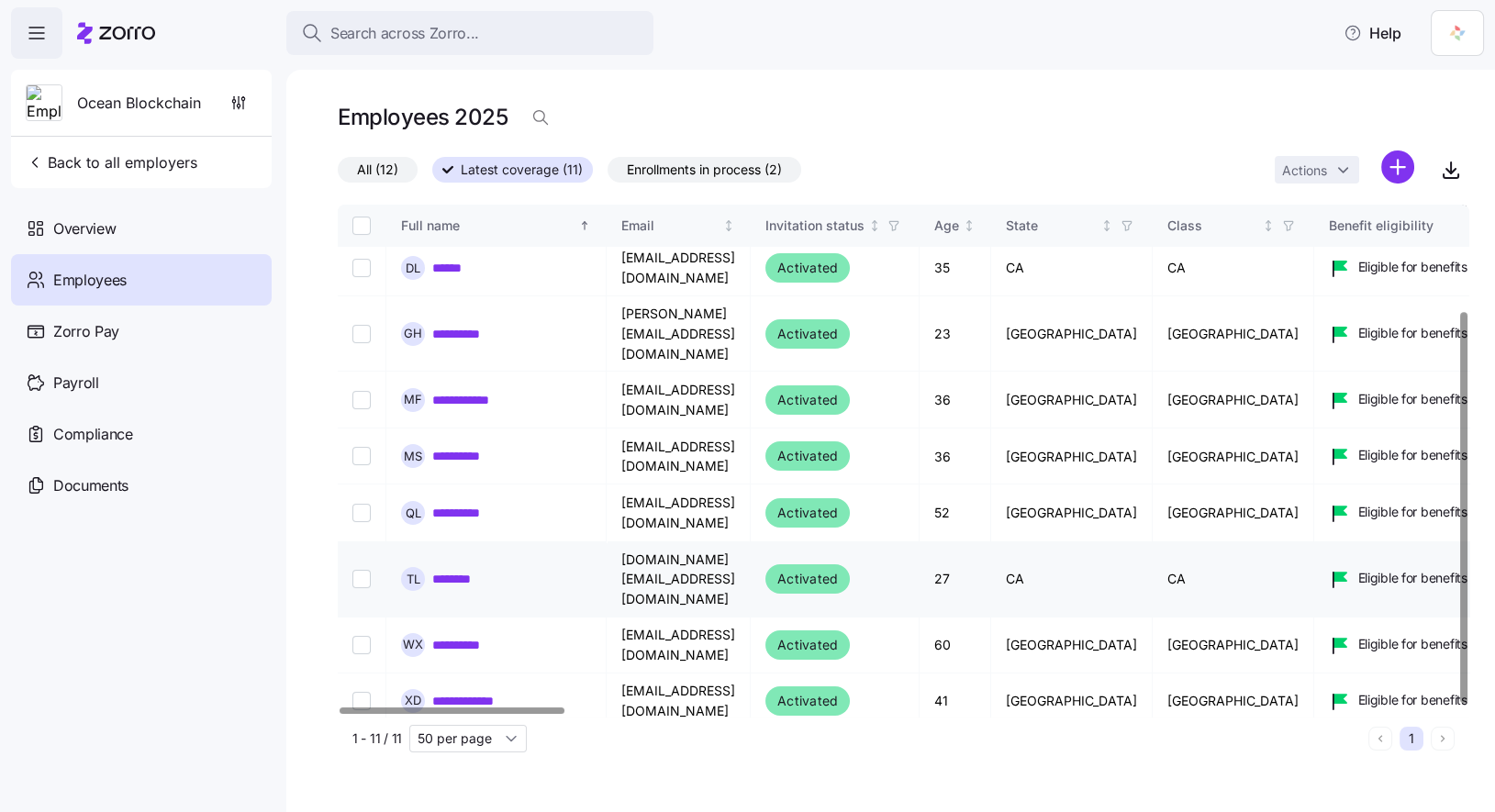
scroll to position [138, 1]
click at [741, 160] on span "Enrollments in process (2)" at bounding box center [705, 170] width 155 height 24
click at [608, 175] on input "Enrollments in process (2)" at bounding box center [608, 175] width 0 height 0
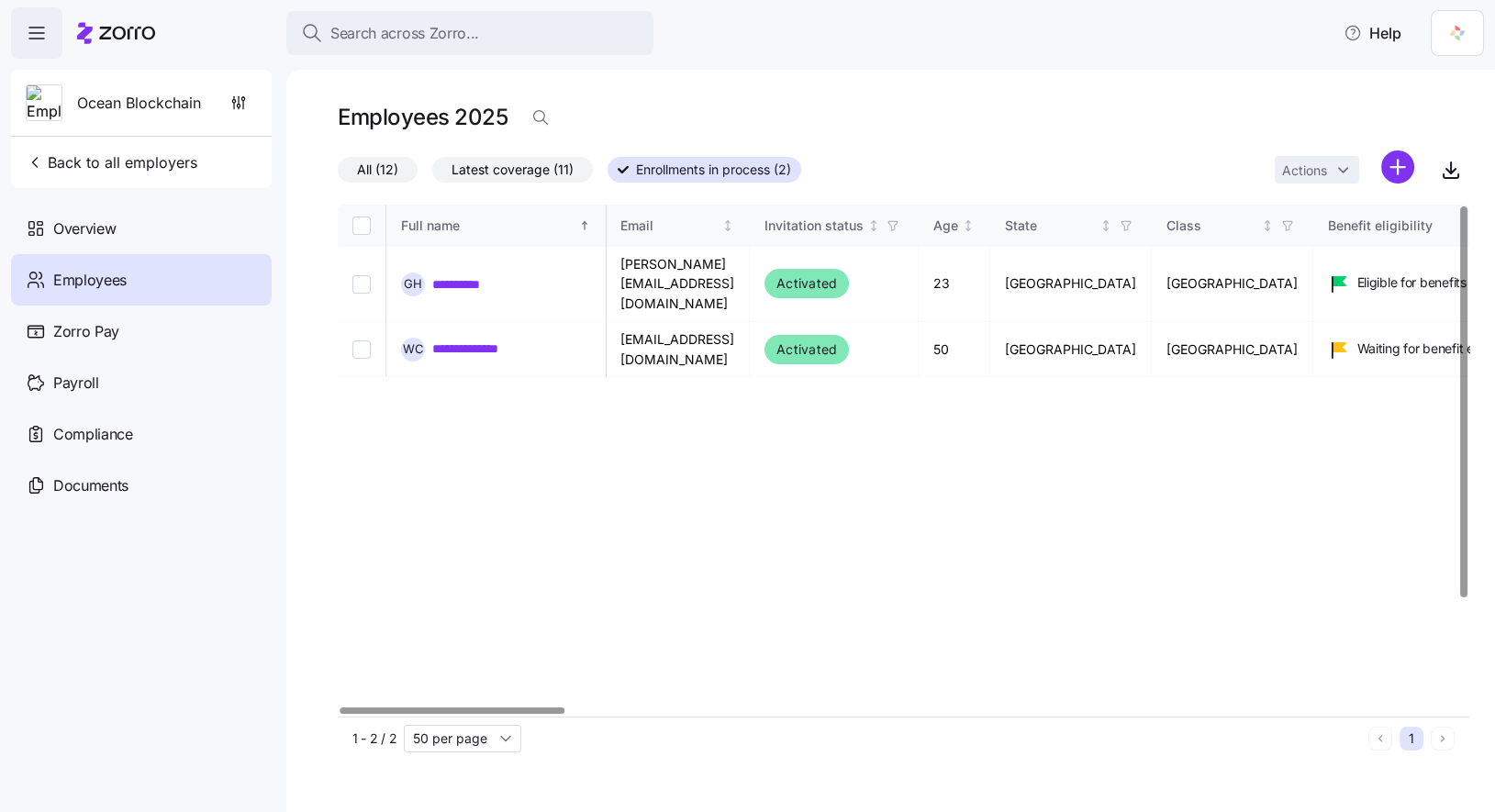
scroll to position [0, 1]
click at [758, 498] on div "**********" at bounding box center [903, 461] width 1132 height 512
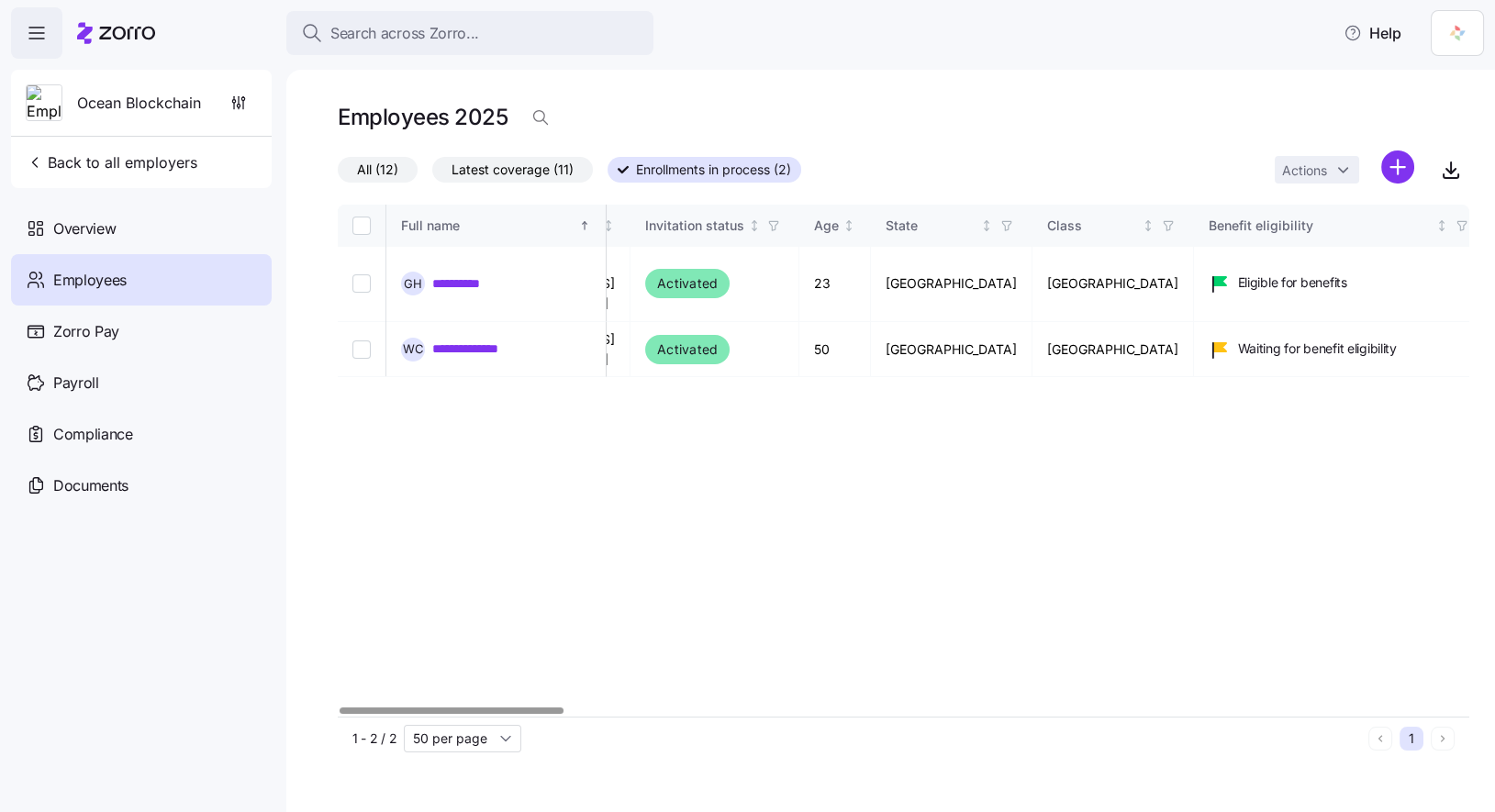
scroll to position [0, 0]
